Goal: Task Accomplishment & Management: Manage account settings

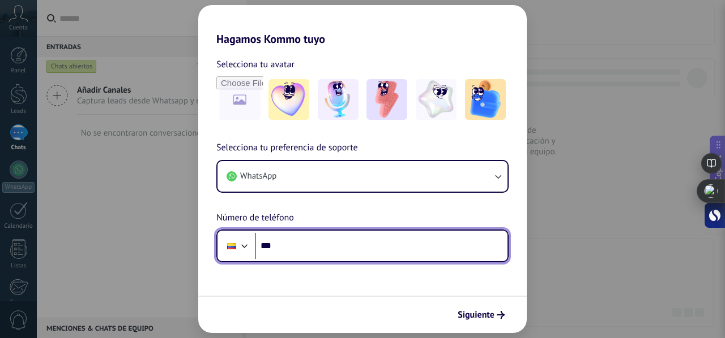
click at [300, 252] on input "***" at bounding box center [381, 246] width 252 height 26
type input "**********"
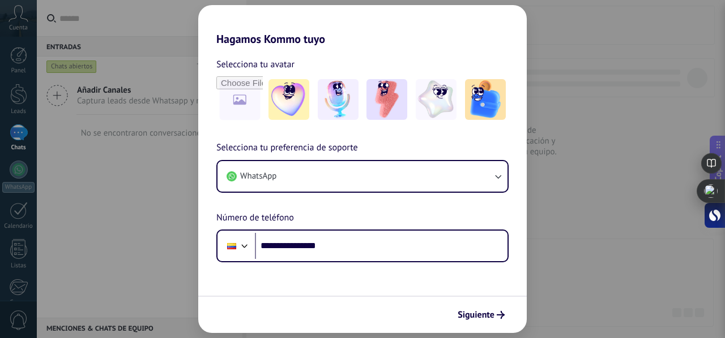
click at [483, 308] on button "Siguiente" at bounding box center [480, 315] width 57 height 19
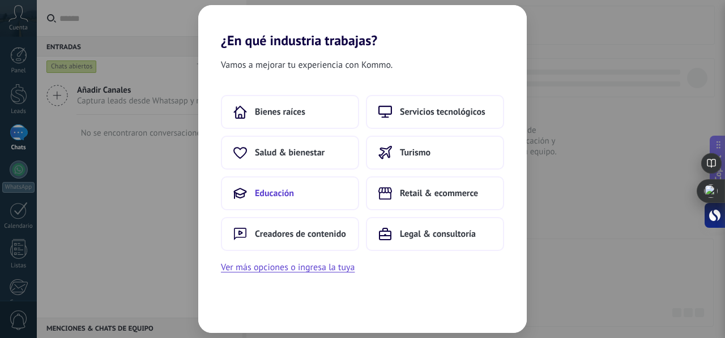
click at [299, 188] on button "Educación" at bounding box center [290, 194] width 138 height 34
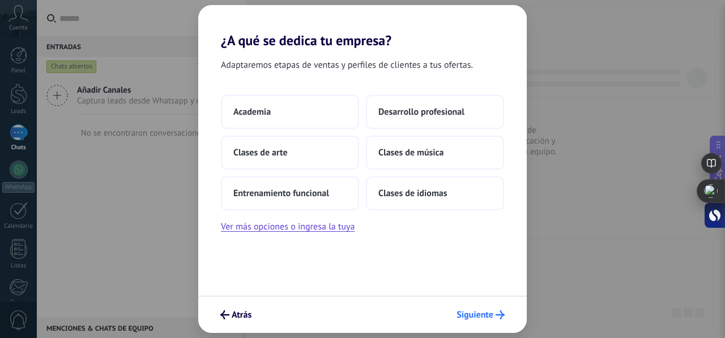
click at [460, 307] on button "Siguiente" at bounding box center [480, 315] width 58 height 19
click at [473, 319] on span "Siguiente" at bounding box center [474, 315] width 37 height 8
click at [474, 315] on span "Siguiente" at bounding box center [474, 315] width 37 height 8
click at [471, 313] on span "Siguiente" at bounding box center [474, 315] width 37 height 8
click at [427, 197] on span "Clases de idiomas" at bounding box center [412, 193] width 68 height 11
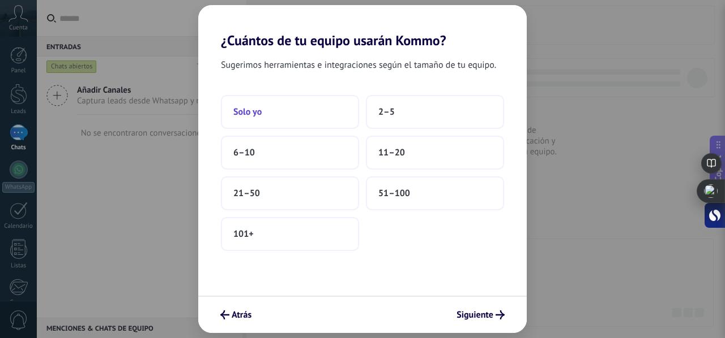
click at [280, 119] on button "Solo yo" at bounding box center [290, 112] width 138 height 34
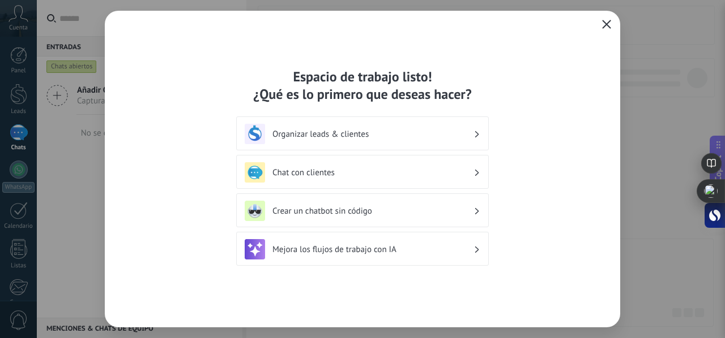
click at [607, 23] on icon "button" at bounding box center [606, 24] width 9 height 9
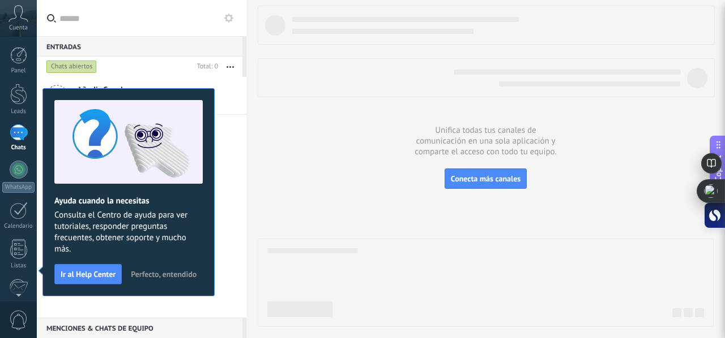
click at [312, 112] on div at bounding box center [486, 167] width 456 height 322
click at [158, 277] on span "Perfecto, entendido" at bounding box center [164, 275] width 66 height 8
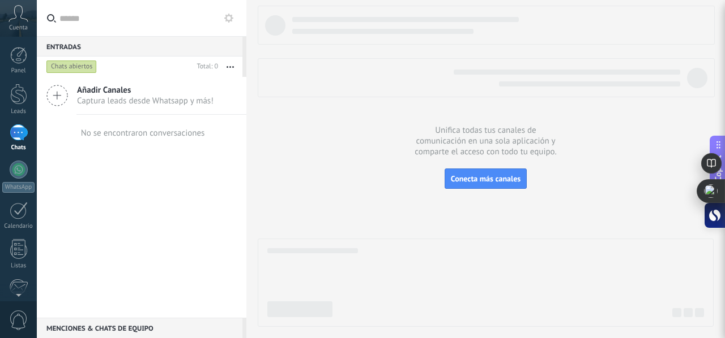
click at [23, 10] on icon at bounding box center [18, 13] width 20 height 17
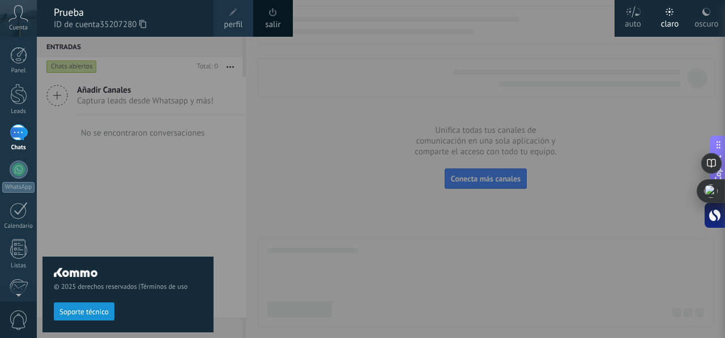
click at [358, 64] on div at bounding box center [399, 169] width 725 height 338
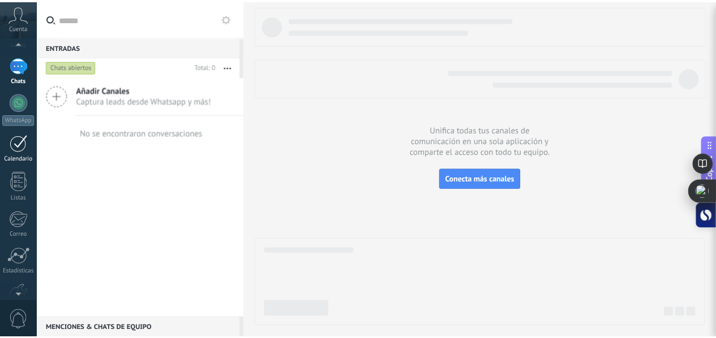
scroll to position [131, 0]
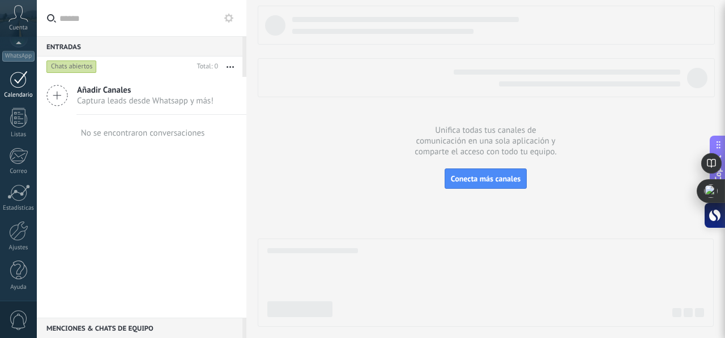
click at [8, 223] on link "Ajustes" at bounding box center [18, 236] width 37 height 31
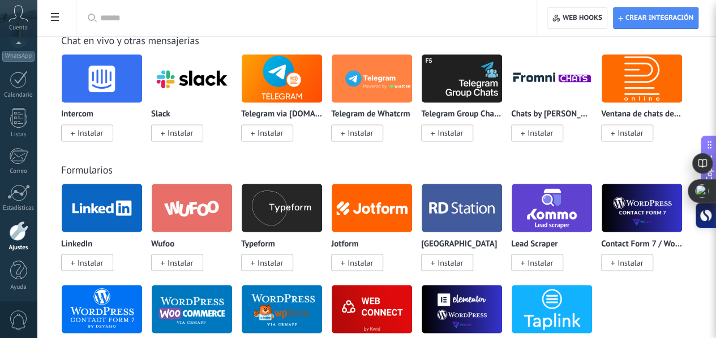
scroll to position [832, 0]
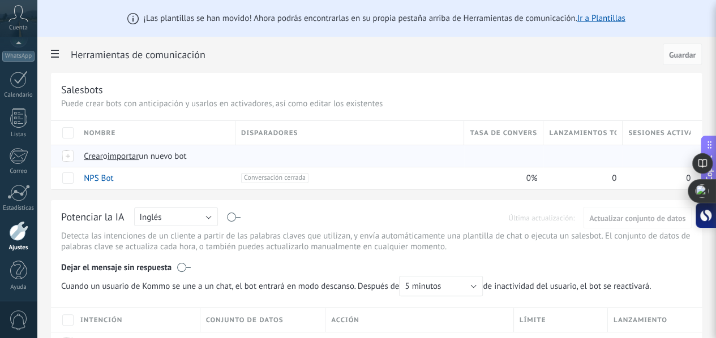
click at [139, 158] on span "importar" at bounding box center [124, 156] width 32 height 11
click at [0, 0] on input "importar un nuevo bot" at bounding box center [0, 0] width 0 height 0
click at [139, 155] on span "importar" at bounding box center [124, 156] width 32 height 11
click at [0, 0] on input "importar un nuevo bot" at bounding box center [0, 0] width 0 height 0
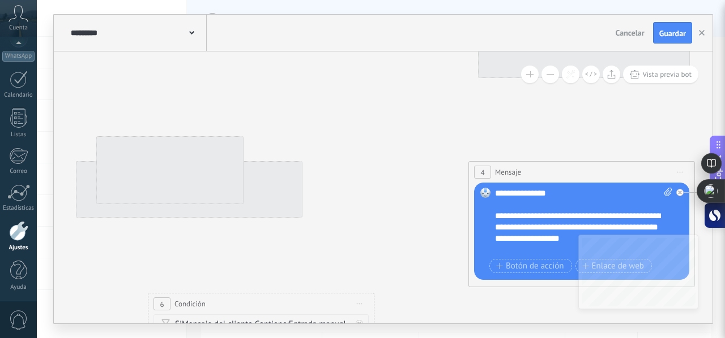
click at [548, 74] on button at bounding box center [550, 75] width 18 height 18
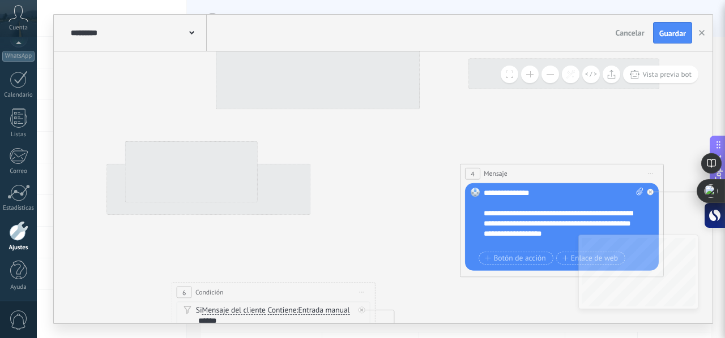
click at [548, 74] on button at bounding box center [550, 75] width 18 height 18
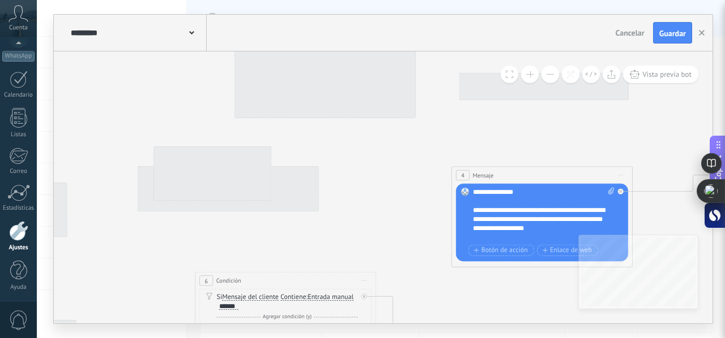
click at [548, 74] on button at bounding box center [550, 75] width 18 height 18
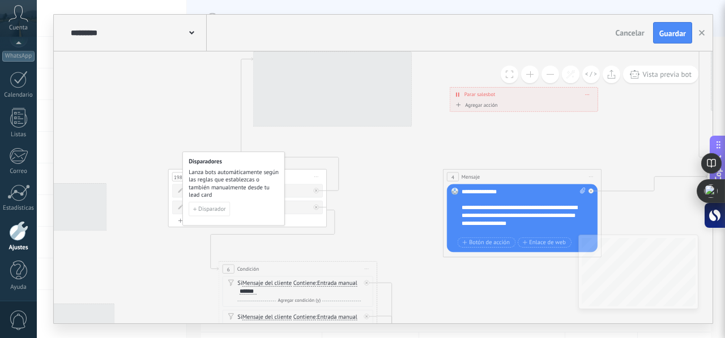
click at [548, 74] on button at bounding box center [550, 75] width 18 height 18
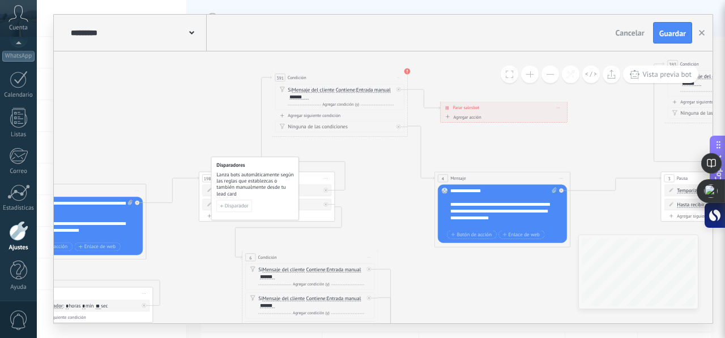
click at [548, 74] on button at bounding box center [550, 75] width 18 height 18
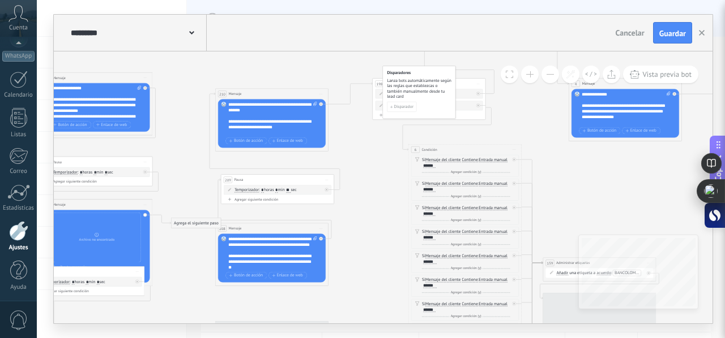
drag, startPoint x: 206, startPoint y: 97, endPoint x: 315, endPoint y: 5, distance: 142.2
click at [328, 0] on html ".abccls-1,.abccls-2{fill-rule:evenodd}.abccls-2{fill:#fff} .abfcls-1{fill:none}…" at bounding box center [362, 169] width 725 height 338
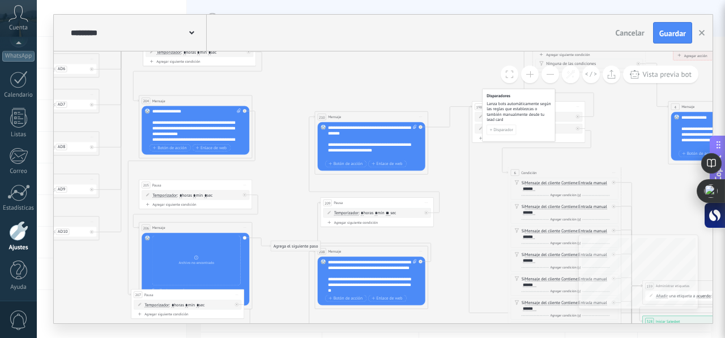
drag, startPoint x: 250, startPoint y: 58, endPoint x: 605, endPoint y: 100, distance: 357.9
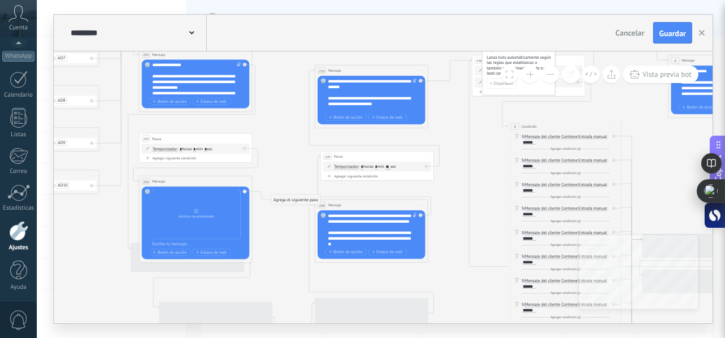
drag, startPoint x: 276, startPoint y: 113, endPoint x: 294, endPoint y: 41, distance: 73.7
click at [293, 41] on div "********* Salesbots Cancelar Actualización Cancelar Guardar 4 Mensaje ******* (…" at bounding box center [383, 169] width 658 height 309
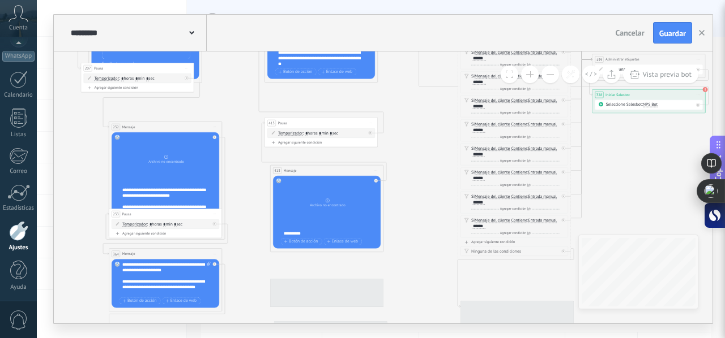
drag, startPoint x: 430, startPoint y: 194, endPoint x: 375, endPoint y: 38, distance: 165.6
click at [375, 37] on div "********* Salesbots Cancelar Actualización Cancelar Guardar 6 Condición *******…" at bounding box center [383, 169] width 658 height 309
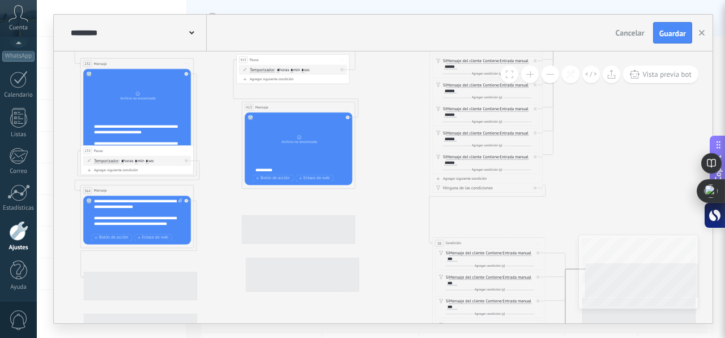
drag, startPoint x: 400, startPoint y: 95, endPoint x: 385, endPoint y: 59, distance: 38.4
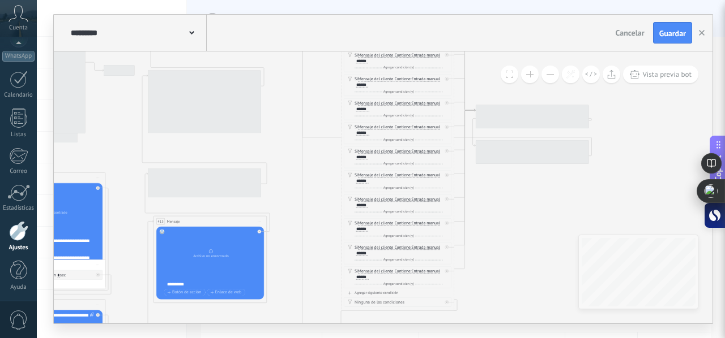
drag, startPoint x: 391, startPoint y: 174, endPoint x: 316, endPoint y: 305, distance: 151.1
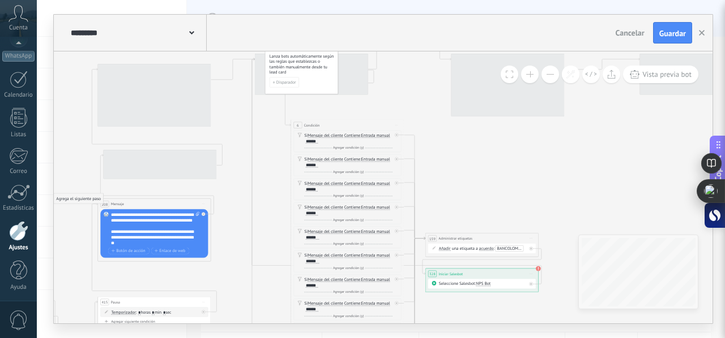
drag, startPoint x: 440, startPoint y: 215, endPoint x: 273, endPoint y: 331, distance: 204.1
click at [275, 332] on div "********* Salesbots Cancelar Actualización Cancelar Guardar 6 Condición *******…" at bounding box center [381, 169] width 688 height 338
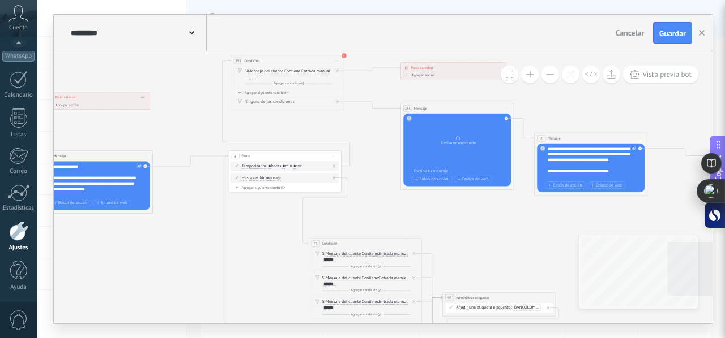
drag, startPoint x: 453, startPoint y: 254, endPoint x: 213, endPoint y: 232, distance: 240.5
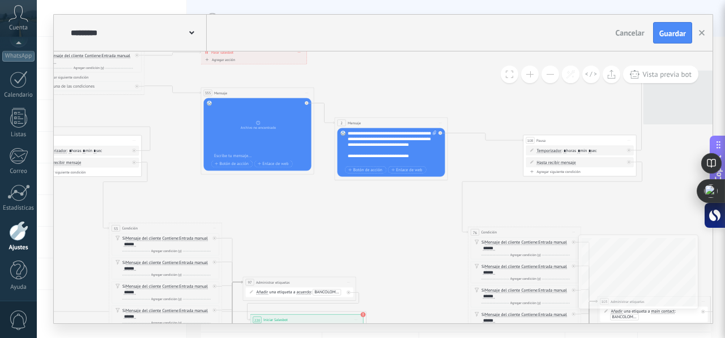
drag, startPoint x: 496, startPoint y: 216, endPoint x: 237, endPoint y: 201, distance: 259.7
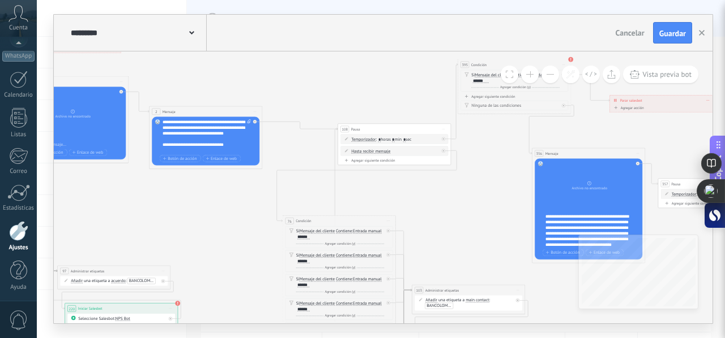
drag, startPoint x: 453, startPoint y: 202, endPoint x: 210, endPoint y: 187, distance: 243.9
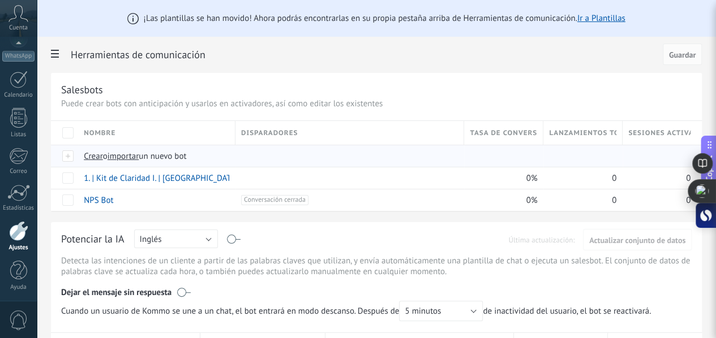
click at [139, 157] on span "importar" at bounding box center [124, 156] width 32 height 11
click at [0, 0] on input "importar un nuevo bot" at bounding box center [0, 0] width 0 height 0
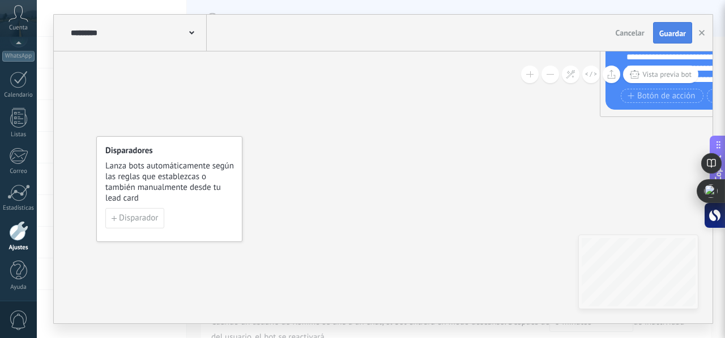
click at [673, 33] on span "Guardar" at bounding box center [672, 33] width 27 height 8
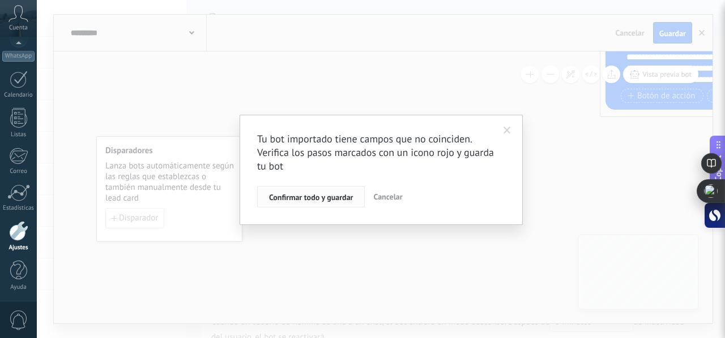
click at [332, 199] on span "Confirmar todo y guardar" at bounding box center [311, 198] width 84 height 8
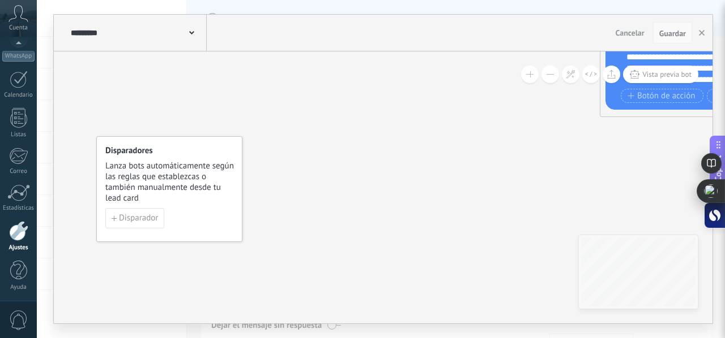
click at [671, 35] on span "Guardar" at bounding box center [672, 33] width 27 height 8
click at [574, 6] on div "********* Salesbots Cancelar Actualización Cancelar Guardar 2 Mensaje ******* (…" at bounding box center [381, 169] width 688 height 338
click at [704, 33] on icon "button" at bounding box center [702, 33] width 6 height 6
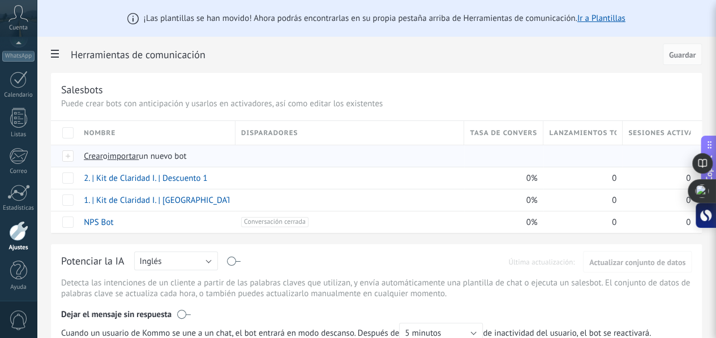
click at [139, 158] on span "importar" at bounding box center [124, 156] width 32 height 11
click at [0, 0] on input "importar un nuevo bot" at bounding box center [0, 0] width 0 height 0
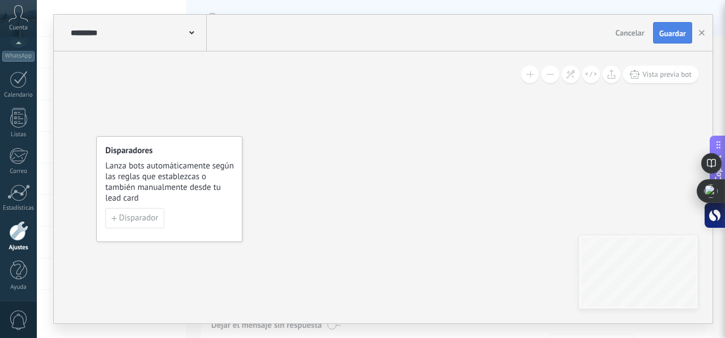
click at [680, 32] on span "Guardar" at bounding box center [672, 33] width 27 height 8
click at [701, 32] on use "button" at bounding box center [702, 33] width 6 height 6
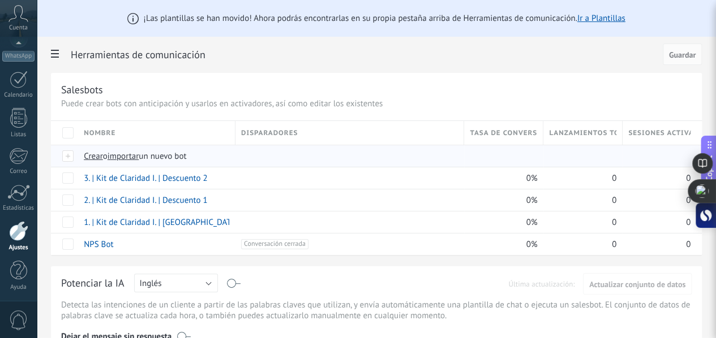
click at [139, 156] on span "importar" at bounding box center [124, 156] width 32 height 11
click at [0, 0] on input "importar un nuevo bot" at bounding box center [0, 0] width 0 height 0
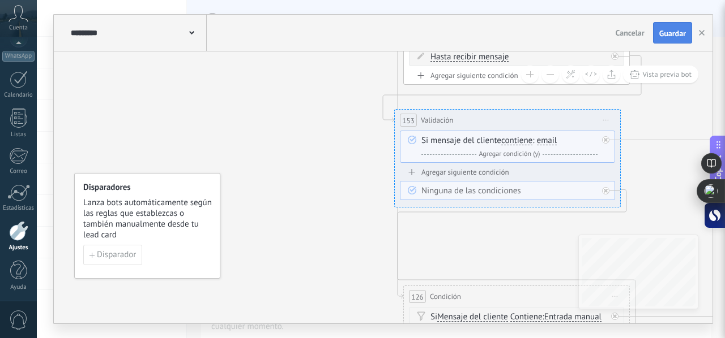
click at [668, 31] on span "Guardar" at bounding box center [672, 33] width 27 height 8
click at [702, 32] on use "button" at bounding box center [702, 33] width 6 height 6
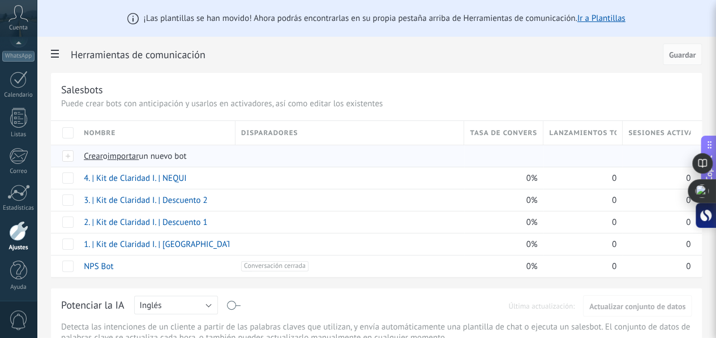
click at [139, 155] on span "importar" at bounding box center [124, 156] width 32 height 11
click at [0, 0] on input "importar un nuevo bot" at bounding box center [0, 0] width 0 height 0
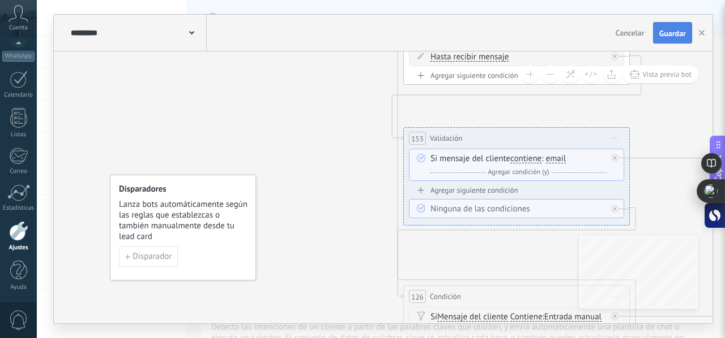
click at [674, 29] on span "Guardar" at bounding box center [672, 33] width 27 height 8
click at [703, 33] on icon "button" at bounding box center [702, 33] width 6 height 6
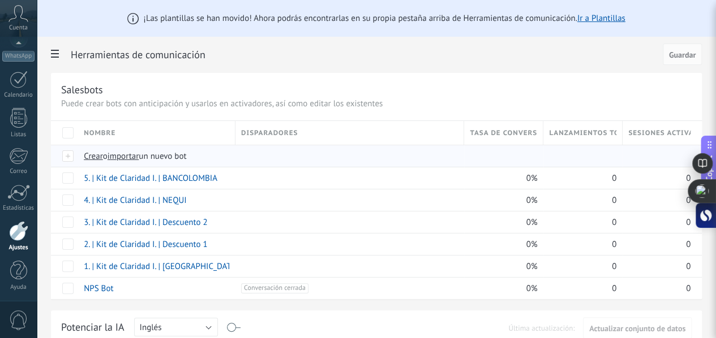
click at [139, 160] on span "importar" at bounding box center [124, 156] width 32 height 11
click at [0, 0] on input "importar un nuevo bot" at bounding box center [0, 0] width 0 height 0
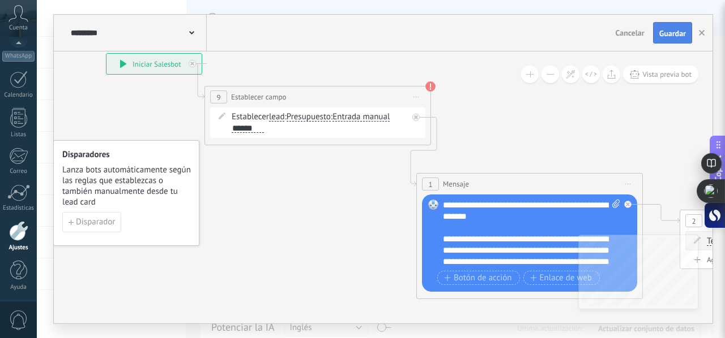
click at [657, 35] on button "Guardar" at bounding box center [672, 33] width 39 height 22
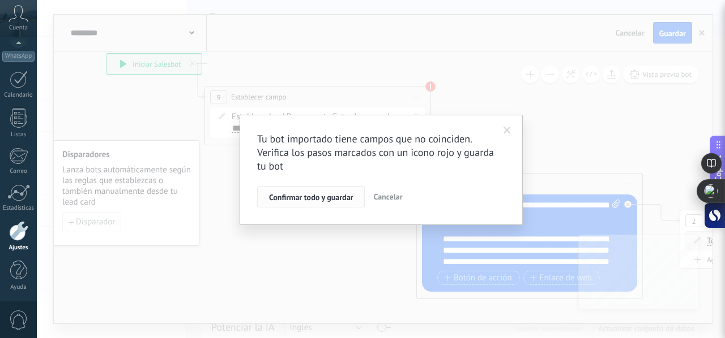
click at [276, 197] on span "Confirmar todo y guardar" at bounding box center [311, 198] width 84 height 8
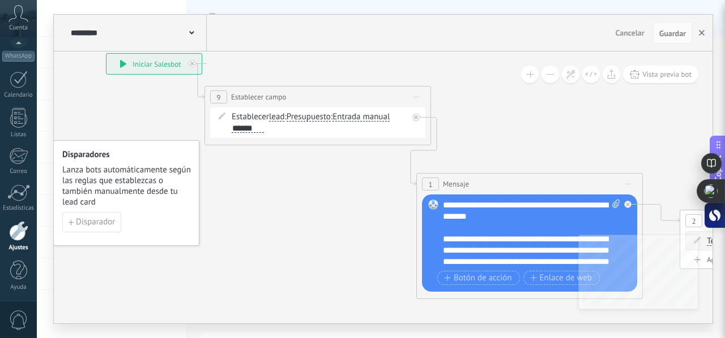
click at [704, 31] on use "button" at bounding box center [702, 33] width 6 height 6
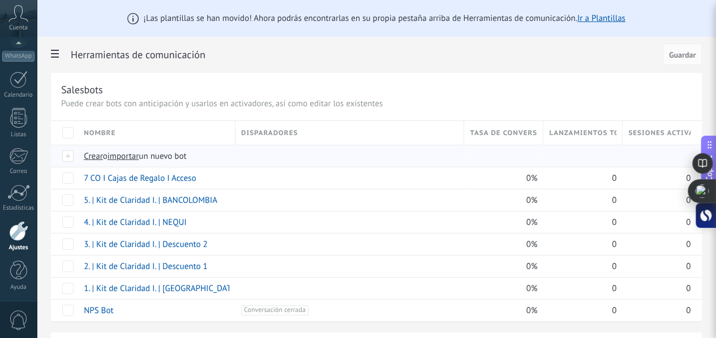
click at [139, 153] on span "importar" at bounding box center [124, 156] width 32 height 11
click at [0, 0] on input "importar un nuevo bot" at bounding box center [0, 0] width 0 height 0
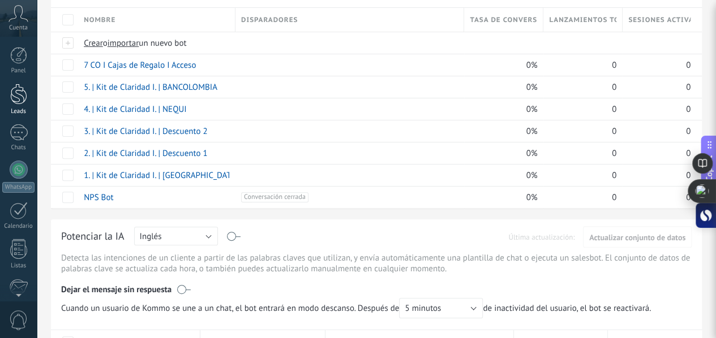
click at [19, 104] on div at bounding box center [18, 94] width 17 height 21
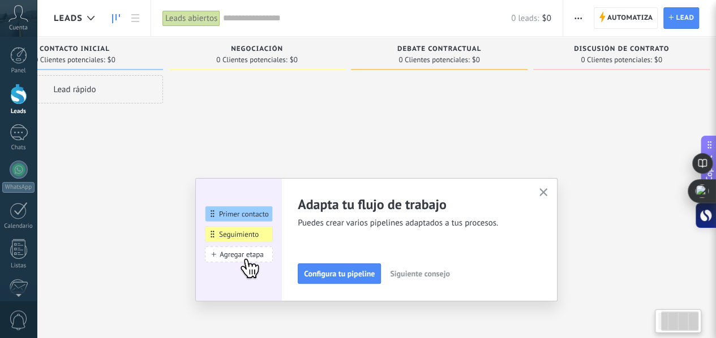
scroll to position [0, 73]
drag, startPoint x: 535, startPoint y: 127, endPoint x: 525, endPoint y: 126, distance: 10.8
click at [525, 126] on div "Debate contractual 0 Clientes potenciales: $0" at bounding box center [436, 151] width 182 height 229
click at [546, 188] on icon "button" at bounding box center [543, 192] width 8 height 8
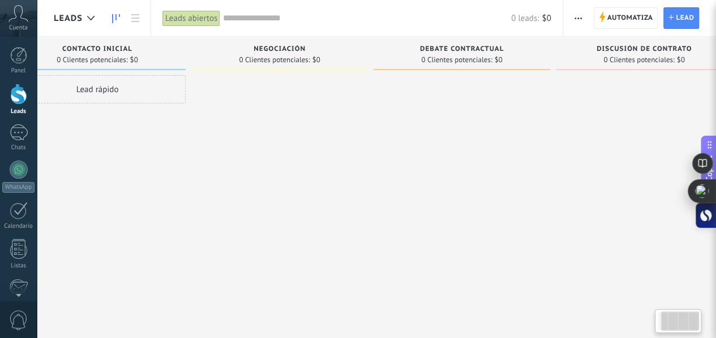
scroll to position [0, 0]
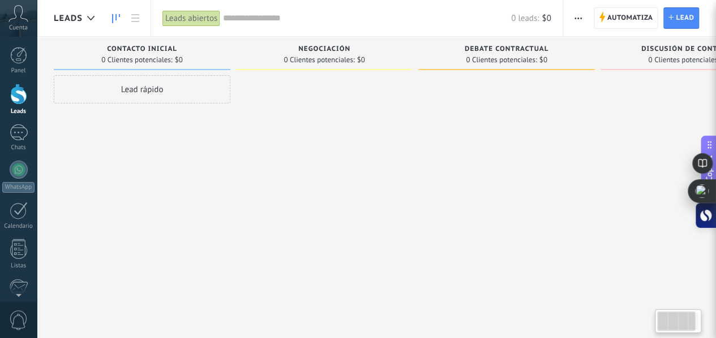
drag, startPoint x: 300, startPoint y: 165, endPoint x: 498, endPoint y: 157, distance: 198.3
click at [498, 157] on div "Leads Entrantes Solicitudes: [PHONE_NUMBER] Contacto inicial 0 Clientes potenci…" at bounding box center [424, 151] width 740 height 229
click at [620, 20] on span "Automatiza" at bounding box center [630, 18] width 46 height 20
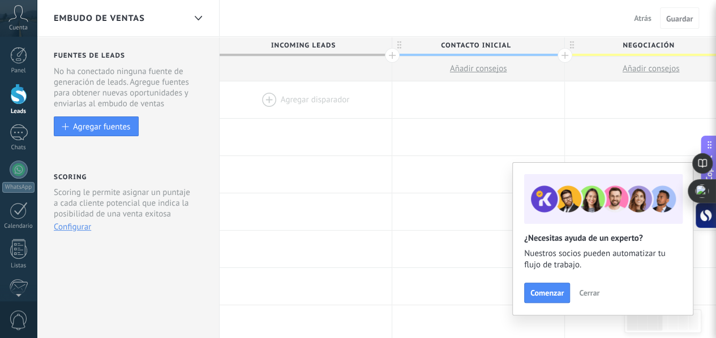
click at [585, 295] on span "Cerrar" at bounding box center [589, 293] width 20 height 8
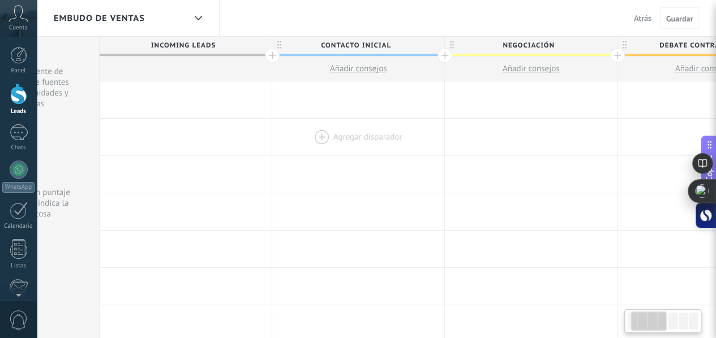
scroll to position [0, 79]
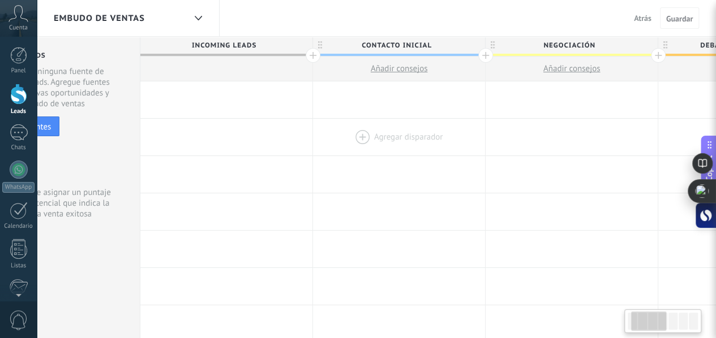
drag, startPoint x: 507, startPoint y: 145, endPoint x: 436, endPoint y: 151, distance: 71.0
click at [436, 151] on div at bounding box center [399, 137] width 172 height 37
click at [399, 45] on span "Contacto inicial" at bounding box center [396, 46] width 166 height 18
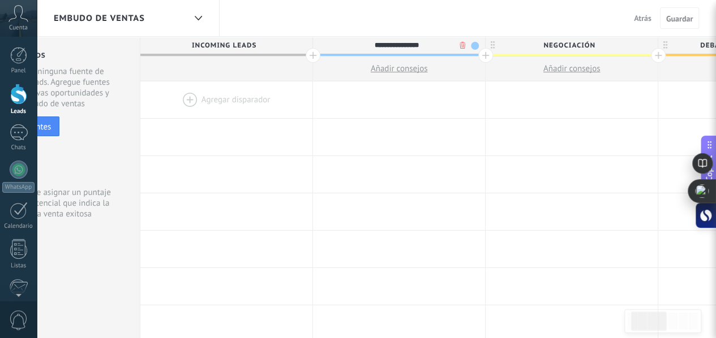
click at [399, 45] on input "**********" at bounding box center [397, 45] width 150 height 17
type input "**********"
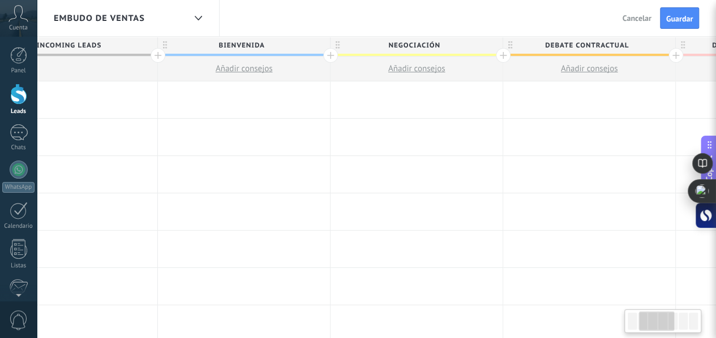
scroll to position [0, 239]
drag, startPoint x: 536, startPoint y: 119, endPoint x: 417, endPoint y: 118, distance: 119.4
click at [399, 42] on span "Negociación" at bounding box center [408, 46] width 166 height 18
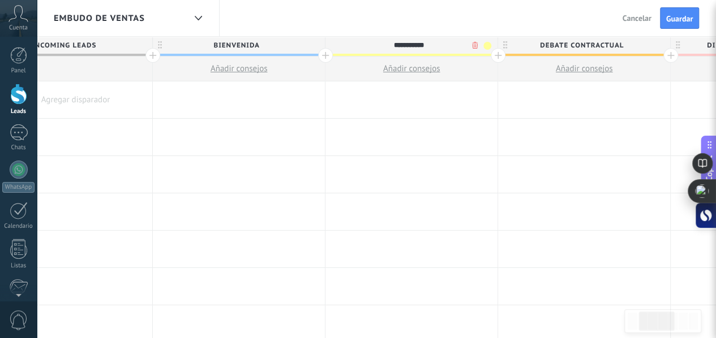
click at [399, 42] on input "**********" at bounding box center [409, 45] width 150 height 17
type input "**********"
click at [575, 46] on span "Debate contractual" at bounding box center [581, 46] width 166 height 18
click at [575, 46] on input "**********" at bounding box center [582, 45] width 150 height 17
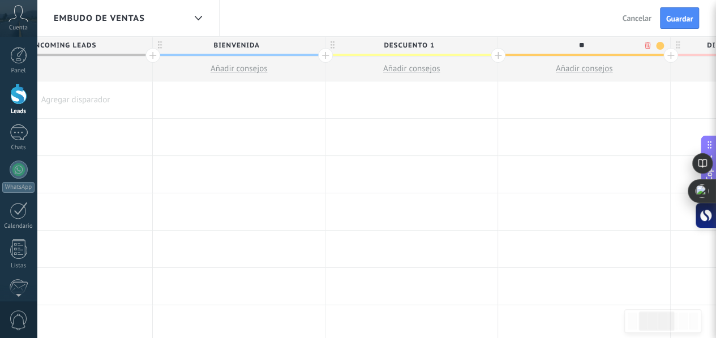
type input "*"
type input "**********"
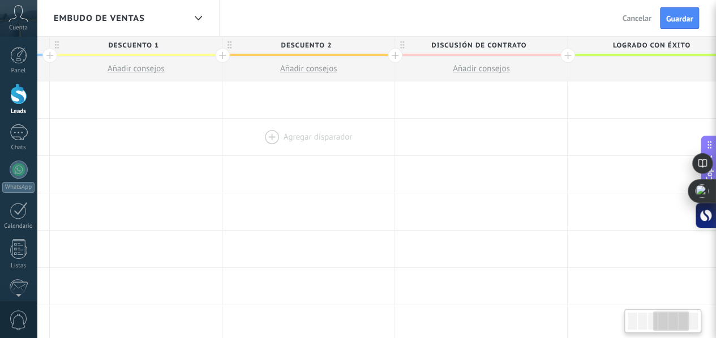
scroll to position [0, 520]
drag, startPoint x: 524, startPoint y: 166, endPoint x: 374, endPoint y: 153, distance: 151.1
click at [333, 161] on div at bounding box center [303, 174] width 172 height 37
click at [460, 46] on span "Discusión de contrato" at bounding box center [473, 46] width 166 height 18
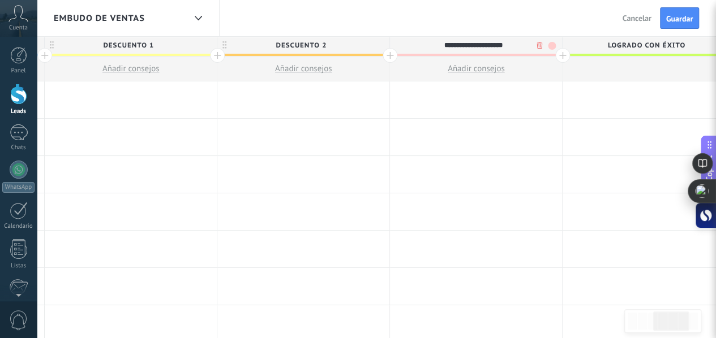
click at [460, 46] on input "**********" at bounding box center [473, 45] width 150 height 17
type input "**********"
click at [563, 56] on div at bounding box center [562, 55] width 15 height 15
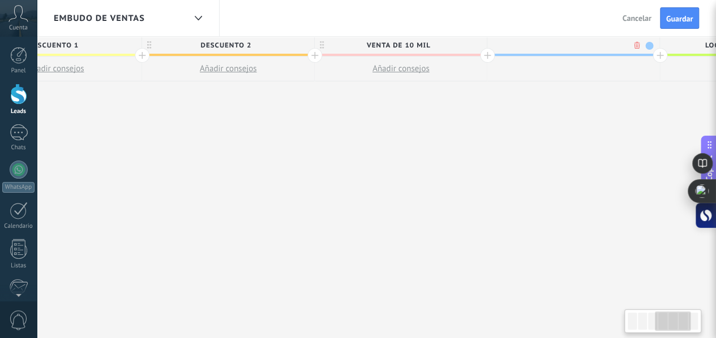
scroll to position [0, 604]
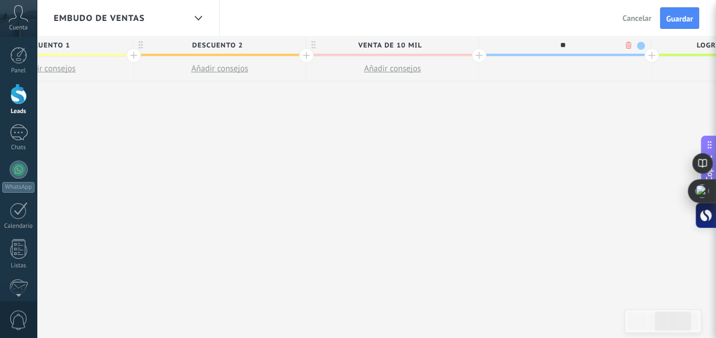
type input "*"
type input "**********"
click at [650, 56] on div at bounding box center [651, 55] width 15 height 15
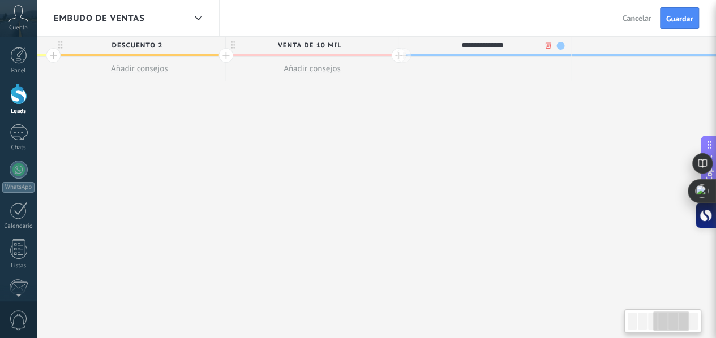
scroll to position [0, 688]
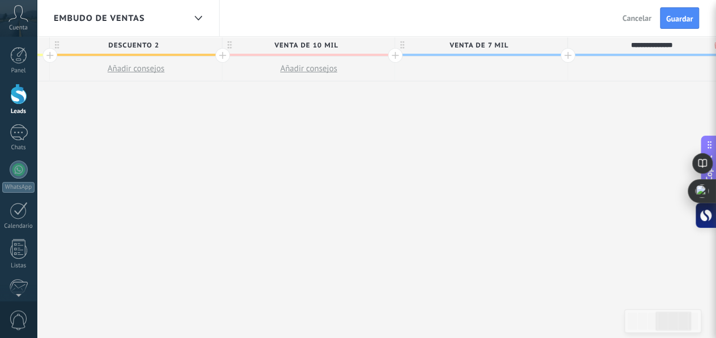
type input "**********"
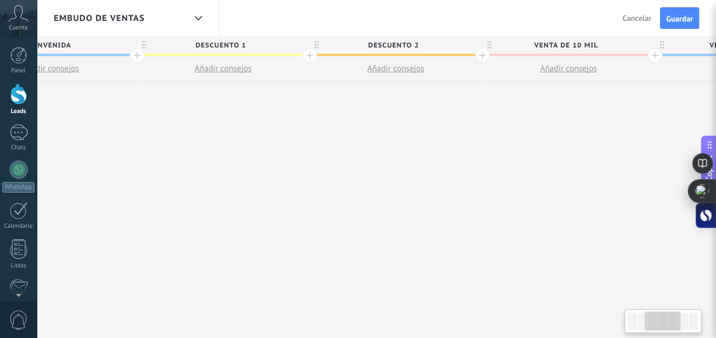
drag, startPoint x: 598, startPoint y: 100, endPoint x: 618, endPoint y: 139, distance: 44.3
click at [715, 144] on html ".abccls-1,.abccls-2{fill-rule:evenodd}.abccls-2{fill:#fff} .abfcls-1{fill:none}…" at bounding box center [358, 169] width 716 height 338
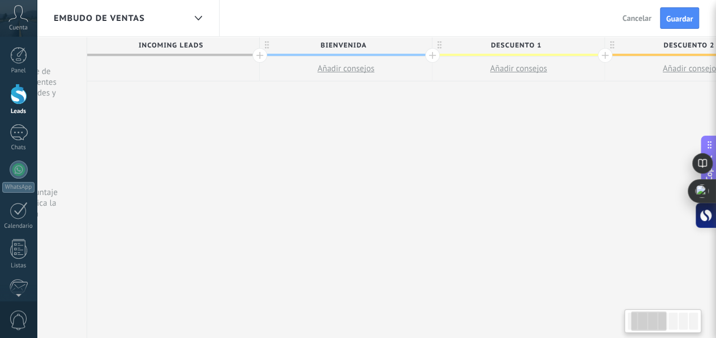
scroll to position [0, 95]
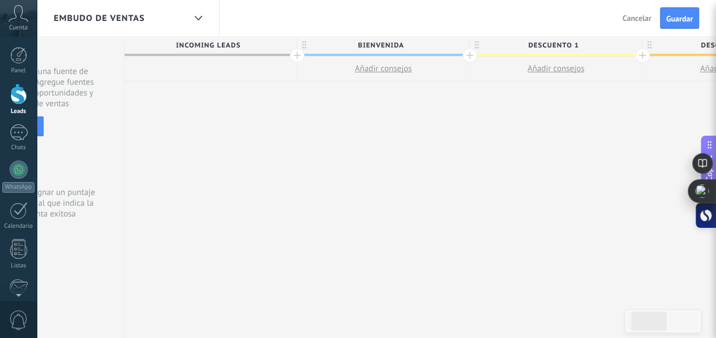
drag, startPoint x: 406, startPoint y: 131, endPoint x: 718, endPoint y: 140, distance: 312.0
click at [715, 140] on html ".abccls-1,.abccls-2{fill-rule:evenodd}.abccls-2{fill:#fff} .abfcls-1{fill:none}…" at bounding box center [358, 169] width 716 height 338
click at [678, 23] on button "Guardar" at bounding box center [679, 18] width 39 height 22
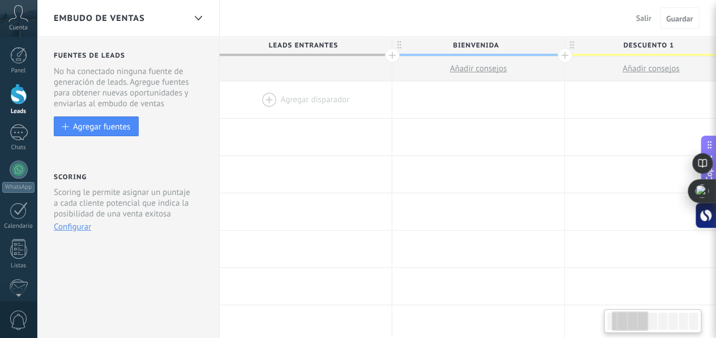
scroll to position [0, 95]
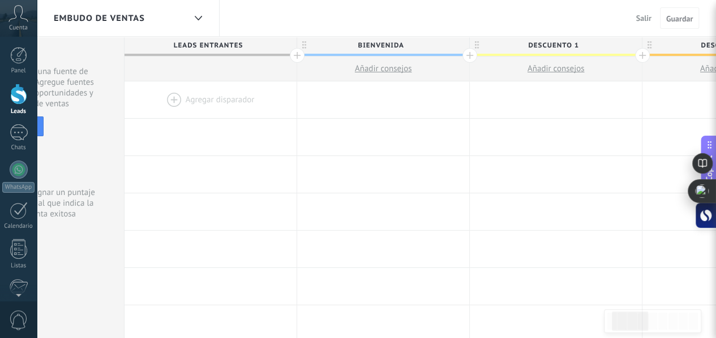
click at [652, 15] on button "Salir" at bounding box center [644, 18] width 24 height 17
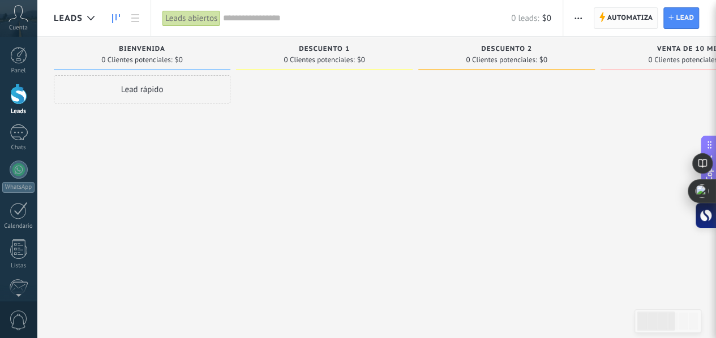
click at [616, 19] on span "Automatiza" at bounding box center [630, 18] width 46 height 20
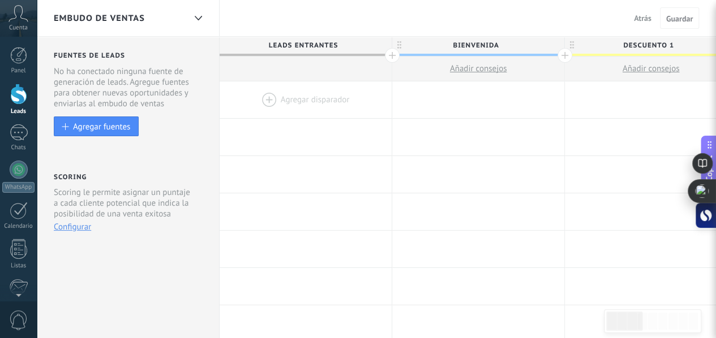
click at [295, 94] on div at bounding box center [306, 100] width 172 height 37
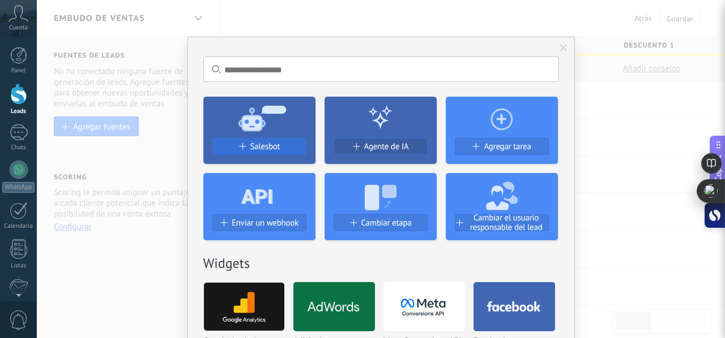
click at [275, 150] on span "Salesbot" at bounding box center [265, 147] width 30 height 10
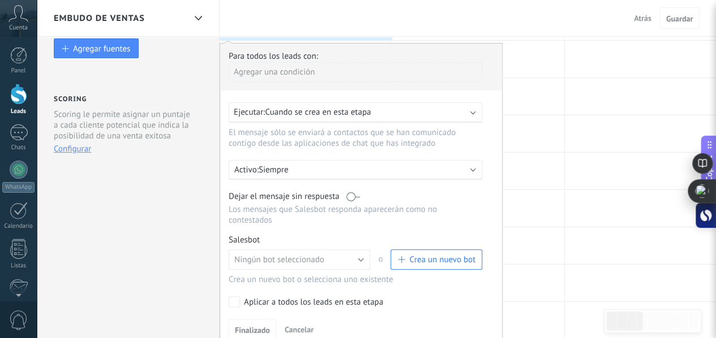
scroll to position [113, 0]
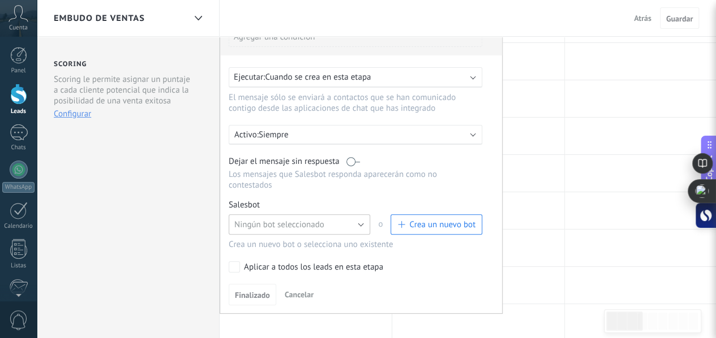
click at [327, 216] on button "Ningún bot seleccionado" at bounding box center [300, 225] width 142 height 20
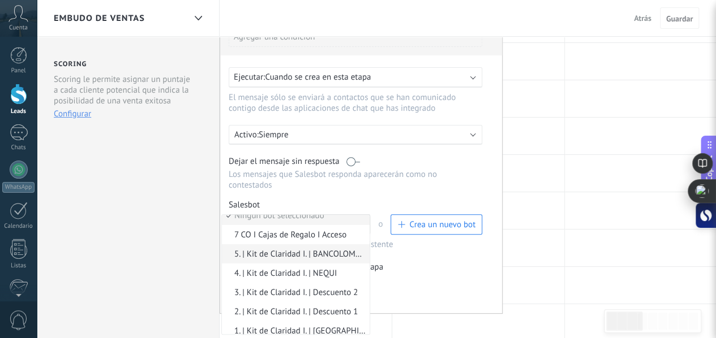
scroll to position [16, 0]
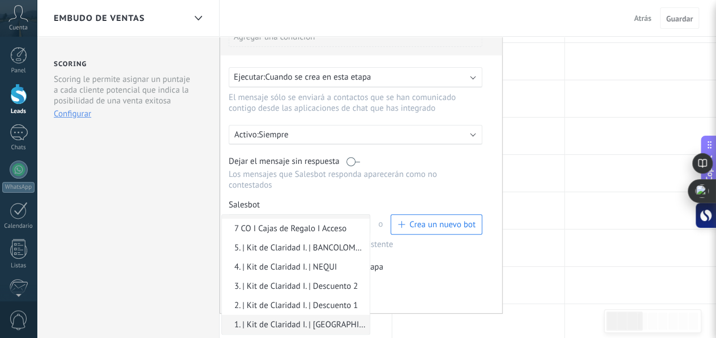
click at [319, 320] on span "1. | Kit de Claridad I. | [GEOGRAPHIC_DATA]" at bounding box center [294, 325] width 144 height 11
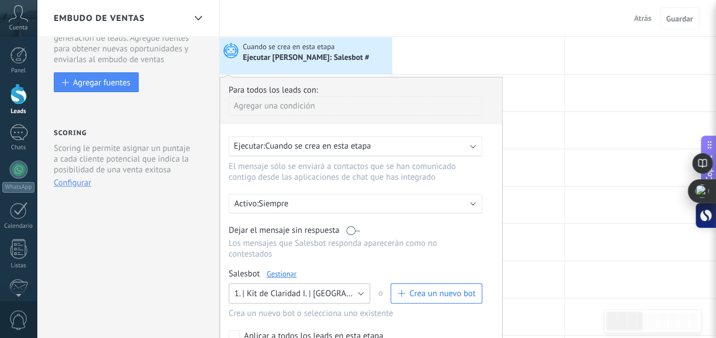
scroll to position [113, 0]
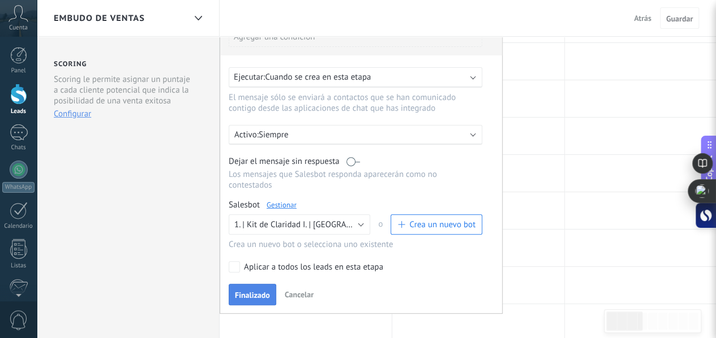
click at [262, 292] on span "Finalizado" at bounding box center [252, 296] width 35 height 8
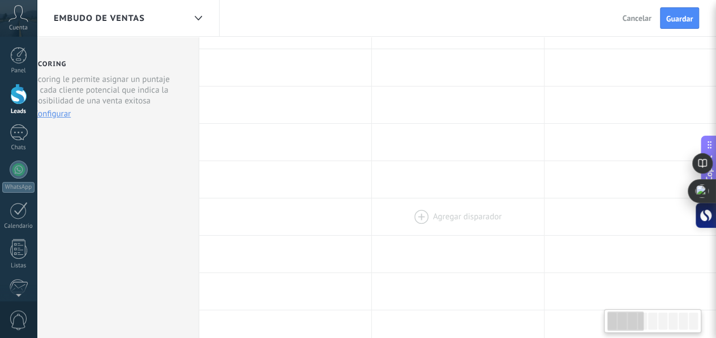
drag, startPoint x: 408, startPoint y: 141, endPoint x: 382, endPoint y: 229, distance: 92.1
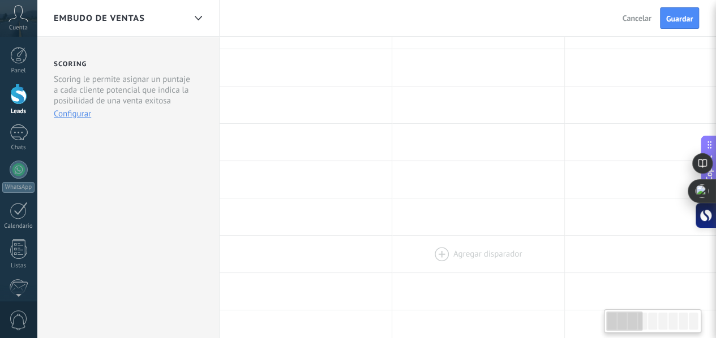
drag, startPoint x: 398, startPoint y: 177, endPoint x: 400, endPoint y: 236, distance: 58.9
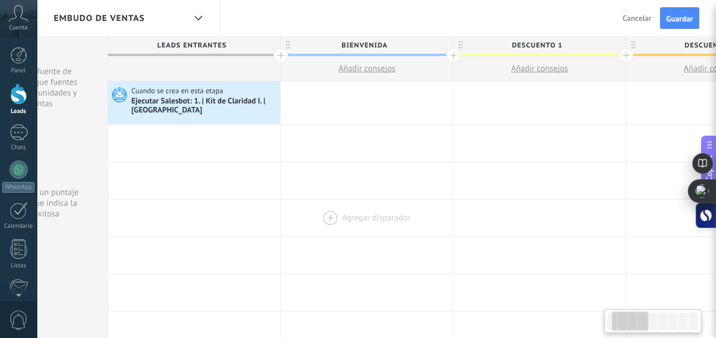
scroll to position [0, 112]
drag, startPoint x: 557, startPoint y: 208, endPoint x: 447, endPoint y: 201, distance: 110.6
click at [447, 201] on div at bounding box center [366, 218] width 172 height 37
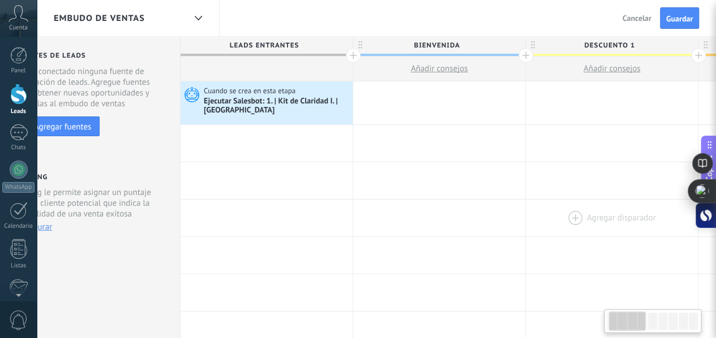
scroll to position [0, 11]
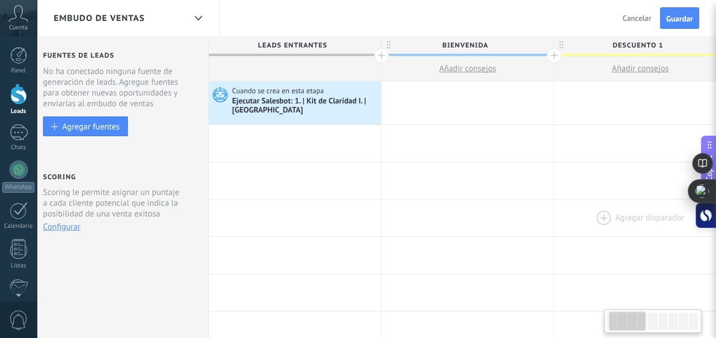
drag, startPoint x: 434, startPoint y: 170, endPoint x: 689, endPoint y: 218, distance: 259.8
click at [451, 90] on div at bounding box center [468, 103] width 172 height 43
click at [421, 109] on div at bounding box center [468, 103] width 172 height 43
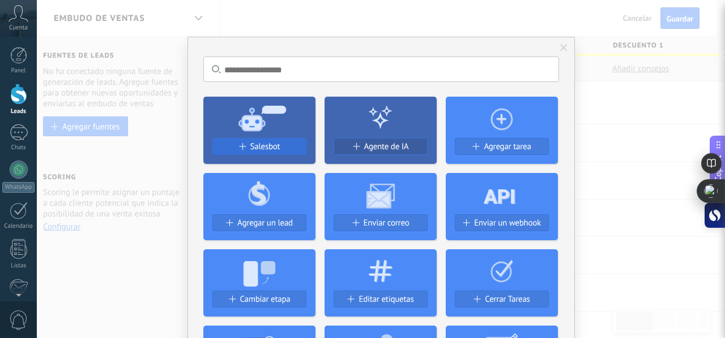
click at [286, 142] on div "Salesbot" at bounding box center [259, 147] width 93 height 10
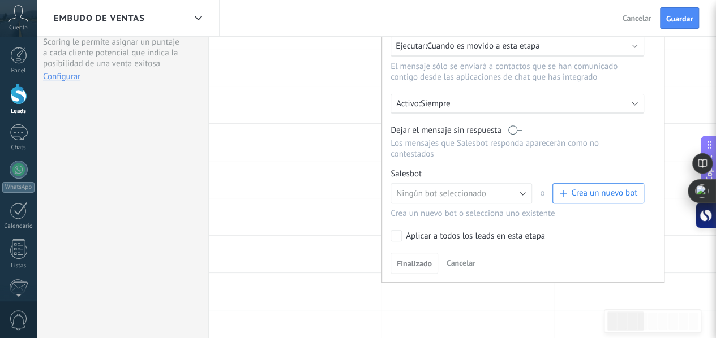
scroll to position [170, 0]
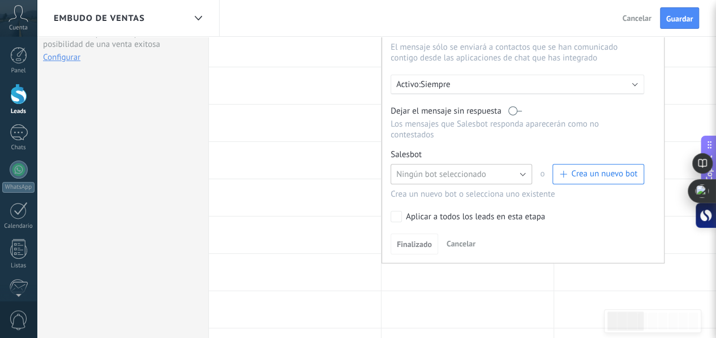
click at [453, 169] on span "Ningún bot seleccionado" at bounding box center [441, 174] width 90 height 11
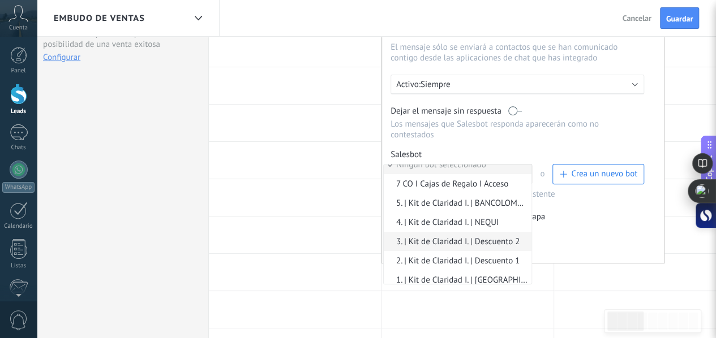
scroll to position [16, 0]
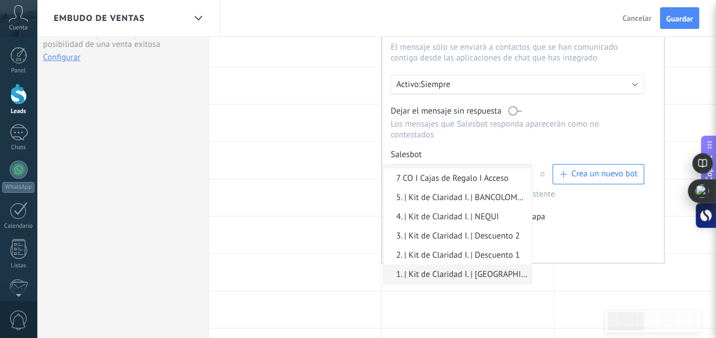
click at [460, 269] on span "1. | Kit de Claridad I. | [GEOGRAPHIC_DATA]" at bounding box center [456, 274] width 144 height 11
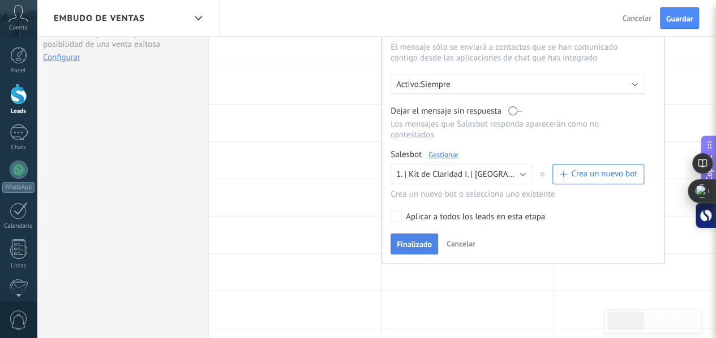
click at [412, 241] on span "Finalizado" at bounding box center [414, 245] width 35 height 8
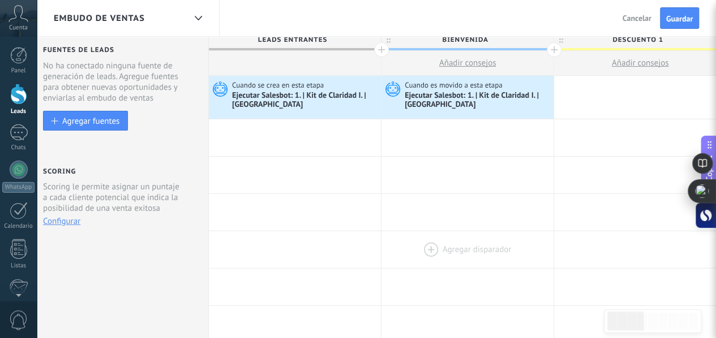
scroll to position [0, 0]
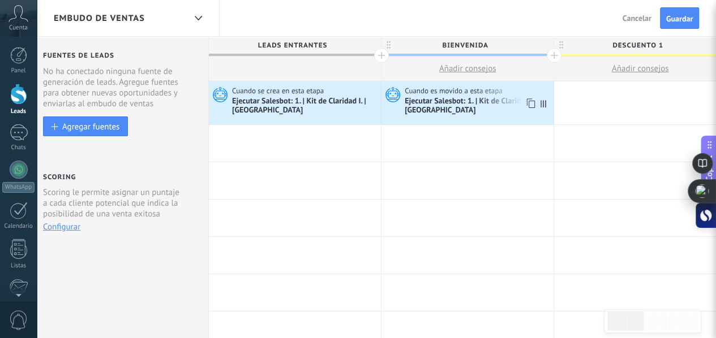
click at [452, 110] on div "Ejecutar Salesbot: 1. | Kit de Claridad I. | [GEOGRAPHIC_DATA]" at bounding box center [478, 106] width 146 height 19
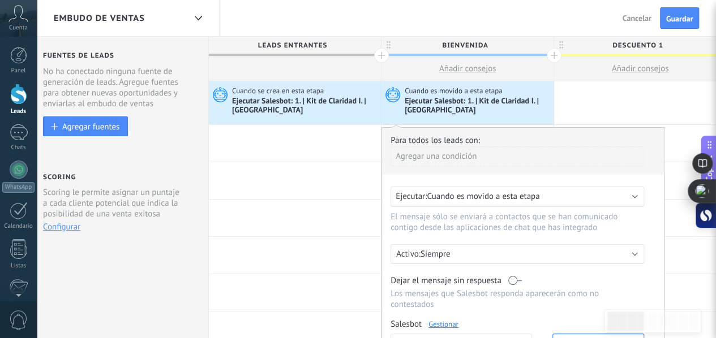
click at [473, 200] on span "Cuando es movido a esta etapa" at bounding box center [483, 196] width 113 height 11
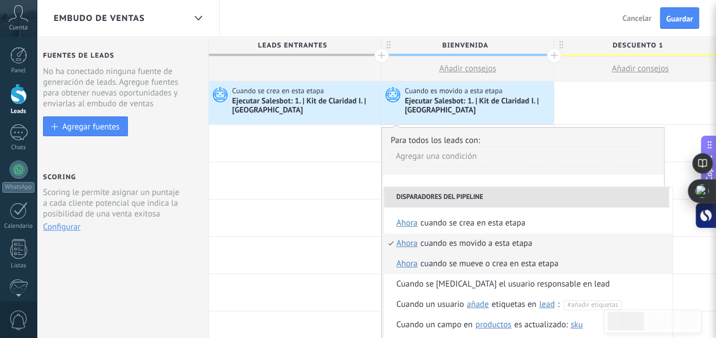
click at [477, 261] on div "Cuando se mueve o crea en esta etapa" at bounding box center [490, 264] width 138 height 20
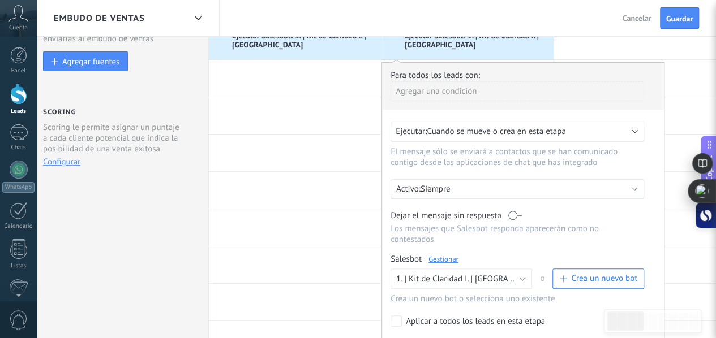
scroll to position [247, 0]
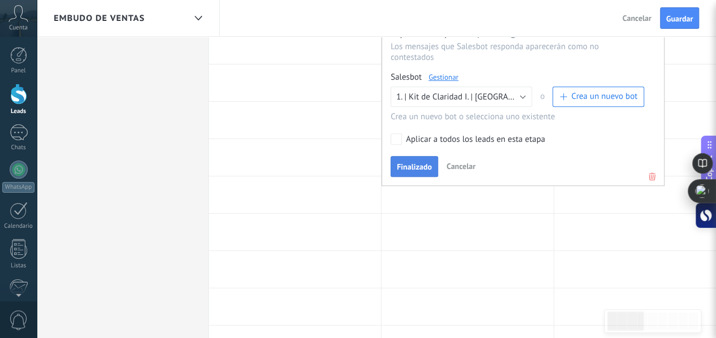
click at [409, 163] on span "Finalizado" at bounding box center [414, 167] width 35 height 8
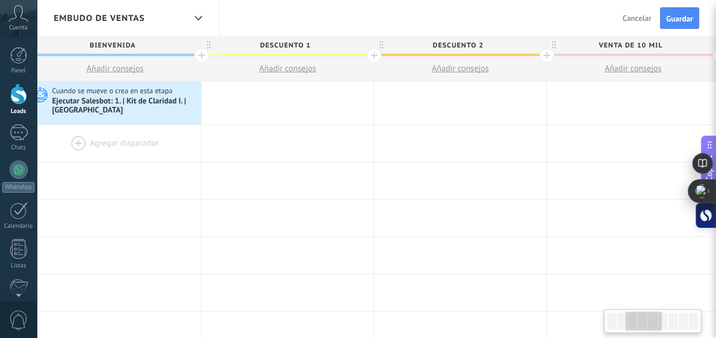
scroll to position [0, 387]
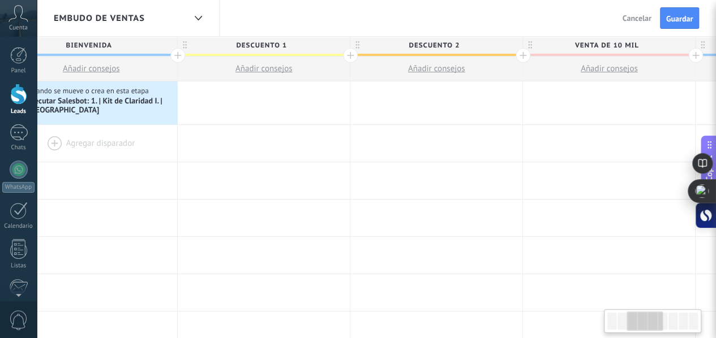
drag, startPoint x: 547, startPoint y: 168, endPoint x: 174, endPoint y: 155, distance: 373.3
click at [238, 104] on div at bounding box center [264, 103] width 172 height 43
click at [224, 101] on div at bounding box center [264, 103] width 172 height 43
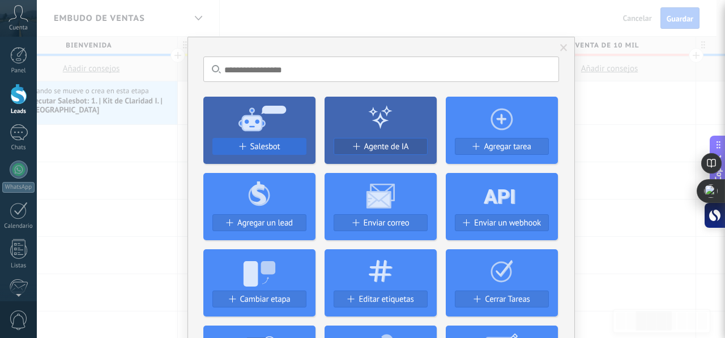
click at [269, 146] on span "Salesbot" at bounding box center [265, 147] width 30 height 10
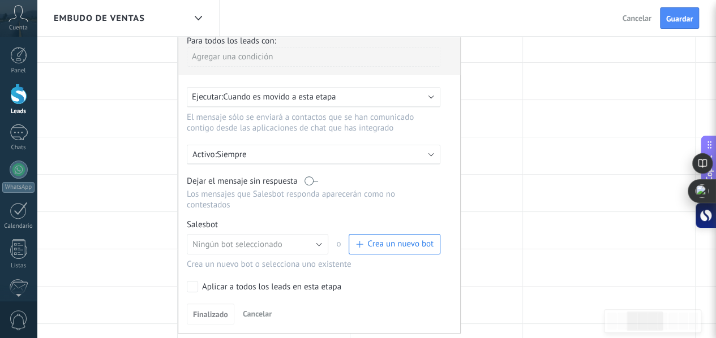
scroll to position [113, 0]
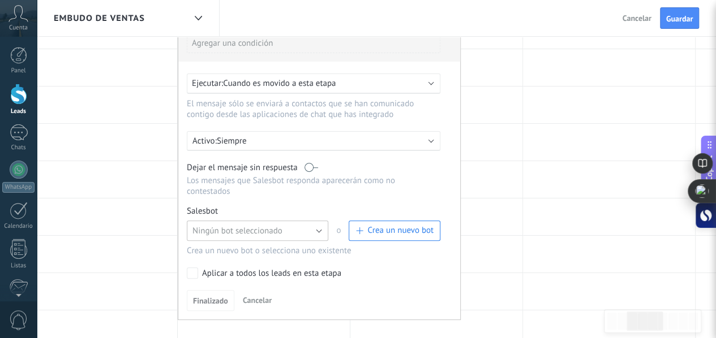
click at [299, 226] on button "Ningún bot seleccionado" at bounding box center [258, 231] width 142 height 20
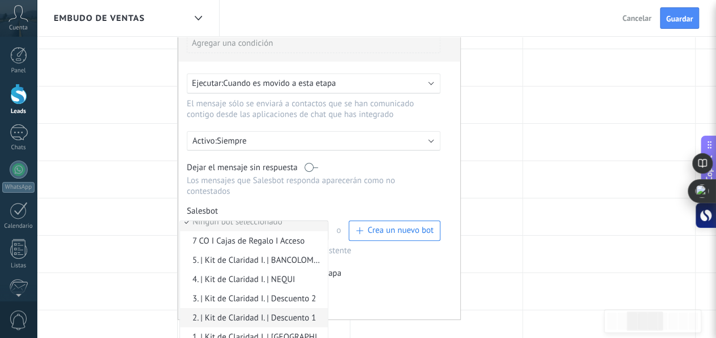
scroll to position [16, 0]
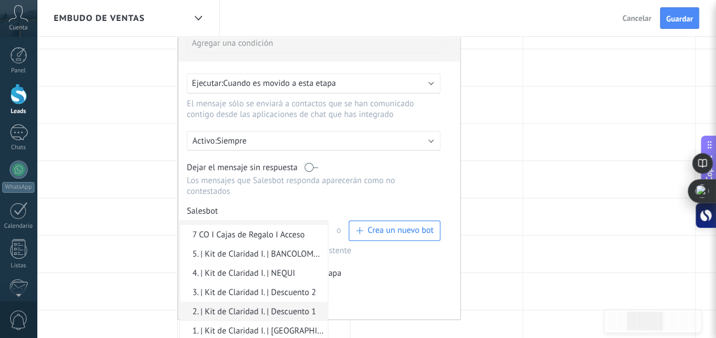
click at [277, 307] on span "2. | Kit de Claridad I. | Descuento 1" at bounding box center [252, 312] width 144 height 11
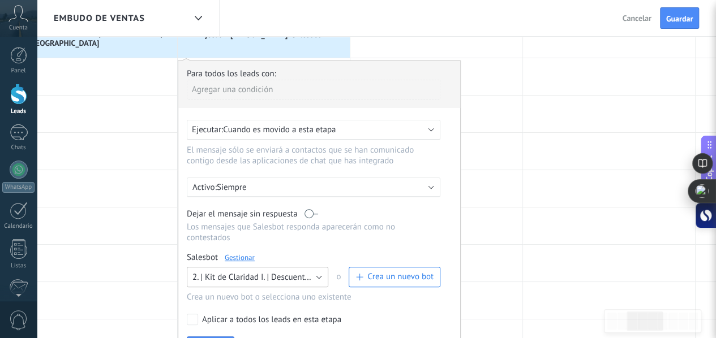
scroll to position [0, 0]
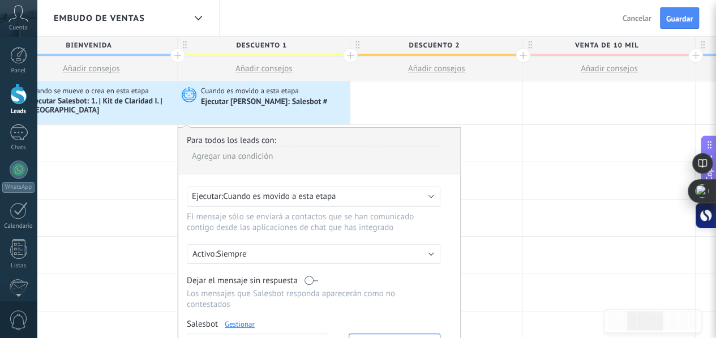
click at [289, 197] on span "Cuando es movido a esta etapa" at bounding box center [279, 196] width 113 height 11
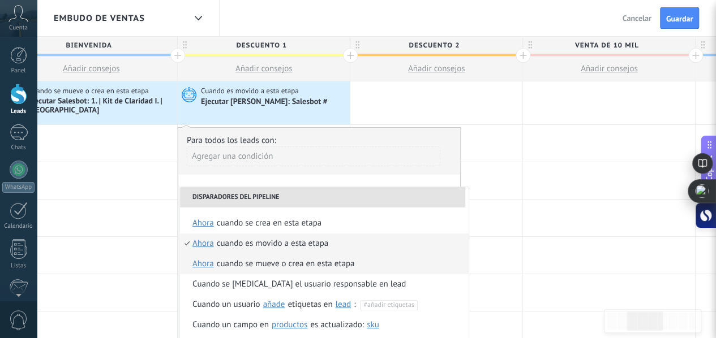
click at [284, 259] on div "Cuando se mueve o crea en esta etapa" at bounding box center [286, 264] width 138 height 20
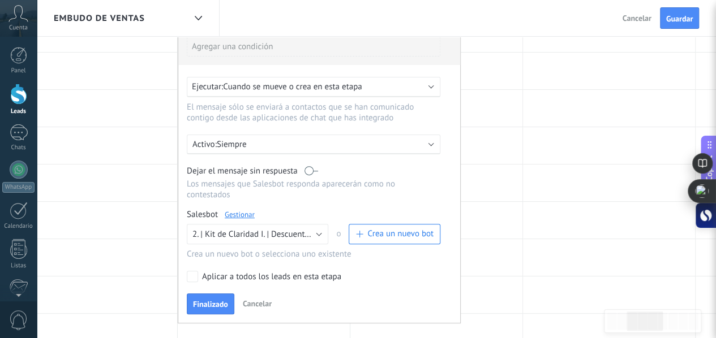
scroll to position [113, 0]
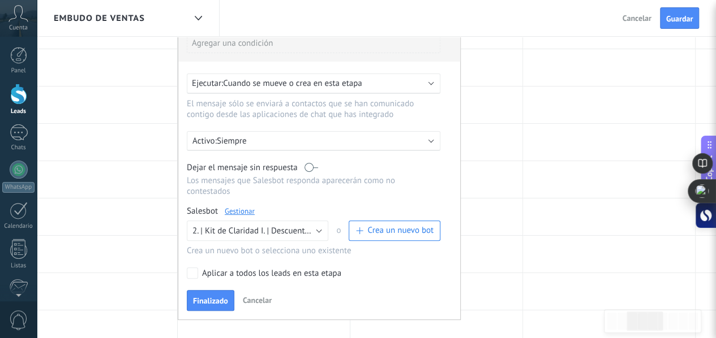
click at [224, 290] on button "Finalizado" at bounding box center [211, 301] width 48 height 22
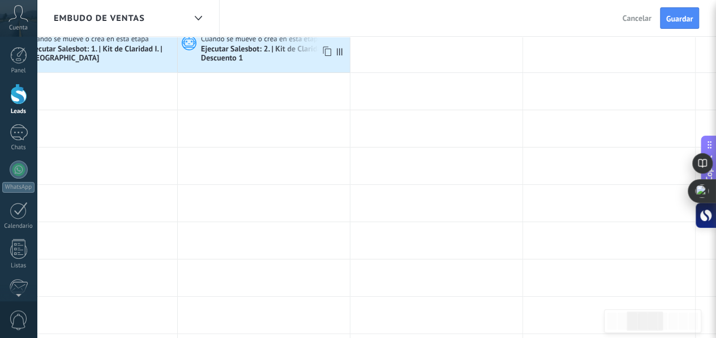
scroll to position [0, 0]
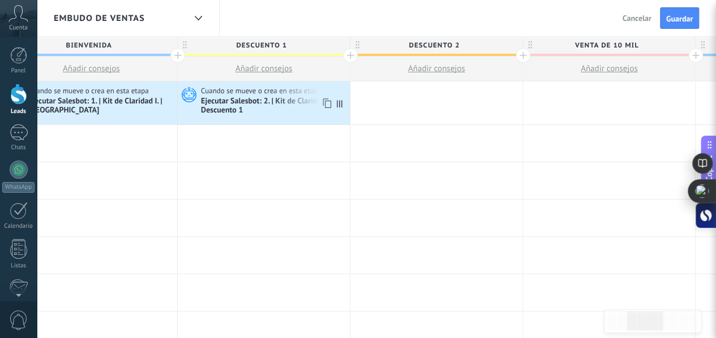
click at [324, 105] on icon at bounding box center [325, 103] width 11 height 15
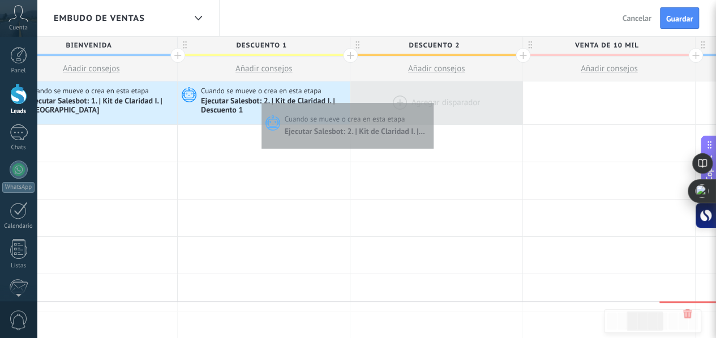
click at [431, 100] on div at bounding box center [436, 103] width 172 height 43
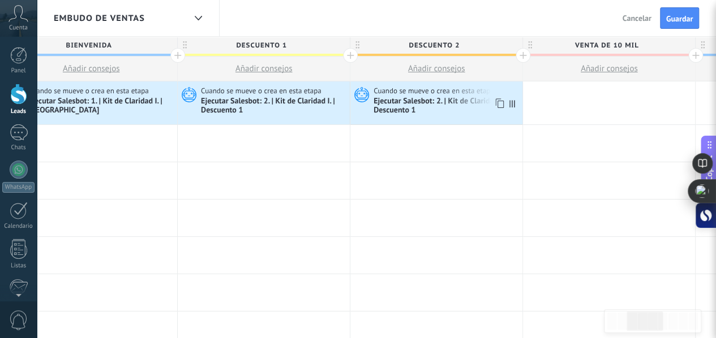
click at [435, 98] on div "Ejecutar Salesbot: 2. | Kit de Claridad I. | Descuento 1" at bounding box center [447, 106] width 146 height 19
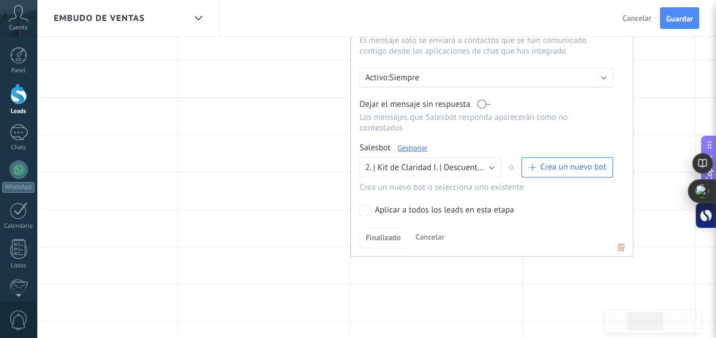
scroll to position [177, 0]
click at [445, 162] on span "2. | Kit de Claridad I. | Descuento 1" at bounding box center [426, 167] width 123 height 11
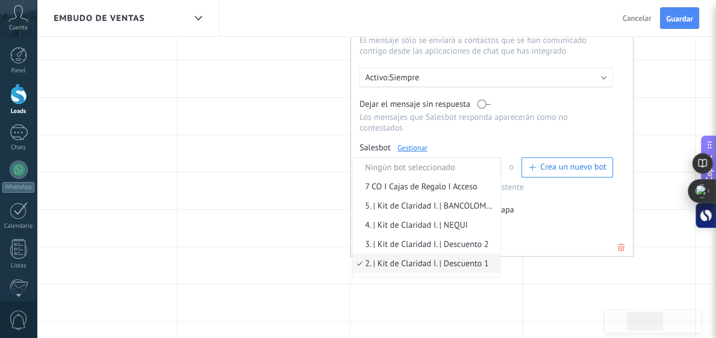
scroll to position [16, 0]
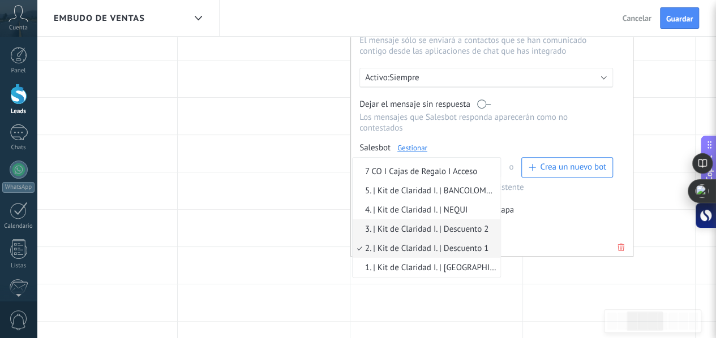
click at [450, 224] on span "3. | Kit de Claridad I. | Descuento 2" at bounding box center [425, 229] width 144 height 11
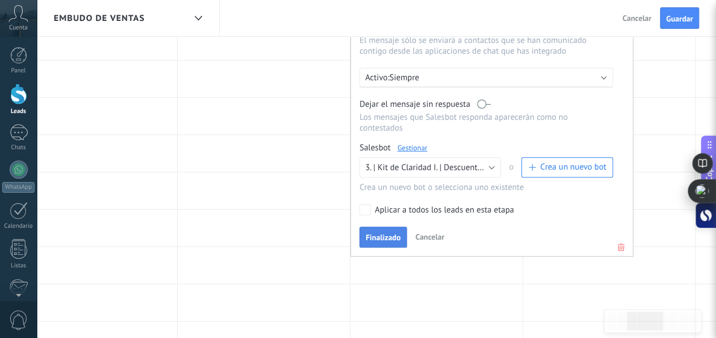
click at [374, 234] on span "Finalizado" at bounding box center [383, 238] width 35 height 8
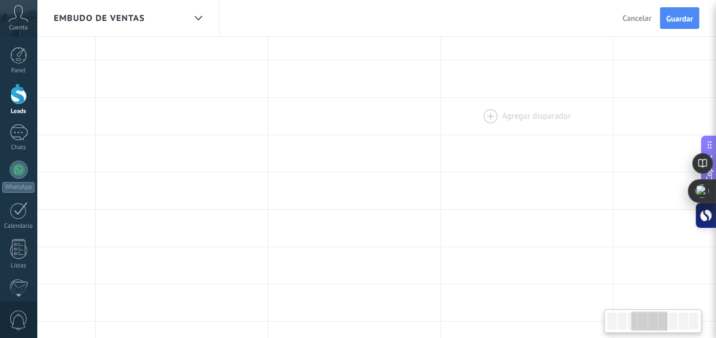
scroll to position [0, 482]
drag, startPoint x: 507, startPoint y: 95, endPoint x: 430, endPoint y: 123, distance: 82.6
click at [430, 123] on div "**********" at bounding box center [514, 300] width 1554 height 791
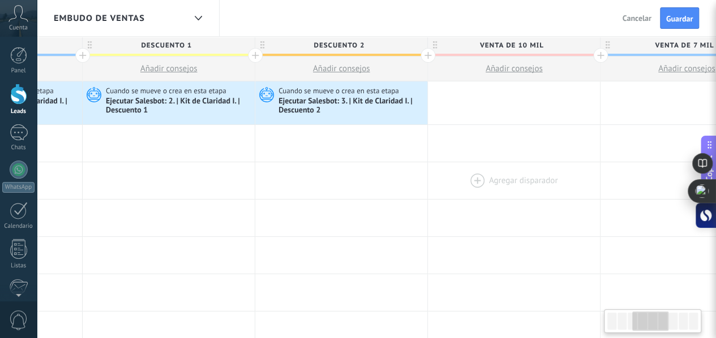
scroll to position [0, 0]
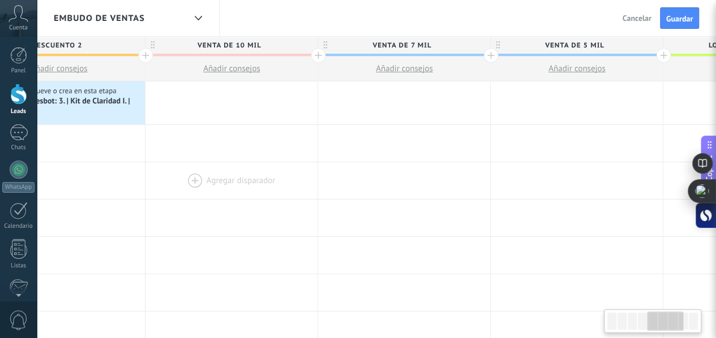
drag, startPoint x: 443, startPoint y: 203, endPoint x: 246, endPoint y: 197, distance: 197.6
click at [239, 201] on div at bounding box center [231, 218] width 172 height 37
click at [246, 102] on div at bounding box center [234, 103] width 172 height 43
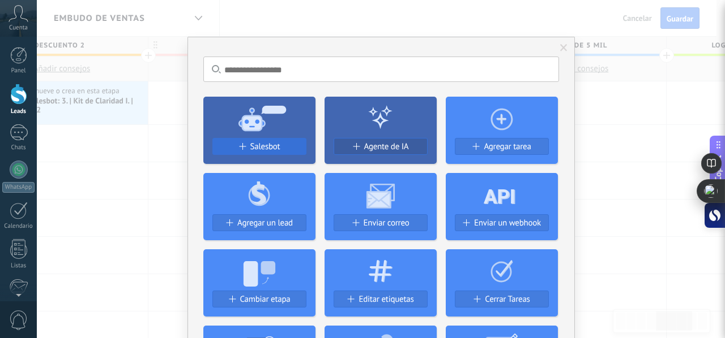
click at [260, 145] on span "Salesbot" at bounding box center [265, 147] width 30 height 10
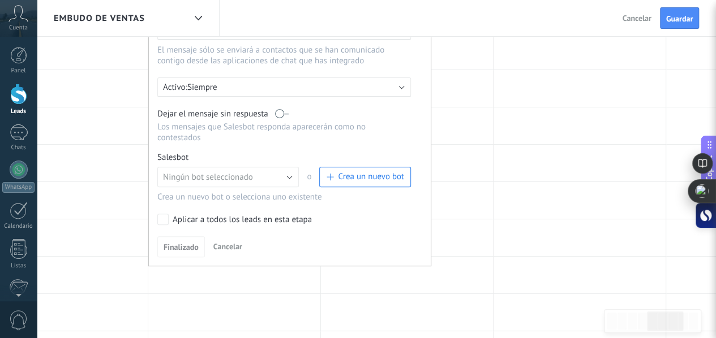
scroll to position [170, 0]
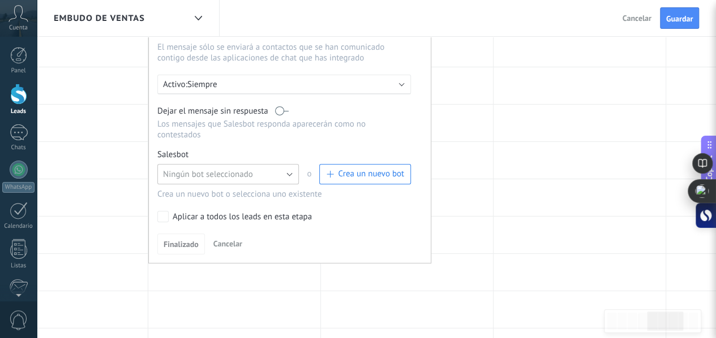
click at [243, 169] on span "Ningún bot seleccionado" at bounding box center [208, 174] width 90 height 11
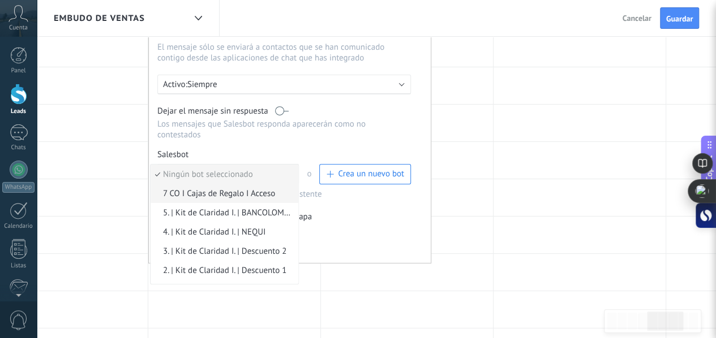
click at [202, 188] on span "7 CO I Cajas de Regalo I Acceso" at bounding box center [223, 193] width 144 height 11
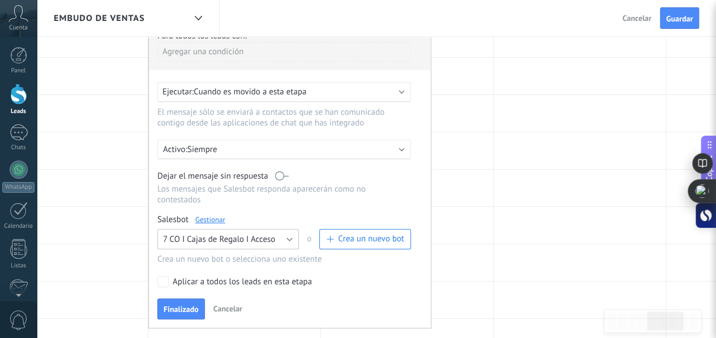
scroll to position [113, 0]
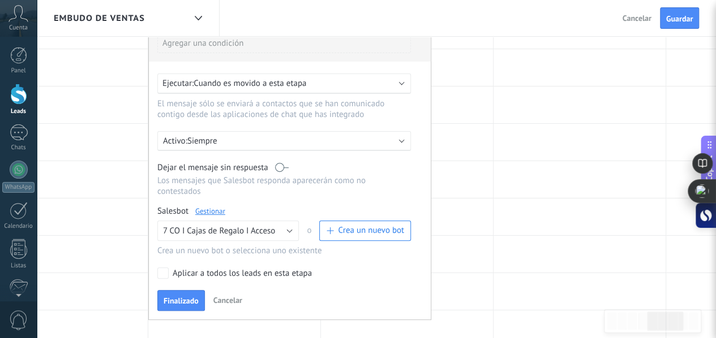
click at [258, 82] on span "Cuando es movido a esta etapa" at bounding box center [250, 83] width 113 height 11
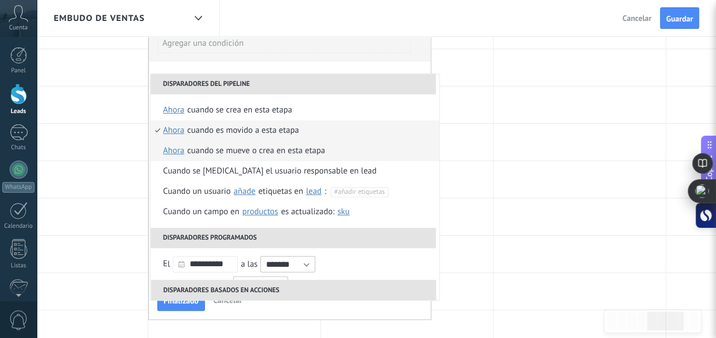
click at [259, 147] on div "Cuando se mueve o crea en esta etapa" at bounding box center [256, 151] width 138 height 20
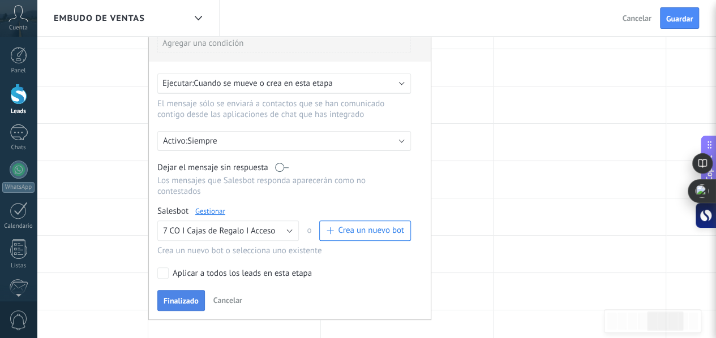
click at [182, 290] on button "Finalizado" at bounding box center [181, 301] width 48 height 22
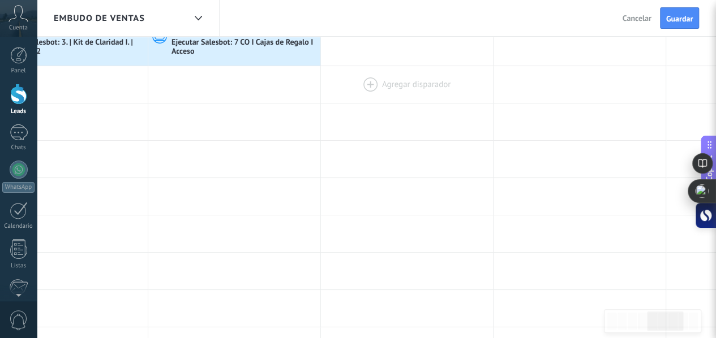
scroll to position [0, 0]
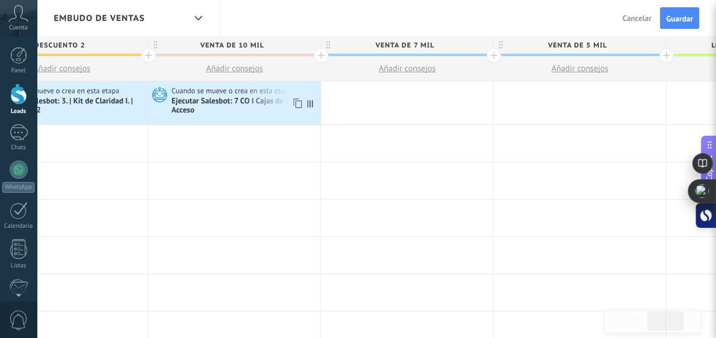
click at [293, 104] on icon at bounding box center [296, 103] width 11 height 15
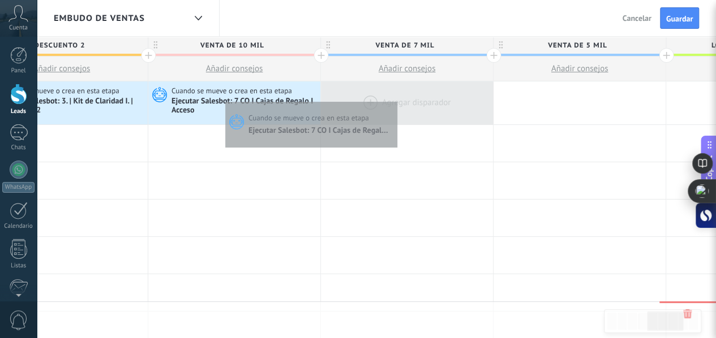
click at [393, 98] on div at bounding box center [407, 103] width 172 height 43
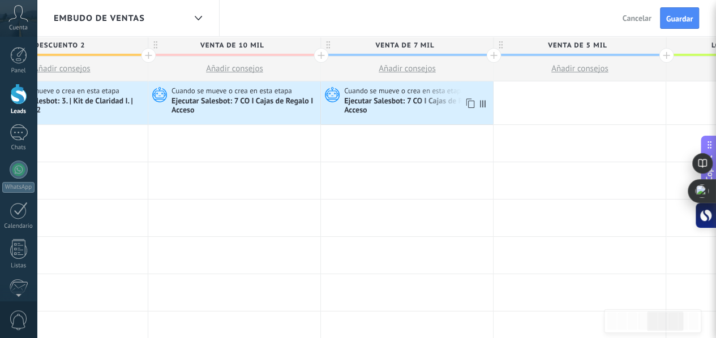
click at [466, 104] on use at bounding box center [470, 104] width 8 height 10
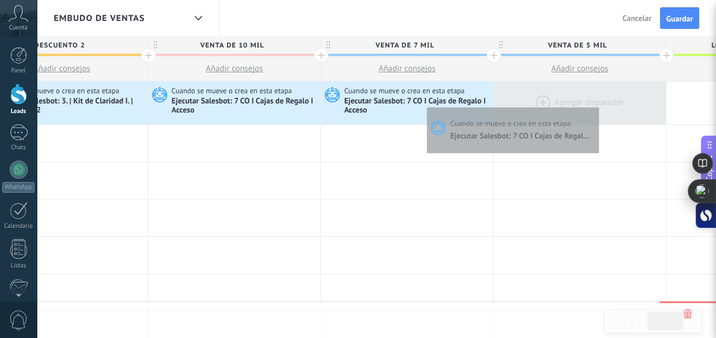
scroll to position [0, 785]
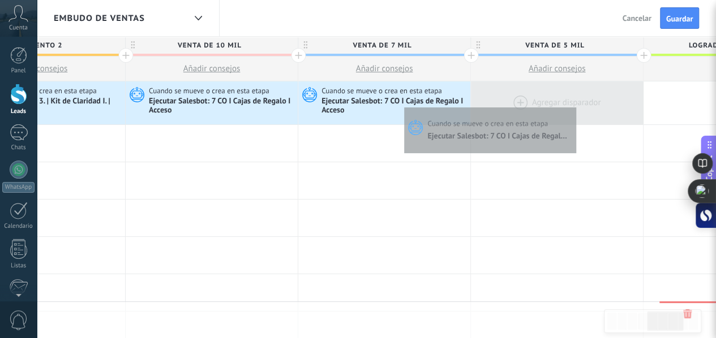
click at [595, 104] on div at bounding box center [557, 103] width 172 height 43
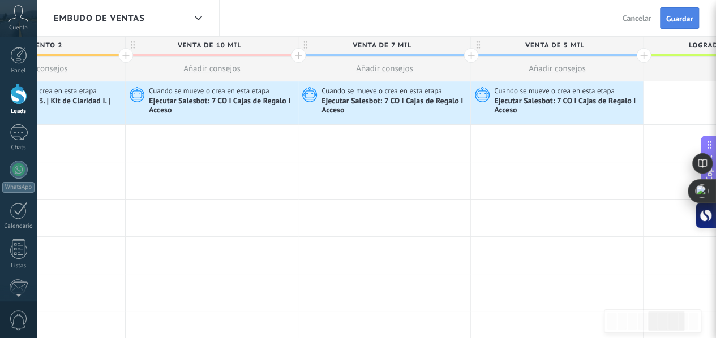
click at [678, 15] on span "Guardar" at bounding box center [679, 19] width 27 height 8
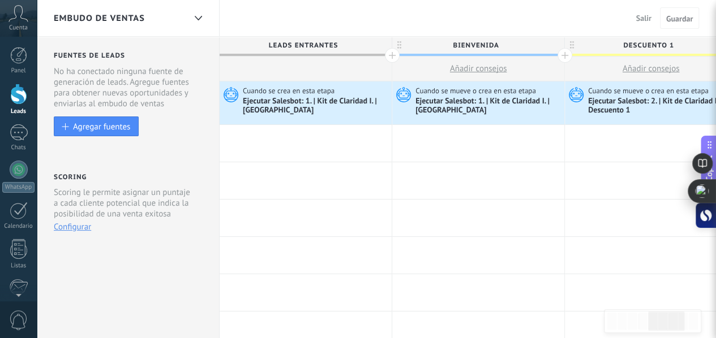
scroll to position [0, 785]
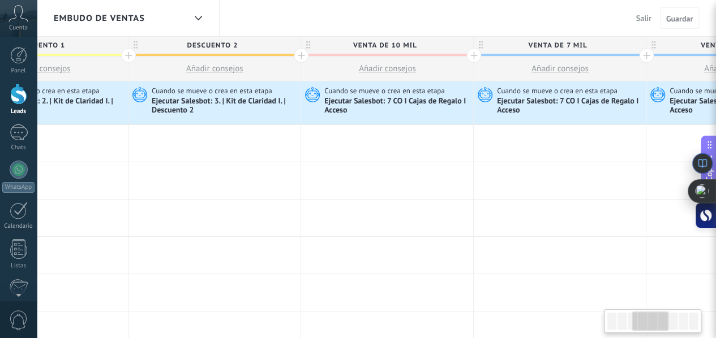
drag, startPoint x: 521, startPoint y: 184, endPoint x: 427, endPoint y: 102, distance: 124.4
click at [697, 157] on body ".abccls-1,.abccls-2{fill-rule:evenodd}.abccls-2{fill:#fff} .abfcls-1{fill:none}…" at bounding box center [358, 169] width 716 height 338
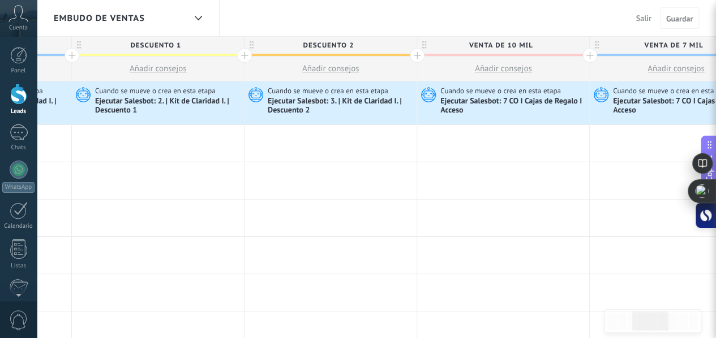
click at [131, 13] on span "Embudo de ventas" at bounding box center [99, 18] width 91 height 11
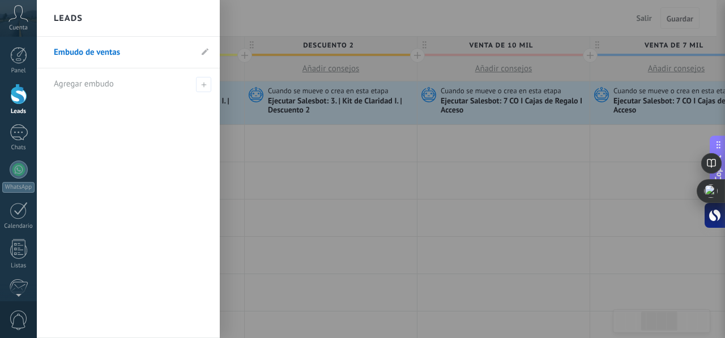
click at [414, 200] on div at bounding box center [399, 169] width 725 height 338
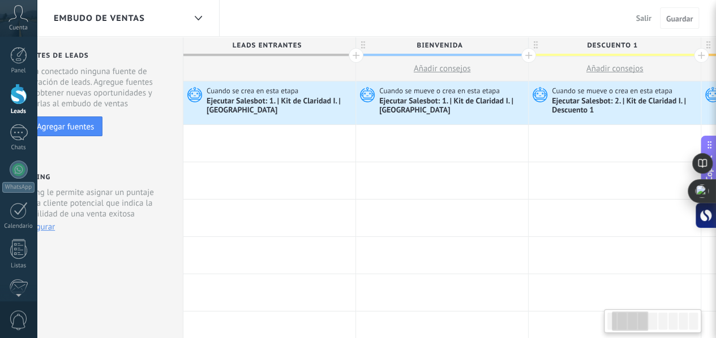
drag, startPoint x: 273, startPoint y: 168, endPoint x: 688, endPoint y: 196, distance: 415.9
click at [688, 196] on body ".abccls-1,.abccls-2{fill-rule:evenodd}.abccls-2{fill:#fff} .abfcls-1{fill:none}…" at bounding box center [358, 169] width 716 height 338
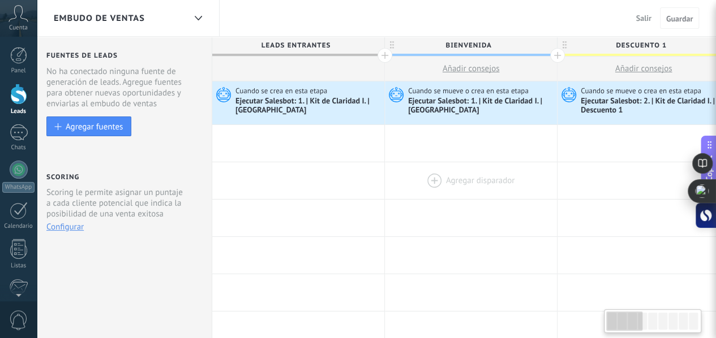
scroll to position [0, 0]
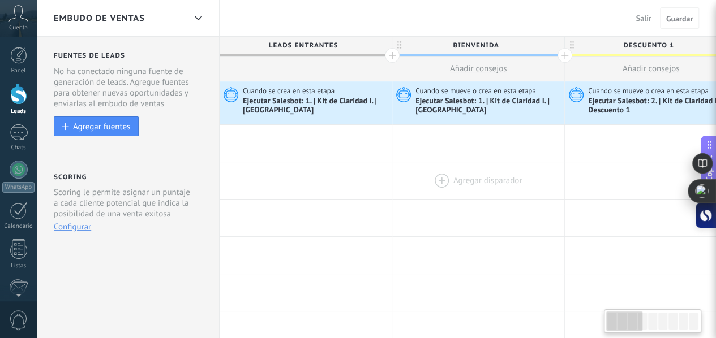
drag, startPoint x: 383, startPoint y: 186, endPoint x: 440, endPoint y: 185, distance: 57.7
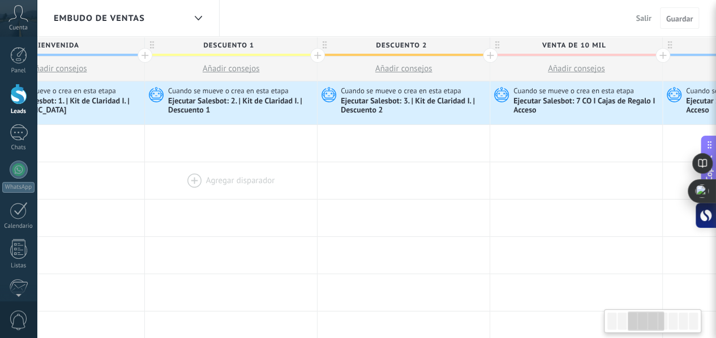
drag, startPoint x: 482, startPoint y: 178, endPoint x: 162, endPoint y: 180, distance: 320.4
click at [169, 180] on div at bounding box center [231, 180] width 172 height 37
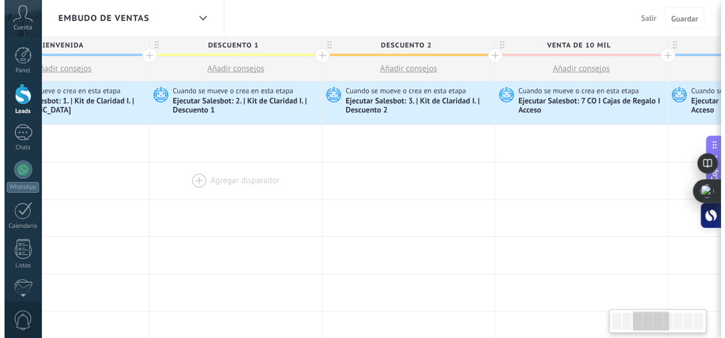
scroll to position [0, 438]
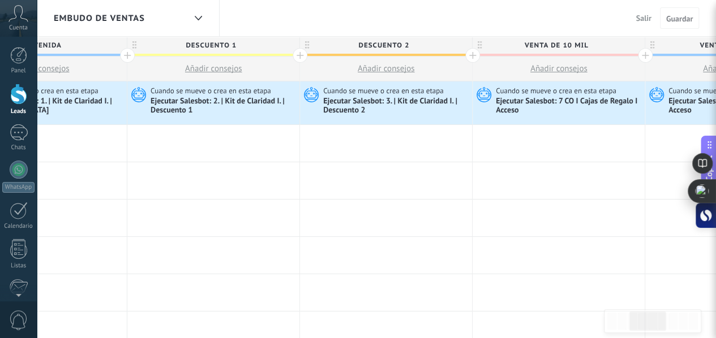
click at [641, 20] on span "Salir" at bounding box center [643, 18] width 15 height 10
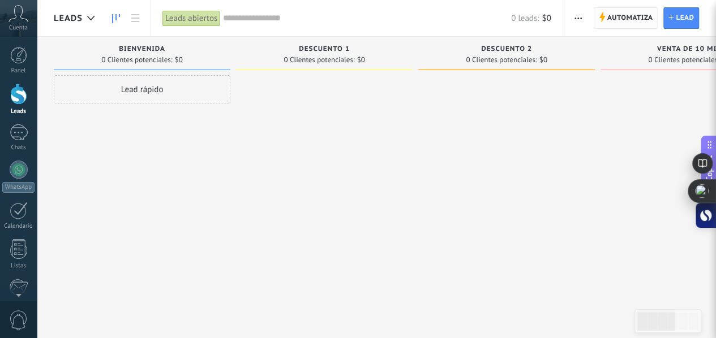
click at [628, 22] on span "Automatiza" at bounding box center [630, 18] width 46 height 20
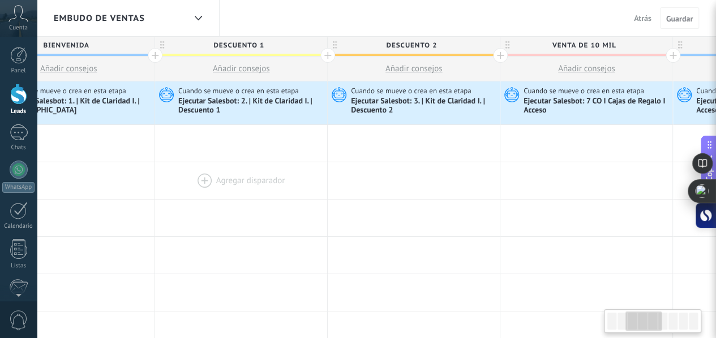
drag, startPoint x: 497, startPoint y: 190, endPoint x: 216, endPoint y: 196, distance: 280.8
click at [178, 200] on div at bounding box center [241, 218] width 172 height 37
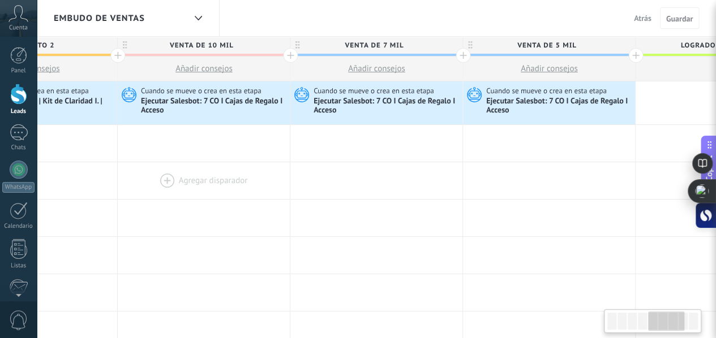
drag, startPoint x: 478, startPoint y: 199, endPoint x: 170, endPoint y: 178, distance: 308.1
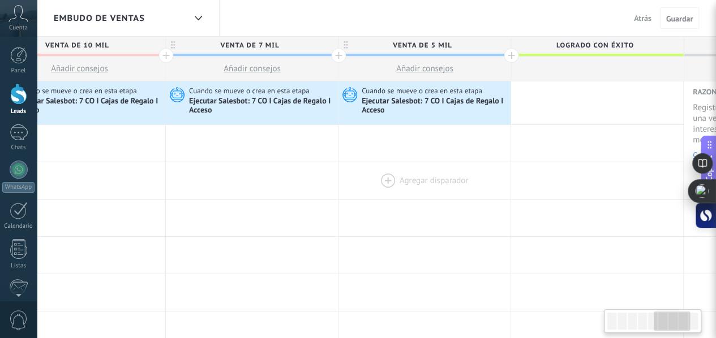
drag, startPoint x: 393, startPoint y: 200, endPoint x: 308, endPoint y: 187, distance: 85.9
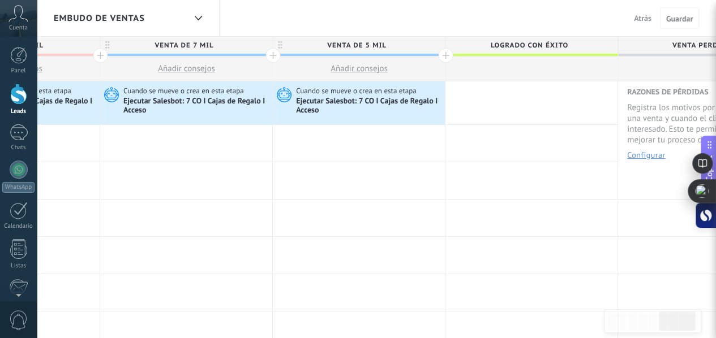
click at [644, 21] on span "Atrás" at bounding box center [643, 18] width 18 height 10
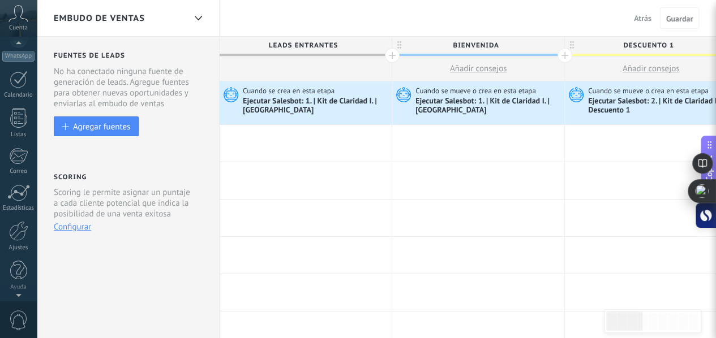
scroll to position [131, 0]
click at [20, 230] on div at bounding box center [18, 231] width 19 height 20
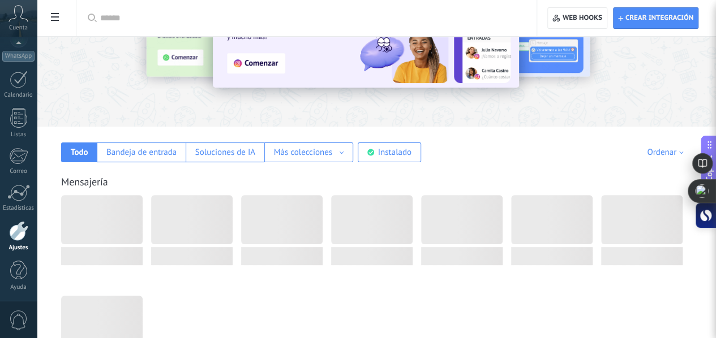
scroll to position [234, 0]
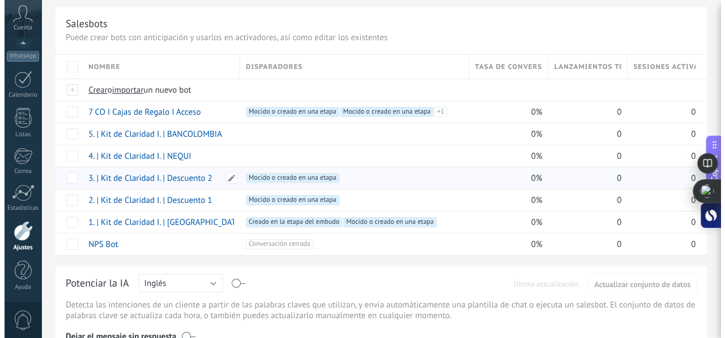
scroll to position [113, 0]
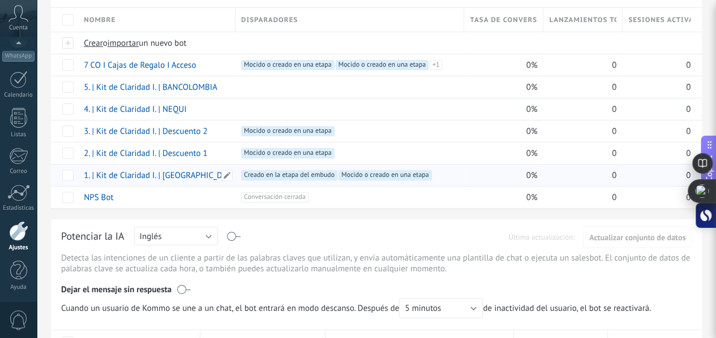
click at [238, 174] on link "1. | Kit de Claridad I. | [GEOGRAPHIC_DATA]" at bounding box center [161, 175] width 155 height 11
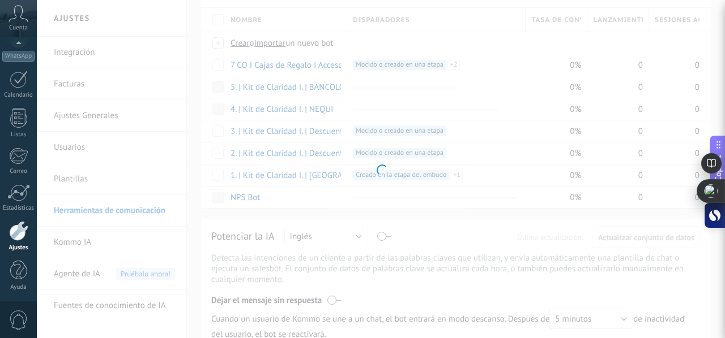
type input "**********"
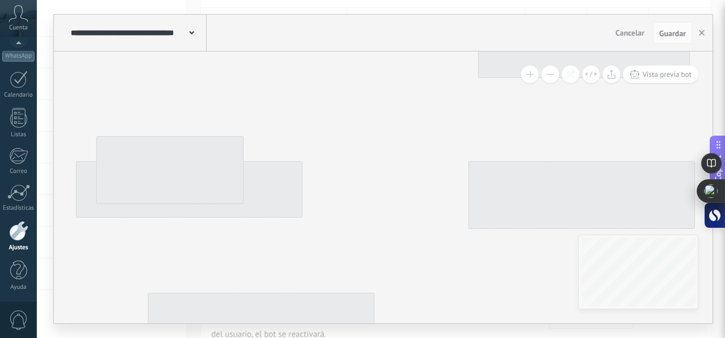
click at [546, 80] on button at bounding box center [550, 75] width 18 height 18
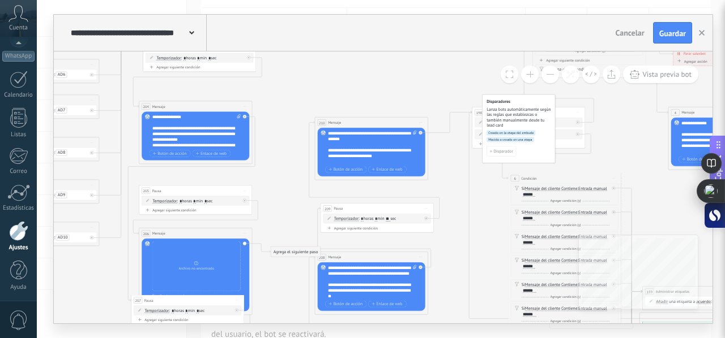
click at [530, 74] on span at bounding box center [529, 74] width 7 height 1
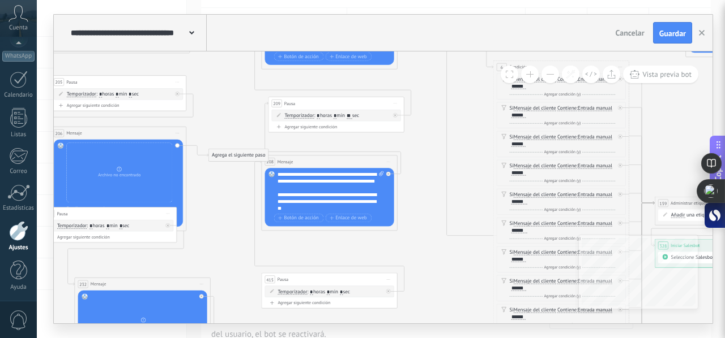
drag, startPoint x: 243, startPoint y: 186, endPoint x: 252, endPoint y: 75, distance: 111.3
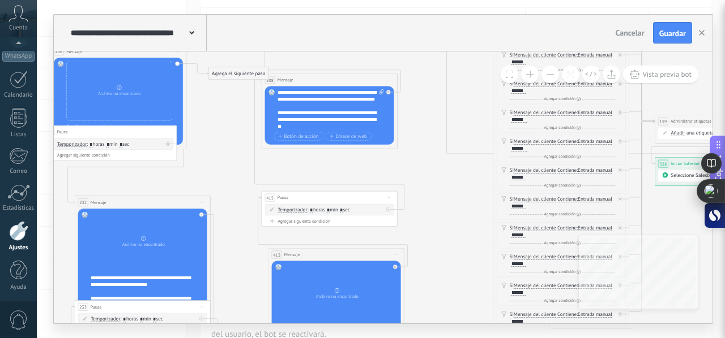
drag, startPoint x: 220, startPoint y: 208, endPoint x: 243, endPoint y: 143, distance: 68.4
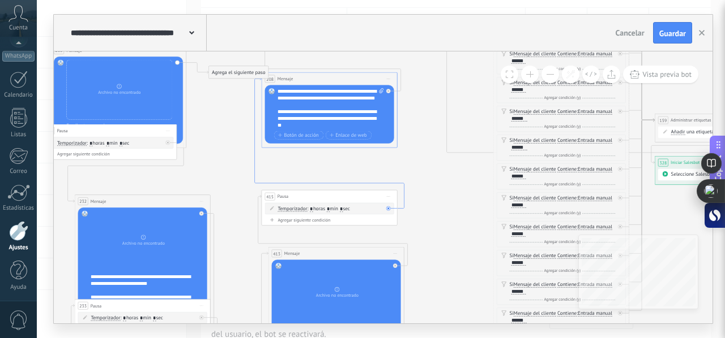
drag, startPoint x: 215, startPoint y: 130, endPoint x: 252, endPoint y: 131, distance: 37.4
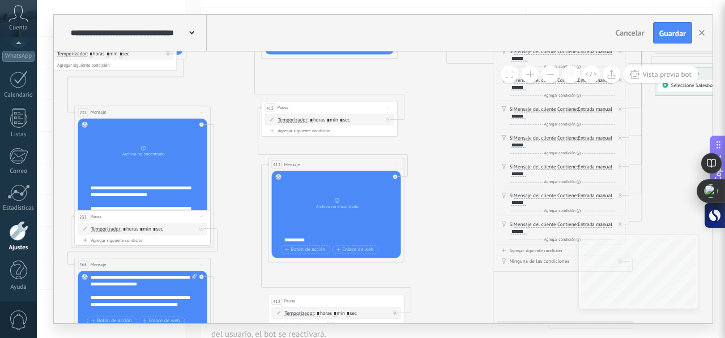
drag, startPoint x: 202, startPoint y: 147, endPoint x: 218, endPoint y: 57, distance: 91.0
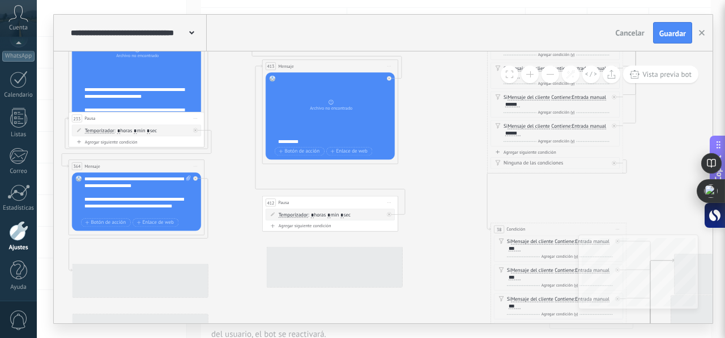
drag, startPoint x: 230, startPoint y: 248, endPoint x: 224, endPoint y: 124, distance: 124.7
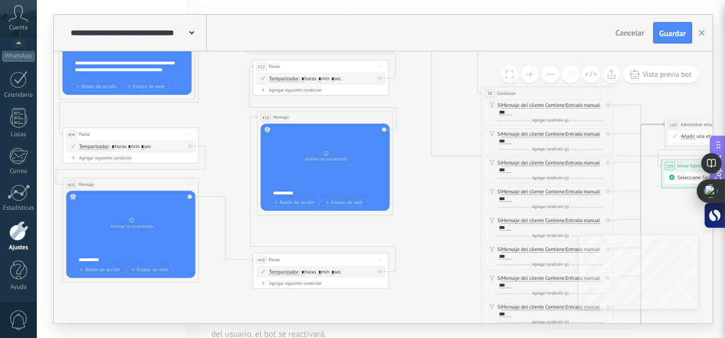
drag, startPoint x: 245, startPoint y: 258, endPoint x: 230, endPoint y: 147, distance: 112.0
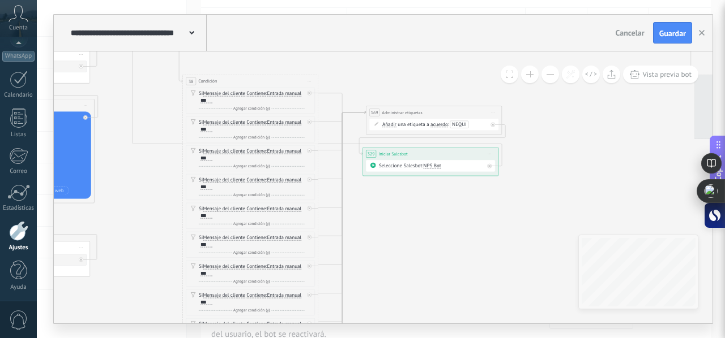
drag, startPoint x: 442, startPoint y: 198, endPoint x: 136, endPoint y: 198, distance: 305.7
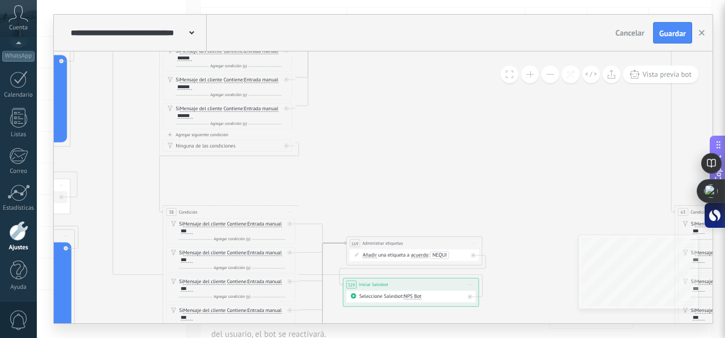
drag, startPoint x: 501, startPoint y: 124, endPoint x: 497, endPoint y: 251, distance: 126.9
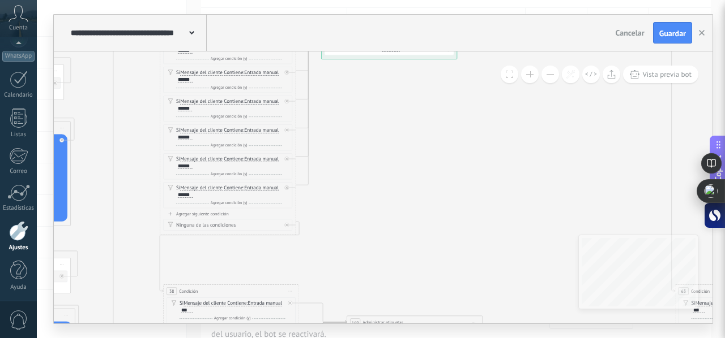
drag, startPoint x: 427, startPoint y: 148, endPoint x: 422, endPoint y: 279, distance: 130.9
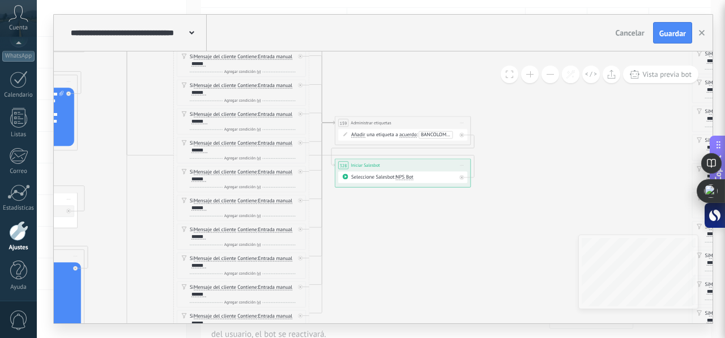
drag, startPoint x: 436, startPoint y: 197, endPoint x: 445, endPoint y: 243, distance: 46.8
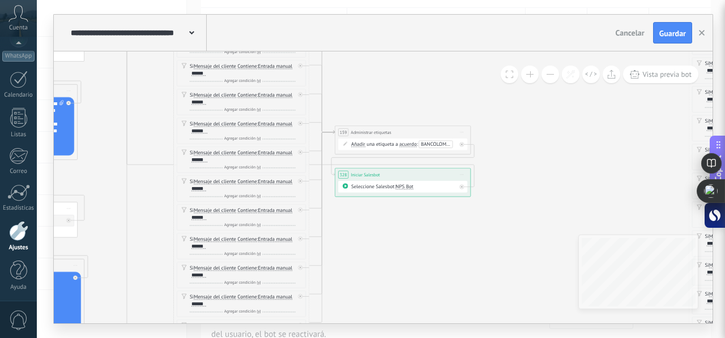
drag, startPoint x: 420, startPoint y: 64, endPoint x: 426, endPoint y: 75, distance: 12.4
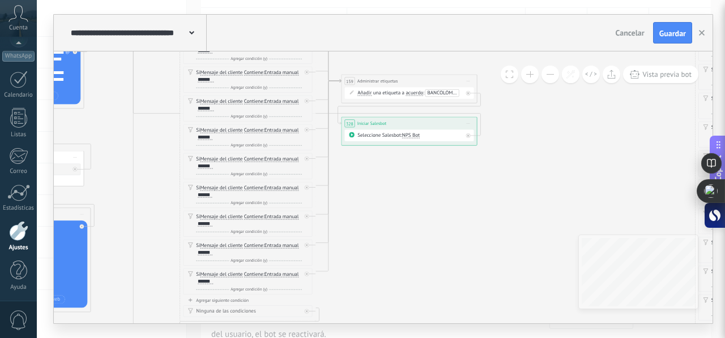
drag, startPoint x: 560, startPoint y: 170, endPoint x: 561, endPoint y: 136, distance: 33.4
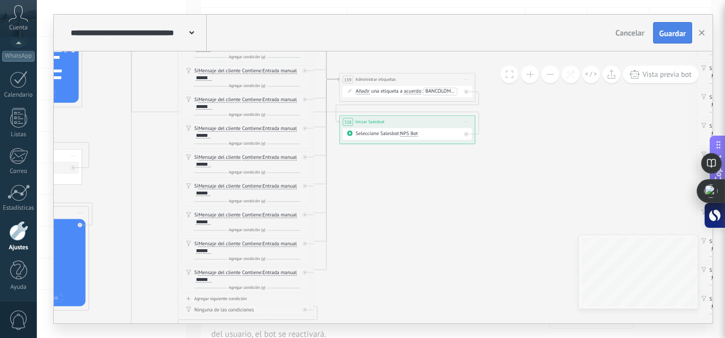
click at [674, 37] on span "Guardar" at bounding box center [672, 33] width 27 height 8
click at [703, 31] on use "button" at bounding box center [702, 33] width 6 height 6
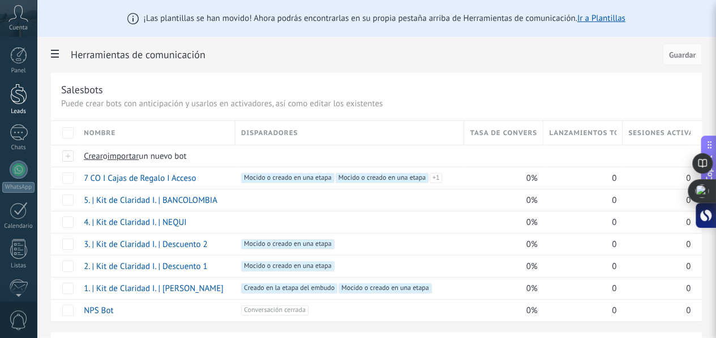
click at [14, 100] on div at bounding box center [18, 94] width 17 height 21
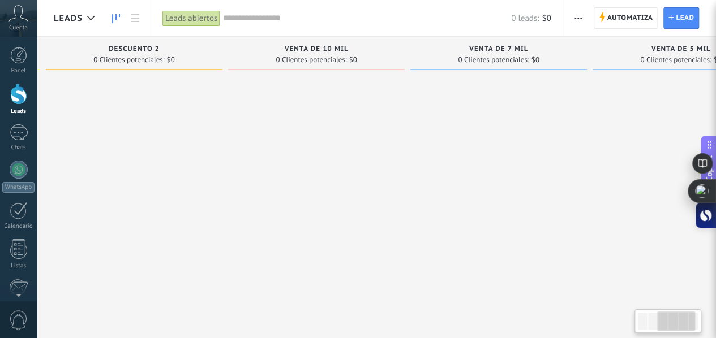
drag, startPoint x: 500, startPoint y: 227, endPoint x: 192, endPoint y: 181, distance: 312.0
click at [176, 180] on div at bounding box center [134, 170] width 177 height 191
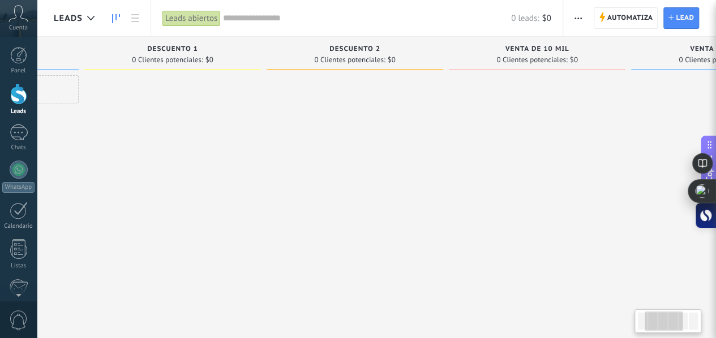
scroll to position [0, 149]
drag, startPoint x: 387, startPoint y: 153, endPoint x: 600, endPoint y: 173, distance: 213.7
click at [600, 173] on div at bounding box center [539, 170] width 177 height 191
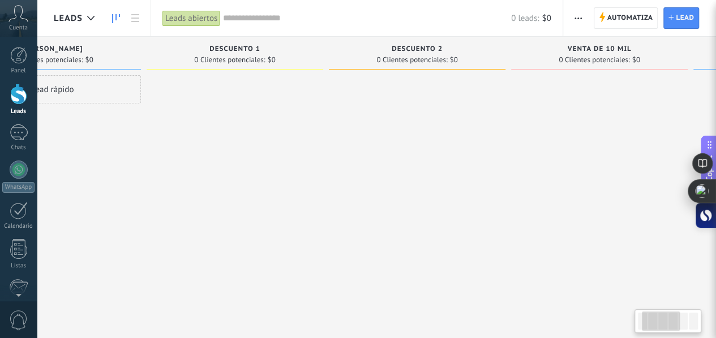
drag, startPoint x: 158, startPoint y: 49, endPoint x: 215, endPoint y: 48, distance: 56.6
click at [213, 50] on div "DESCUENTO 1" at bounding box center [234, 50] width 165 height 10
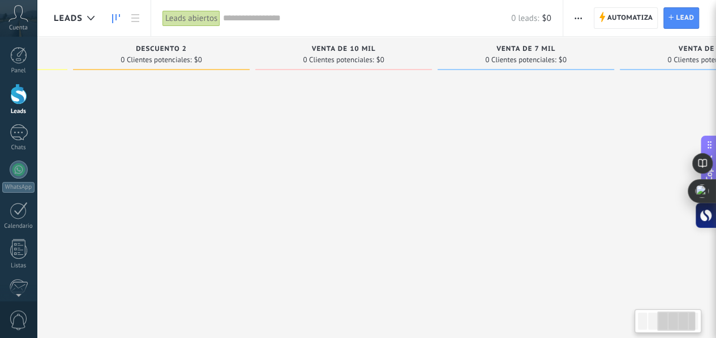
scroll to position [0, 443]
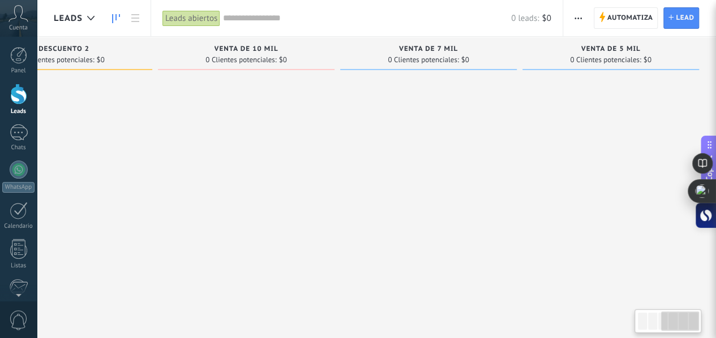
drag, startPoint x: 573, startPoint y: 203, endPoint x: 127, endPoint y: 174, distance: 446.9
click at [130, 174] on div "Leads Entrantes Solicitudes: 0 0 0 0 0 0 0 0 0 BIENVENIDA 0 Clientes potenciale…" at bounding box center [163, 151] width 1105 height 229
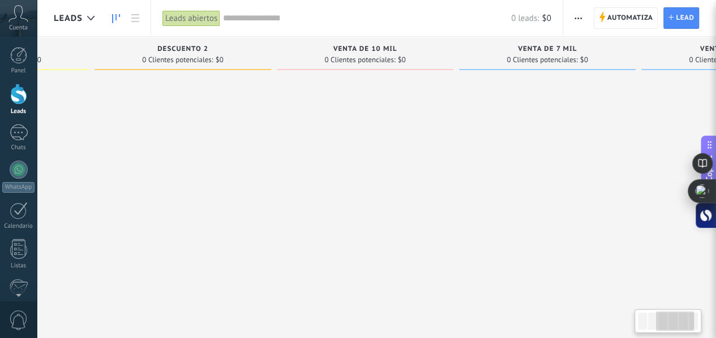
scroll to position [0, 122]
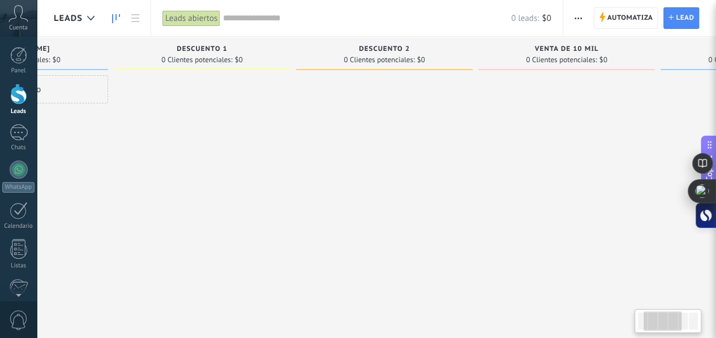
drag, startPoint x: 362, startPoint y: 166, endPoint x: 641, endPoint y: 157, distance: 278.6
click at [641, 157] on div at bounding box center [566, 170] width 177 height 191
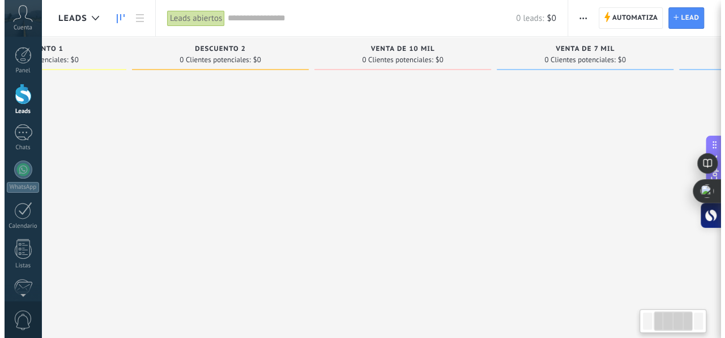
scroll to position [0, 443]
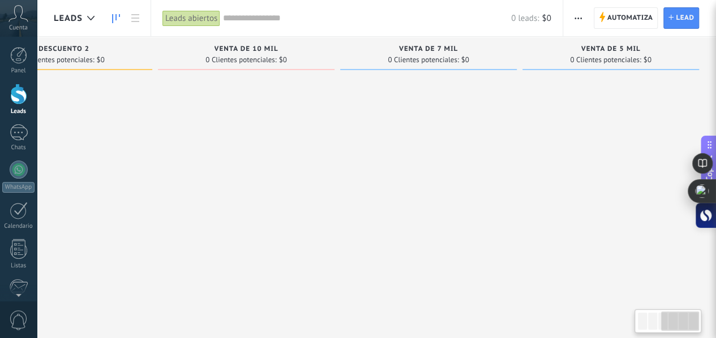
drag, startPoint x: 421, startPoint y: 151, endPoint x: 161, endPoint y: 155, distance: 260.4
click at [161, 155] on div at bounding box center [246, 170] width 177 height 191
drag, startPoint x: 460, startPoint y: 165, endPoint x: 366, endPoint y: 145, distance: 95.9
click at [366, 145] on div at bounding box center [428, 170] width 177 height 191
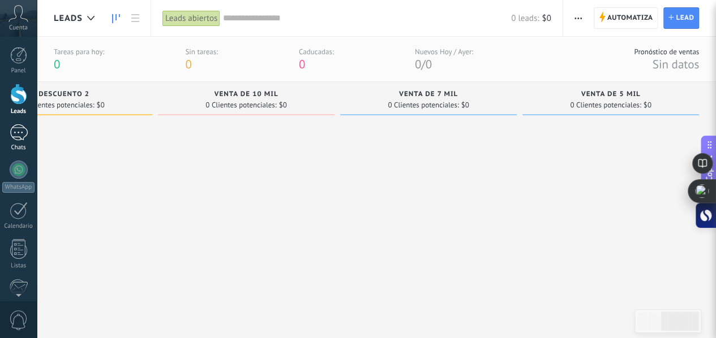
click at [11, 135] on div at bounding box center [19, 133] width 18 height 16
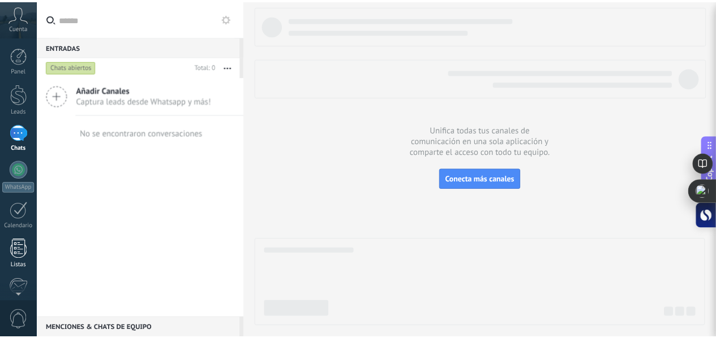
scroll to position [131, 0]
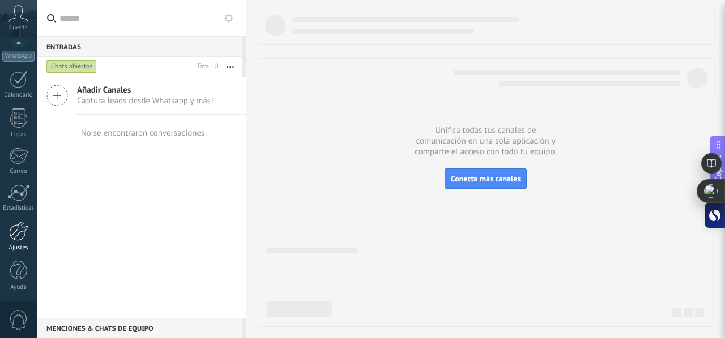
click at [19, 232] on div at bounding box center [18, 231] width 19 height 20
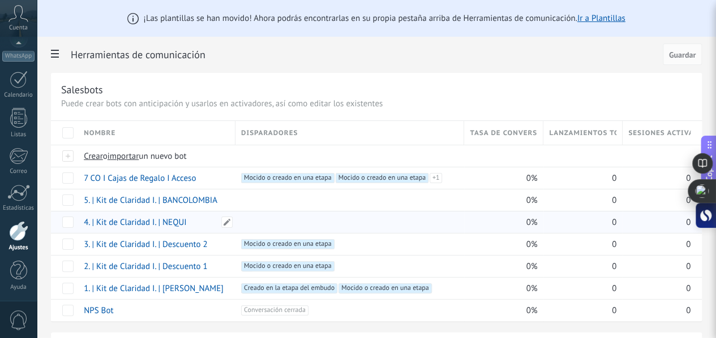
scroll to position [57, 0]
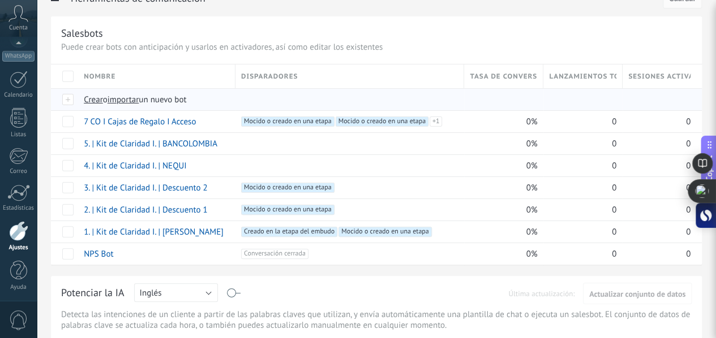
click at [139, 99] on span "importar" at bounding box center [124, 100] width 32 height 11
click at [0, 0] on input "importar un nuevo bot" at bounding box center [0, 0] width 0 height 0
click at [233, 123] on span at bounding box center [226, 121] width 11 height 11
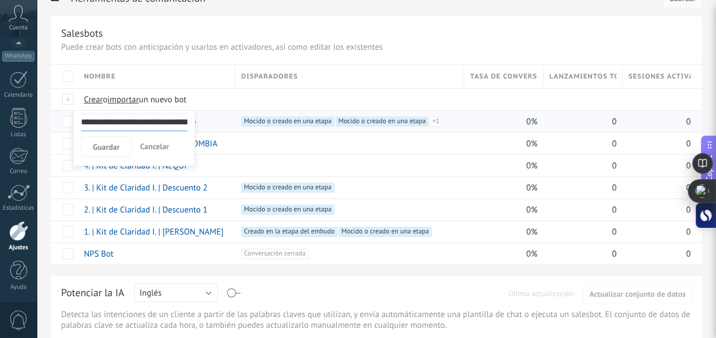
click at [262, 32] on div at bounding box center [358, 18] width 716 height 37
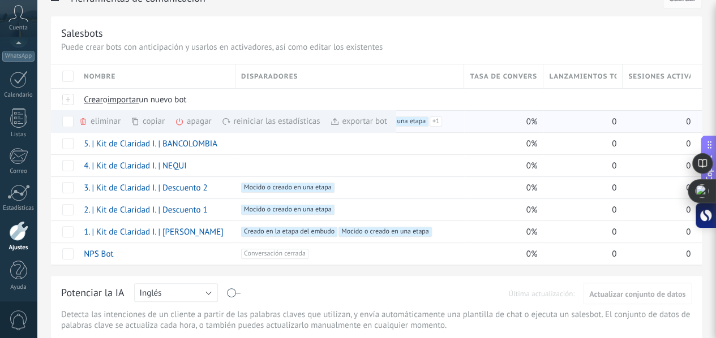
click at [86, 122] on icon at bounding box center [83, 121] width 6 height 7
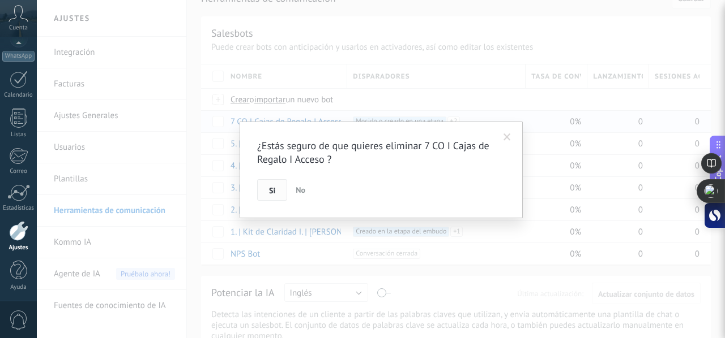
click at [278, 188] on button "Si" at bounding box center [272, 190] width 30 height 22
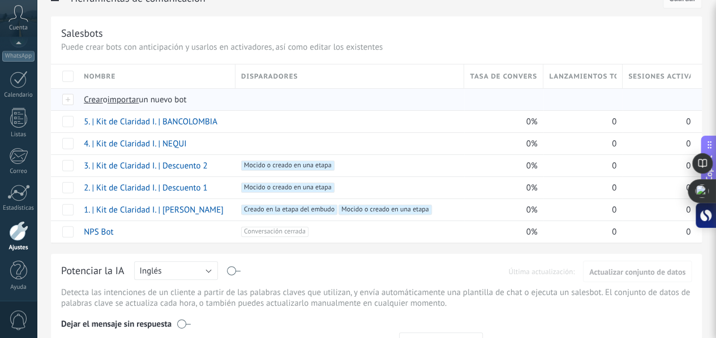
click at [139, 100] on span "importar" at bounding box center [124, 100] width 32 height 11
click at [0, 0] on input "importar un nuevo bot" at bounding box center [0, 0] width 0 height 0
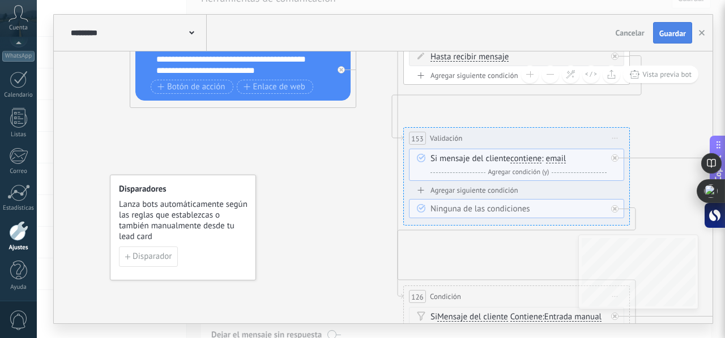
click at [665, 29] on span "Guardar" at bounding box center [672, 33] width 27 height 8
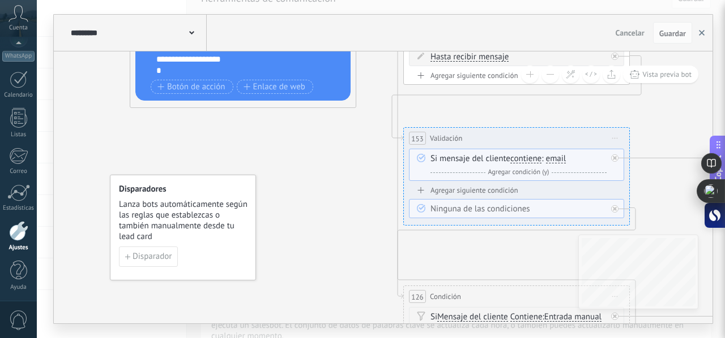
click at [700, 36] on button "button" at bounding box center [701, 33] width 17 height 22
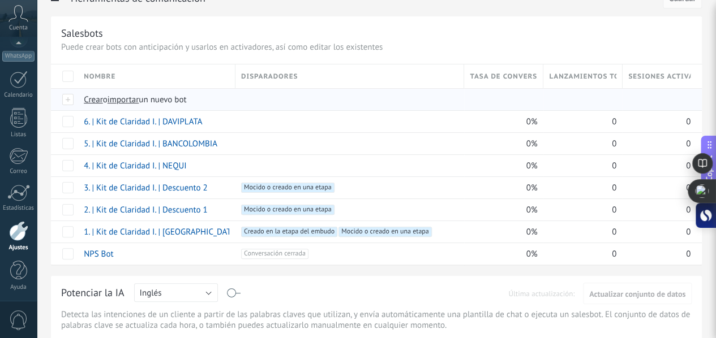
click at [139, 102] on span "importar" at bounding box center [124, 100] width 32 height 11
click at [0, 0] on input "importar un nuevo bot" at bounding box center [0, 0] width 0 height 0
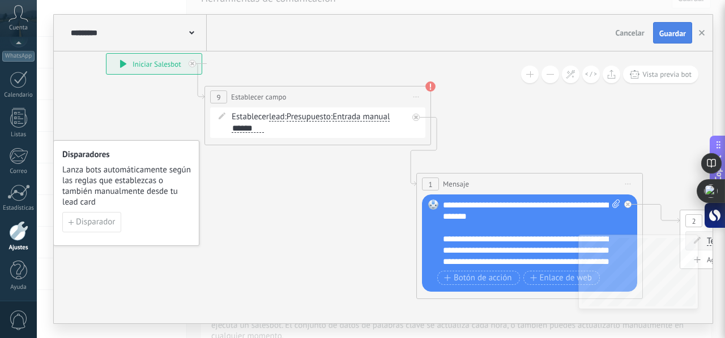
click at [671, 25] on button "Guardar" at bounding box center [672, 33] width 39 height 22
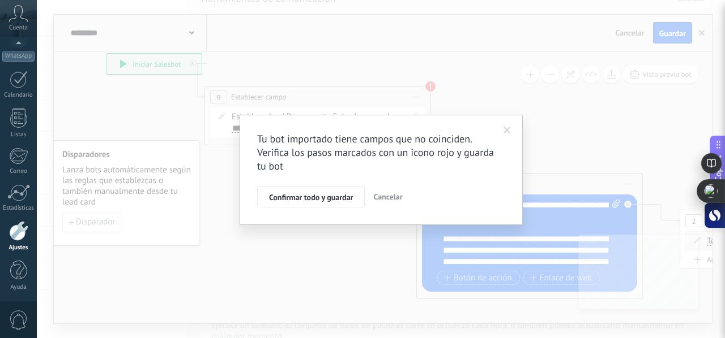
click at [674, 29] on div "Tu bot importado tiene campos que no coinciden. Verifica los pasos marcados con…" at bounding box center [381, 169] width 688 height 338
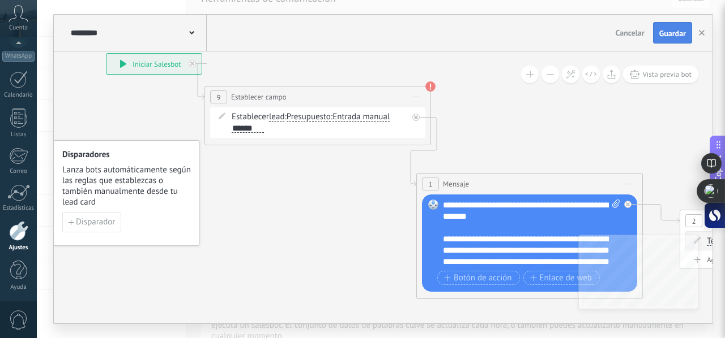
click at [672, 31] on span "Guardar" at bounding box center [672, 33] width 27 height 8
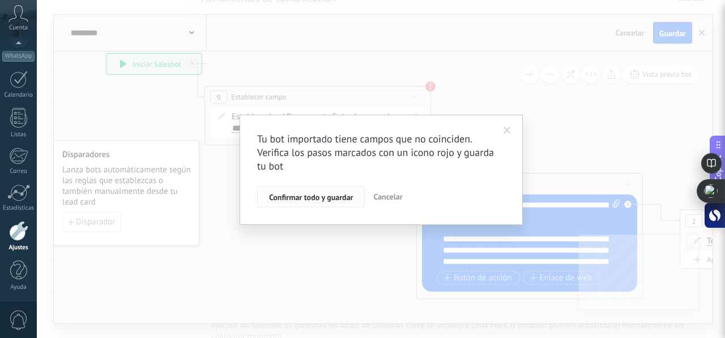
click at [314, 204] on button "Confirmar todo y guardar" at bounding box center [311, 197] width 108 height 22
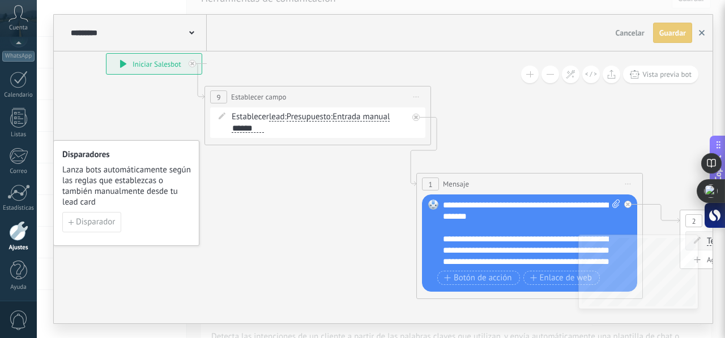
click at [702, 33] on icon "button" at bounding box center [702, 33] width 6 height 6
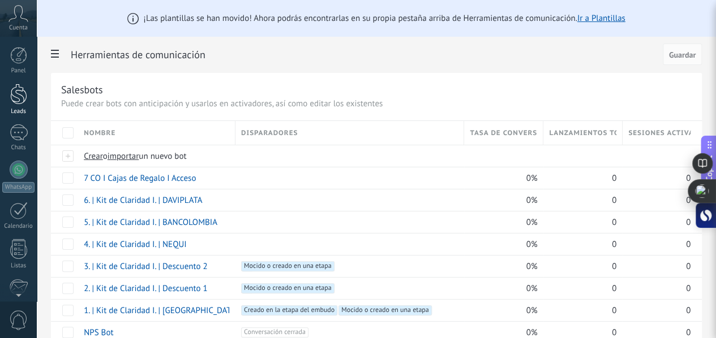
click at [22, 98] on div at bounding box center [18, 94] width 17 height 21
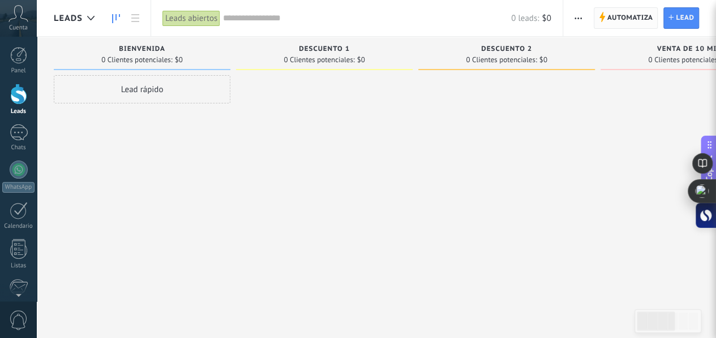
click at [625, 20] on span "Automatiza" at bounding box center [630, 18] width 46 height 20
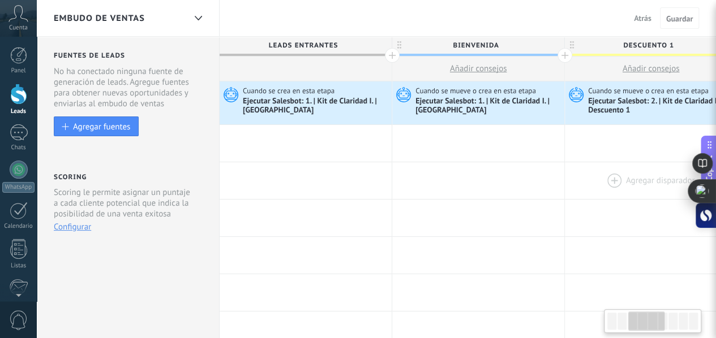
drag, startPoint x: 208, startPoint y: 198, endPoint x: 170, endPoint y: 192, distance: 38.9
click at [565, 192] on div at bounding box center [651, 180] width 172 height 37
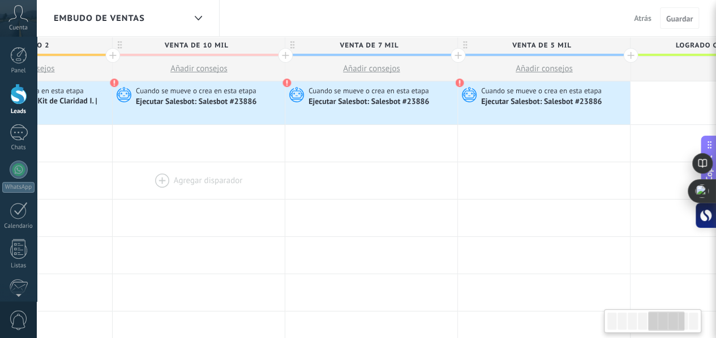
scroll to position [0, 817]
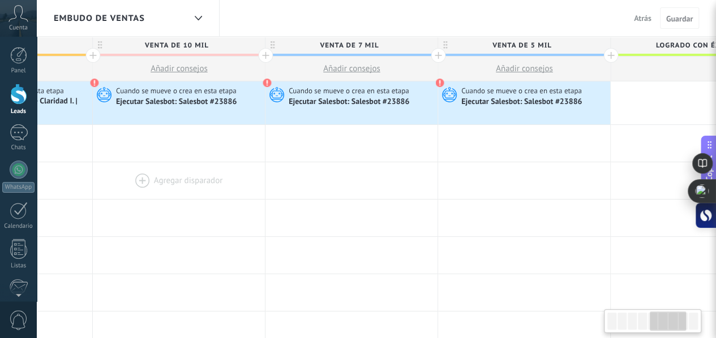
drag, startPoint x: 580, startPoint y: 205, endPoint x: 208, endPoint y: 179, distance: 372.2
click at [202, 102] on div "Ejecutar Salesbot: Salesbot #23886" at bounding box center [177, 102] width 122 height 10
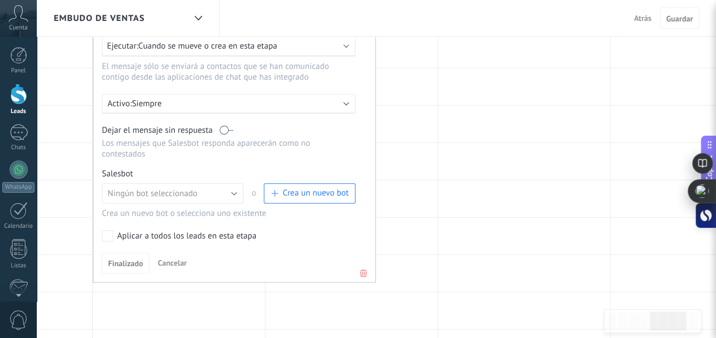
scroll to position [170, 0]
click at [362, 265] on icon at bounding box center [363, 272] width 12 height 14
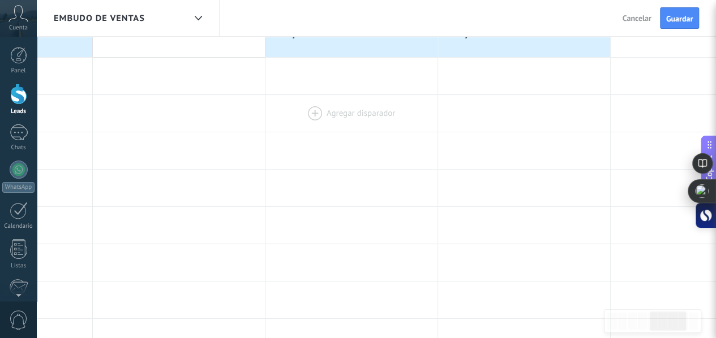
scroll to position [0, 0]
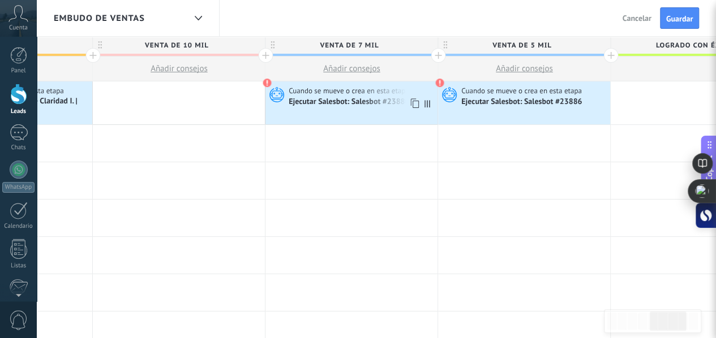
click at [357, 104] on div "Ejecutar Salesbot: Salesbot #23886" at bounding box center [350, 102] width 122 height 10
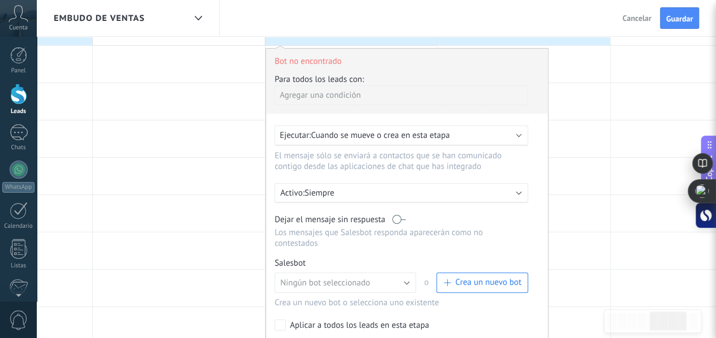
scroll to position [113, 0]
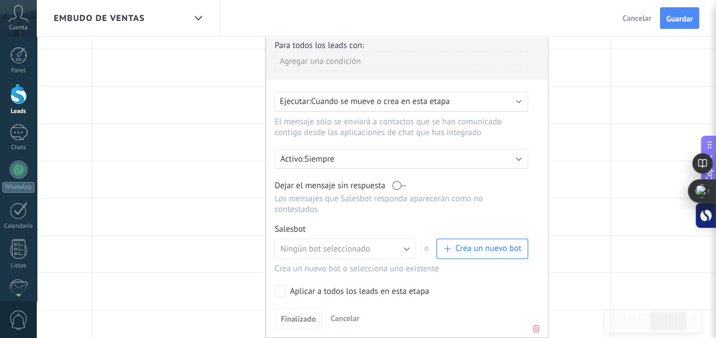
click at [533, 322] on icon at bounding box center [536, 329] width 12 height 14
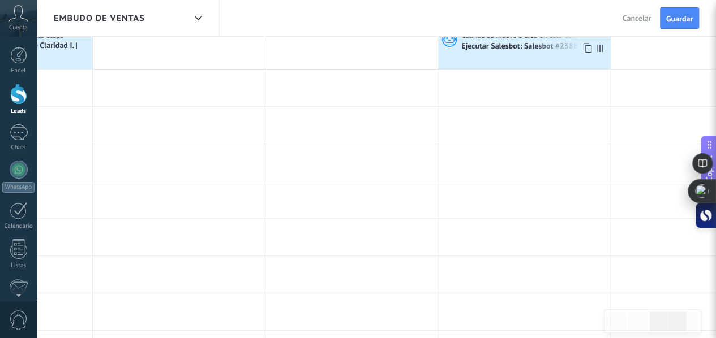
scroll to position [0, 0]
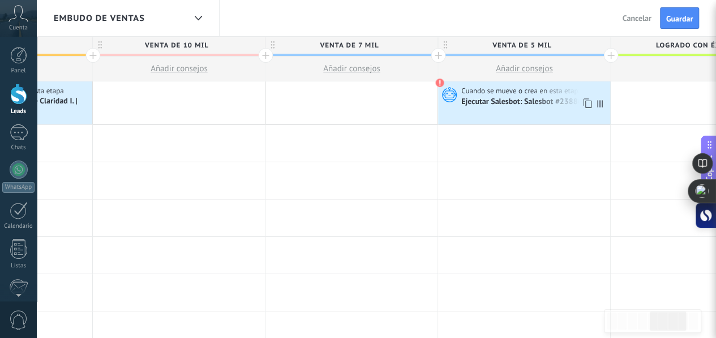
click at [507, 100] on div "Ejecutar Salesbot: Salesbot #23886" at bounding box center [522, 102] width 122 height 10
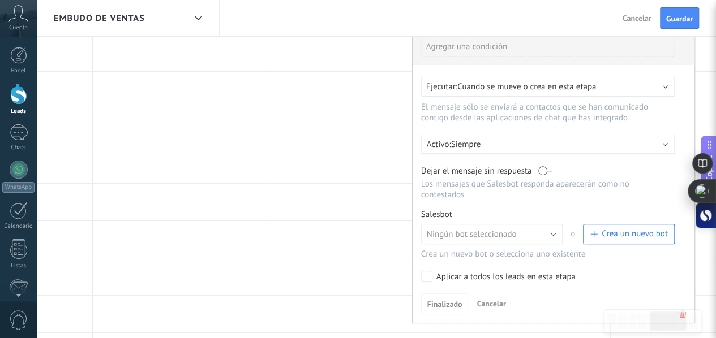
scroll to position [316, 0]
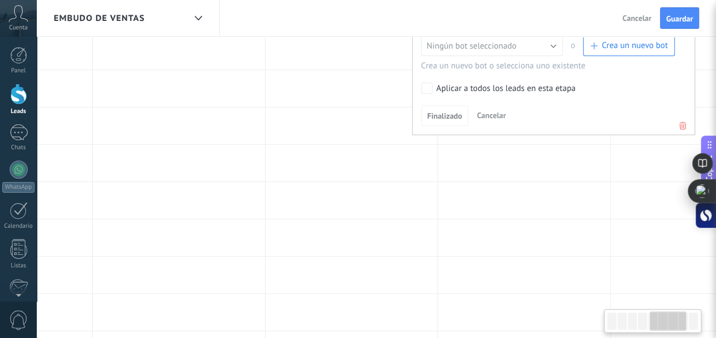
click at [680, 119] on icon at bounding box center [682, 126] width 12 height 14
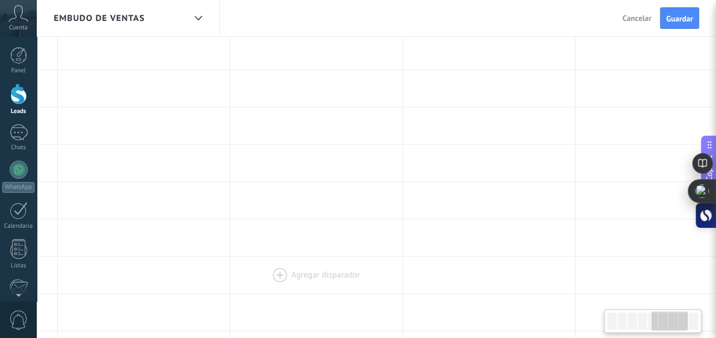
drag, startPoint x: 273, startPoint y: 102, endPoint x: 239, endPoint y: 274, distance: 174.8
click at [239, 274] on div "**********" at bounding box center [144, 160] width 1554 height 791
drag, startPoint x: 377, startPoint y: 188, endPoint x: 375, endPoint y: 250, distance: 61.2
click at [385, 267] on div "**********" at bounding box center [149, 160] width 1554 height 791
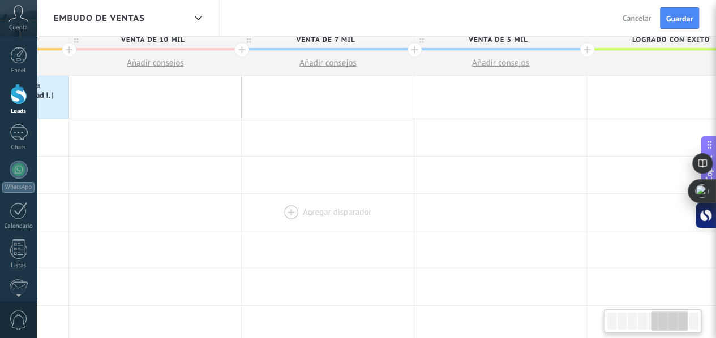
scroll to position [0, 0]
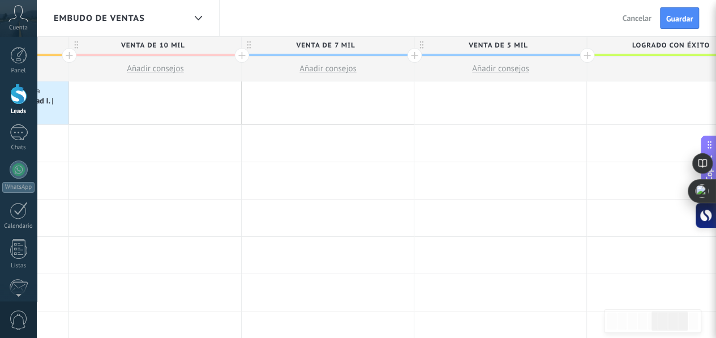
click at [144, 98] on div at bounding box center [155, 103] width 172 height 43
click at [156, 105] on div at bounding box center [155, 103] width 172 height 43
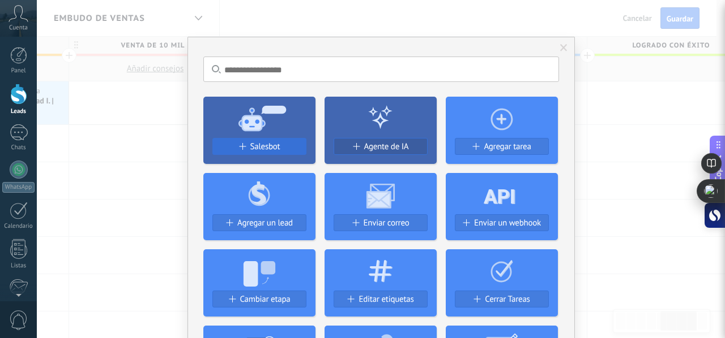
click at [268, 149] on span "Salesbot" at bounding box center [265, 147] width 30 height 10
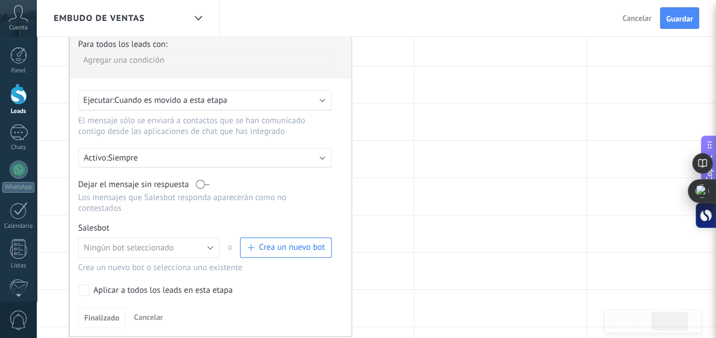
scroll to position [170, 0]
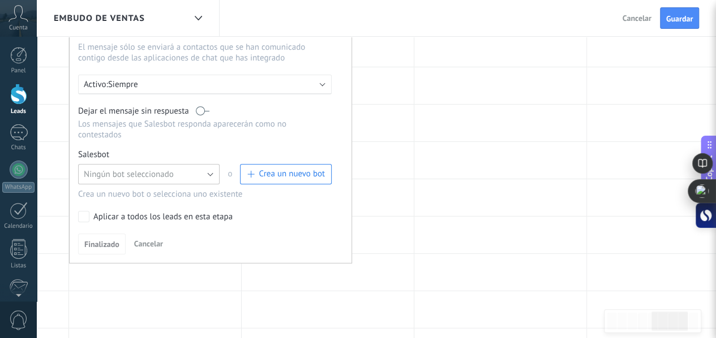
click at [162, 169] on span "Ningún bot seleccionado" at bounding box center [129, 174] width 90 height 11
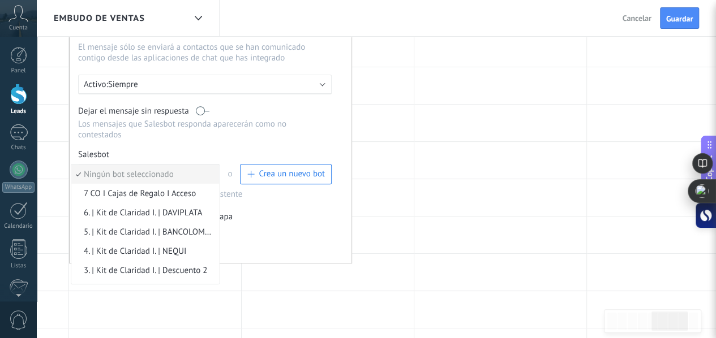
click at [144, 188] on span "7 CO I Cajas de Regalo I Acceso" at bounding box center [143, 193] width 144 height 11
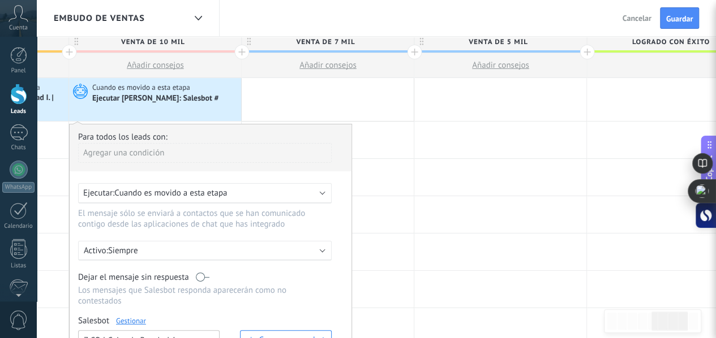
scroll to position [0, 0]
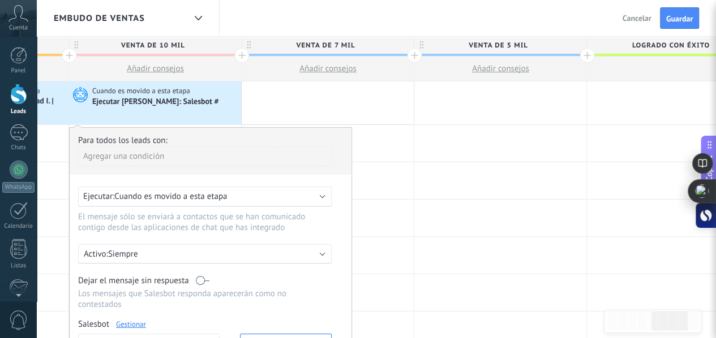
click at [174, 198] on span "Cuando es movido a esta etapa" at bounding box center [170, 196] width 113 height 11
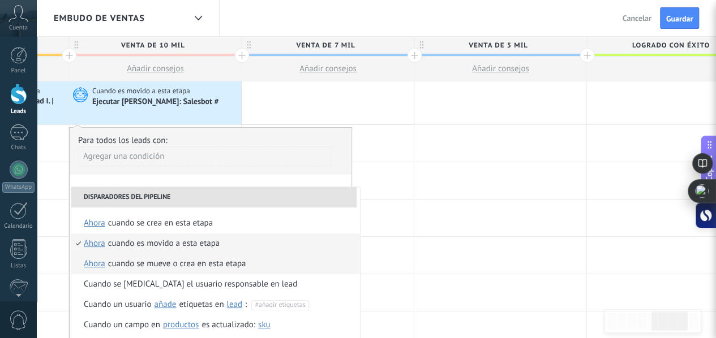
click at [162, 259] on div "Cuando se mueve o crea en esta etapa" at bounding box center [177, 264] width 138 height 20
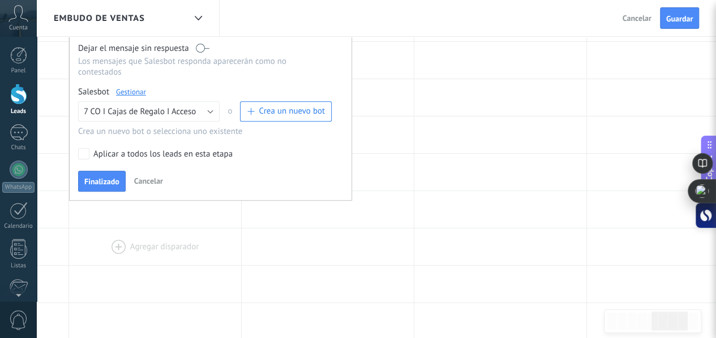
scroll to position [235, 0]
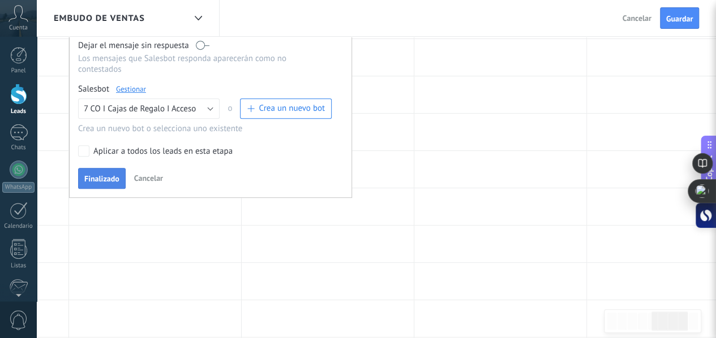
click at [102, 168] on button "Finalizado" at bounding box center [102, 179] width 48 height 22
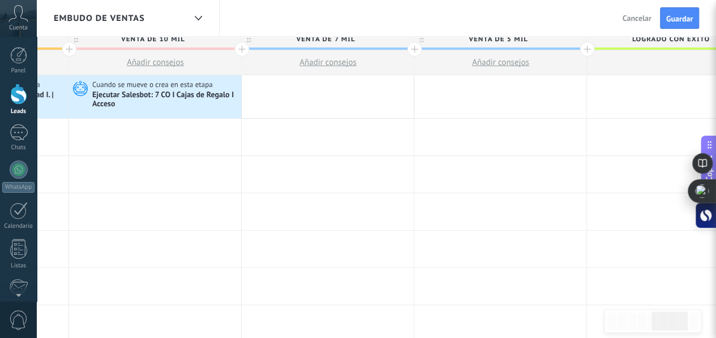
scroll to position [0, 0]
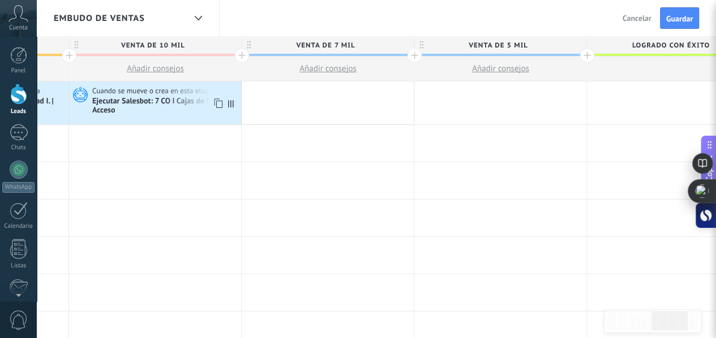
click at [214, 104] on icon at bounding box center [217, 103] width 11 height 15
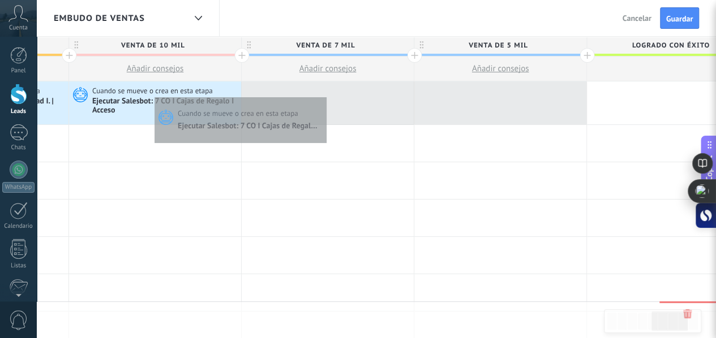
click at [323, 93] on div at bounding box center [328, 103] width 172 height 43
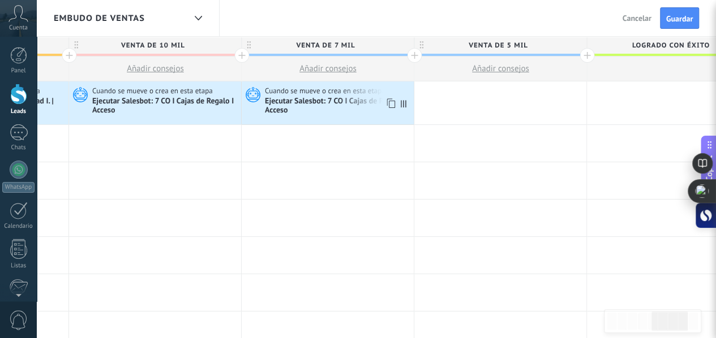
click at [387, 101] on use at bounding box center [391, 104] width 8 height 10
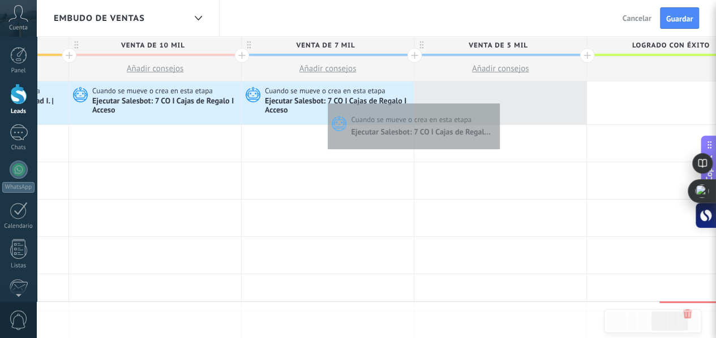
click at [496, 100] on div at bounding box center [500, 103] width 172 height 43
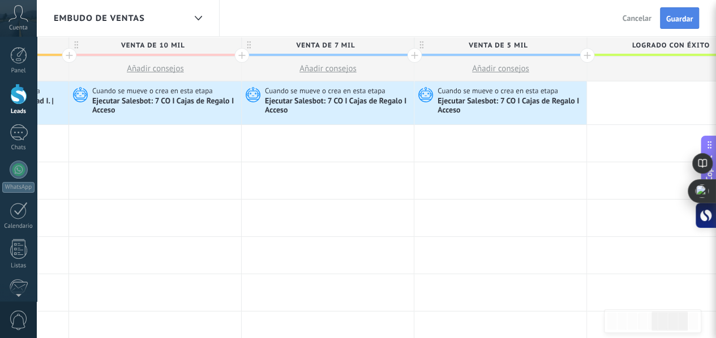
click at [672, 20] on span "Guardar" at bounding box center [679, 19] width 27 height 8
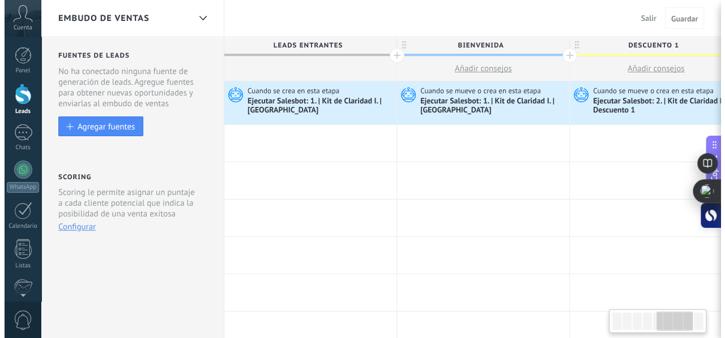
scroll to position [0, 841]
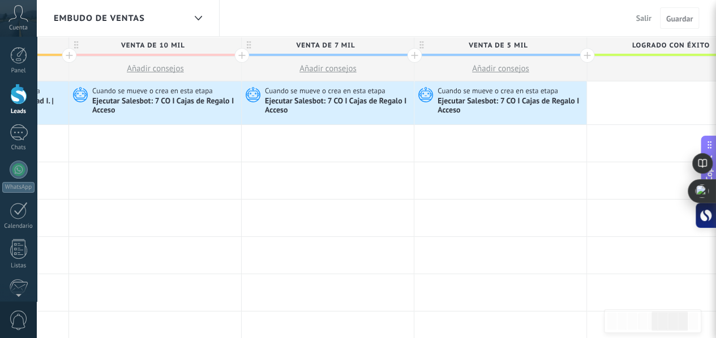
click at [636, 21] on span "Salir" at bounding box center [643, 18] width 15 height 10
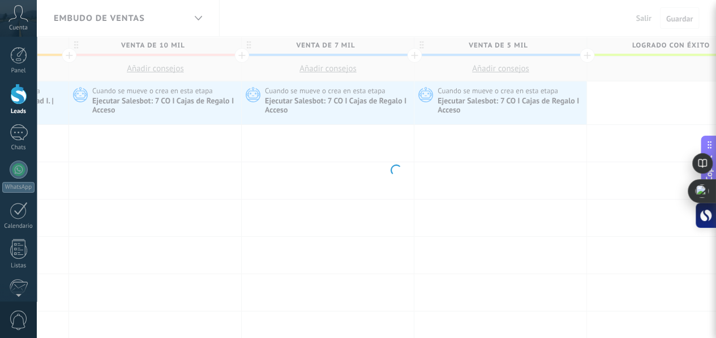
click at [641, 19] on body ".abccls-1,.abccls-2{fill-rule:evenodd}.abccls-2{fill:#fff} .abfcls-1{fill:none}…" at bounding box center [358, 169] width 716 height 338
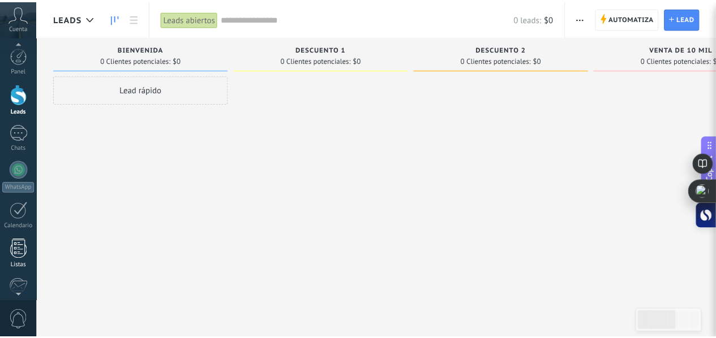
scroll to position [131, 0]
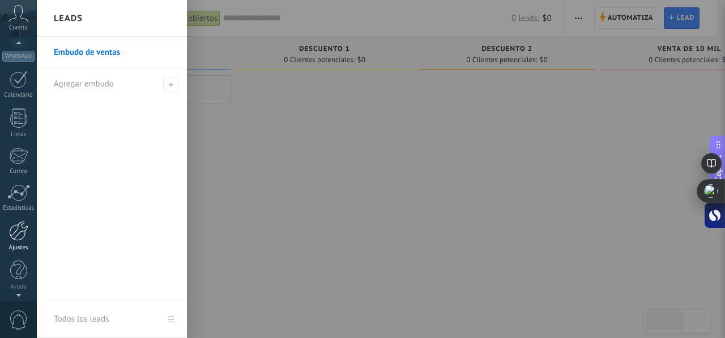
click at [13, 241] on link "Ajustes" at bounding box center [18, 236] width 37 height 31
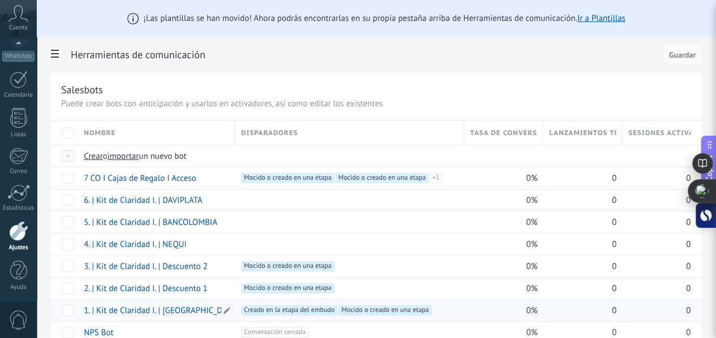
click at [238, 312] on link "1. | Kit de Claridad I. | [GEOGRAPHIC_DATA]" at bounding box center [161, 311] width 155 height 11
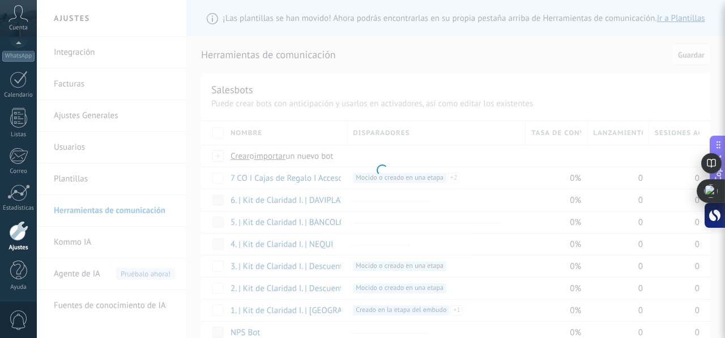
type input "**********"
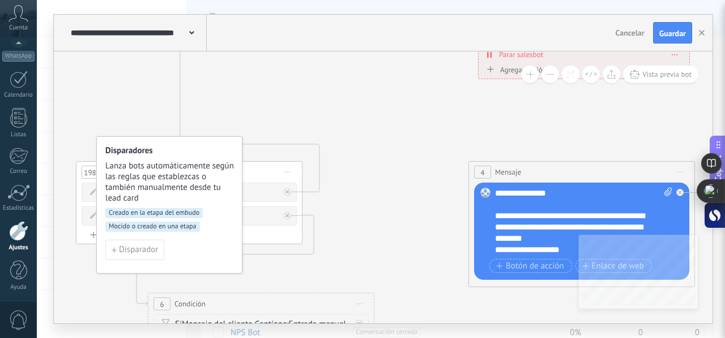
click at [552, 76] on button at bounding box center [550, 75] width 18 height 18
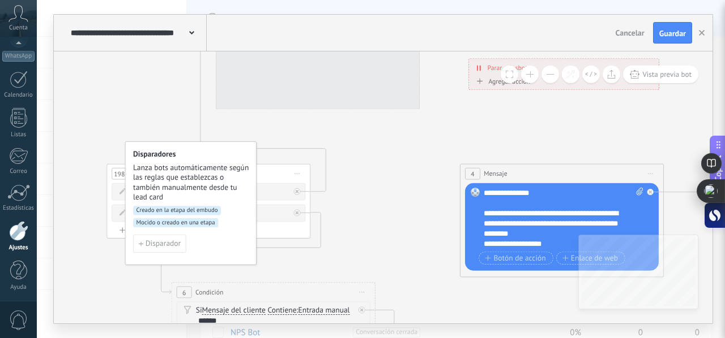
click at [552, 76] on button at bounding box center [550, 75] width 18 height 18
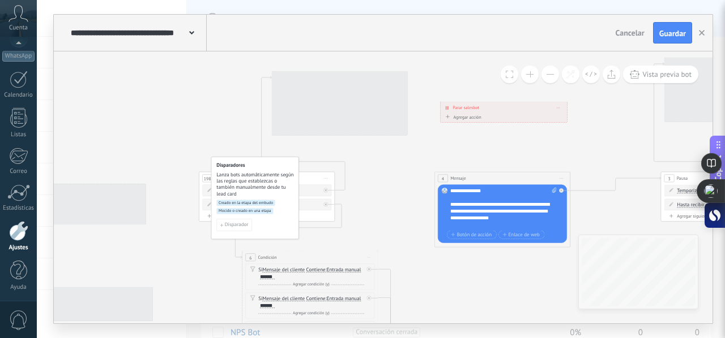
click at [552, 76] on button at bounding box center [550, 75] width 18 height 18
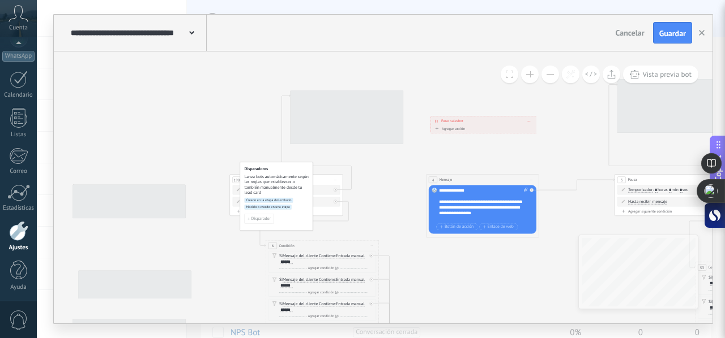
click at [552, 76] on button at bounding box center [550, 75] width 18 height 18
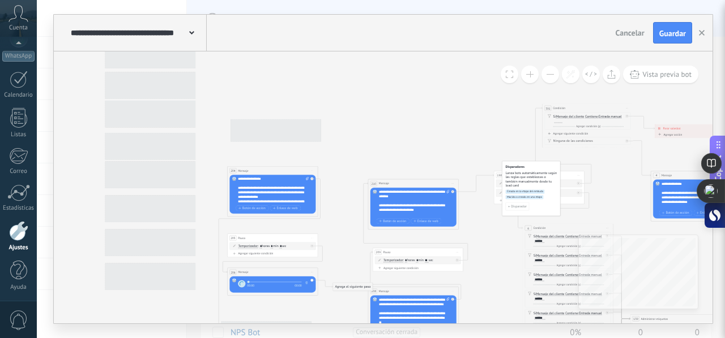
drag, startPoint x: 266, startPoint y: 89, endPoint x: 537, endPoint y: 74, distance: 271.6
click at [537, 74] on div "4 Mensaje ******* (a): Todos los contactos - canales seleccionados Todos los co…" at bounding box center [383, 188] width 658 height 272
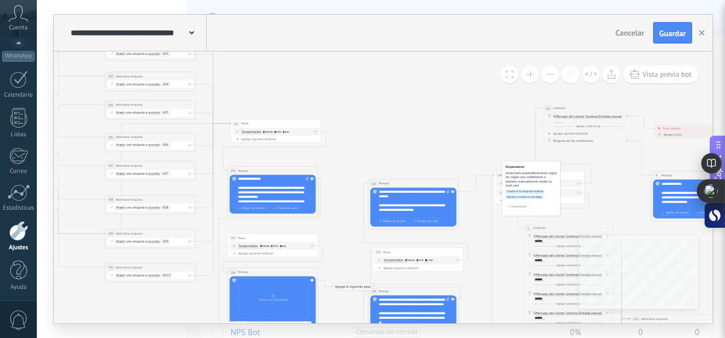
click at [11, 19] on use at bounding box center [18, 13] width 19 height 16
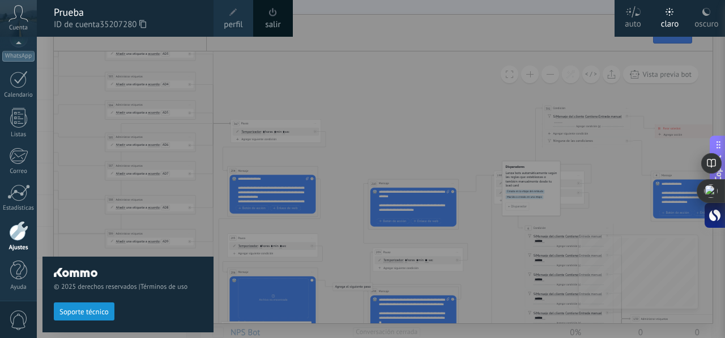
click at [70, 13] on div "Prueba" at bounding box center [128, 12] width 148 height 12
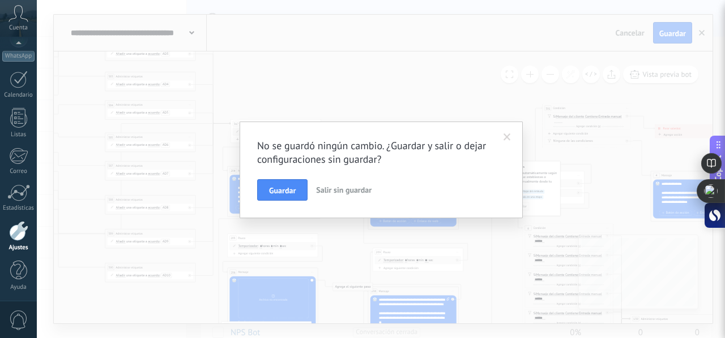
click at [291, 190] on span "Guardar" at bounding box center [282, 191] width 27 height 8
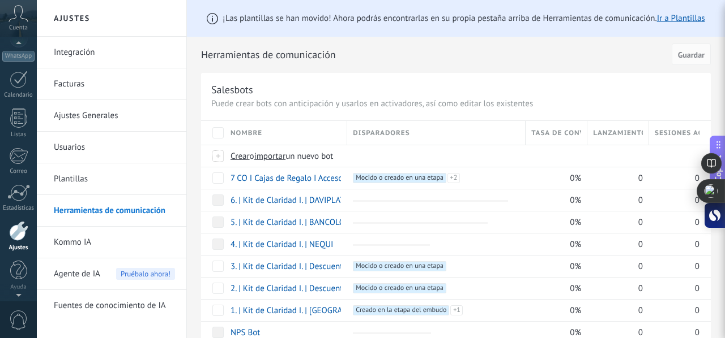
click at [18, 15] on icon at bounding box center [18, 13] width 20 height 17
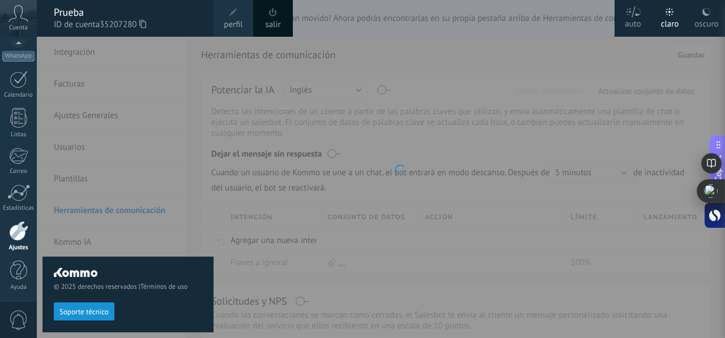
click at [230, 19] on span "perfil" at bounding box center [233, 25] width 19 height 12
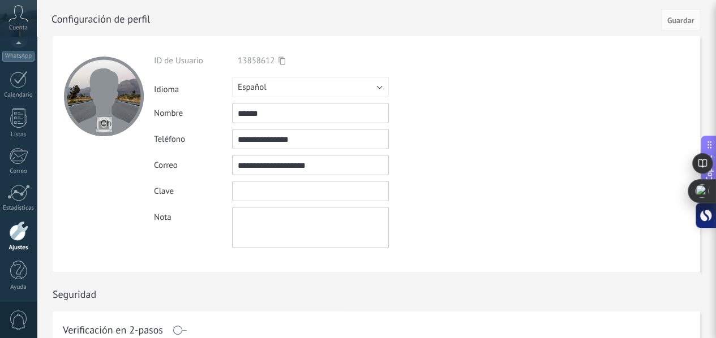
click at [251, 192] on input "textbox" at bounding box center [310, 191] width 157 height 20
click at [321, 165] on input "**********" at bounding box center [310, 165] width 157 height 20
drag, startPoint x: 326, startPoint y: 164, endPoint x: 295, endPoint y: 161, distance: 31.3
click at [294, 161] on input "**********" at bounding box center [310, 165] width 157 height 20
click at [334, 170] on input "**********" at bounding box center [310, 165] width 157 height 20
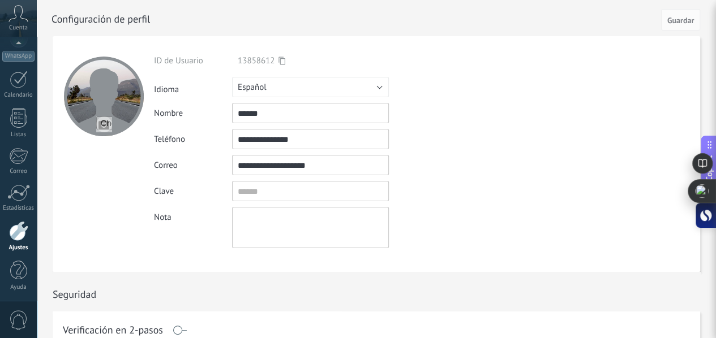
click at [261, 220] on textarea at bounding box center [310, 227] width 157 height 41
type textarea "*"
click at [262, 184] on input "textbox" at bounding box center [310, 191] width 157 height 20
click at [264, 188] on input "textbox" at bounding box center [310, 191] width 157 height 20
click at [252, 208] on textarea at bounding box center [310, 227] width 157 height 41
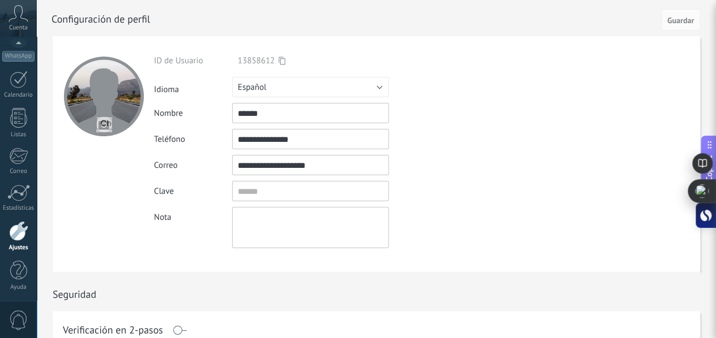
click at [263, 225] on textarea at bounding box center [310, 227] width 157 height 41
type textarea "**********"
click at [670, 20] on span "Guardar" at bounding box center [680, 20] width 27 height 8
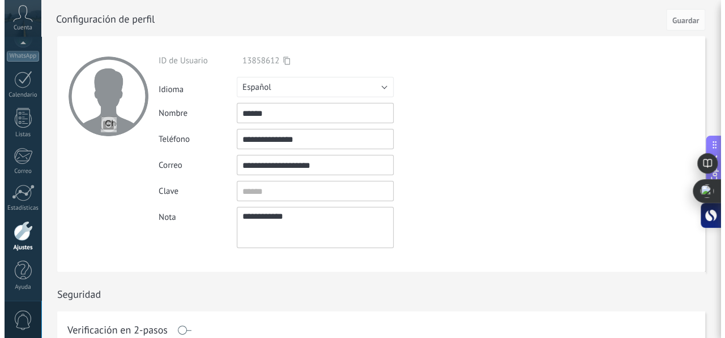
scroll to position [117, 0]
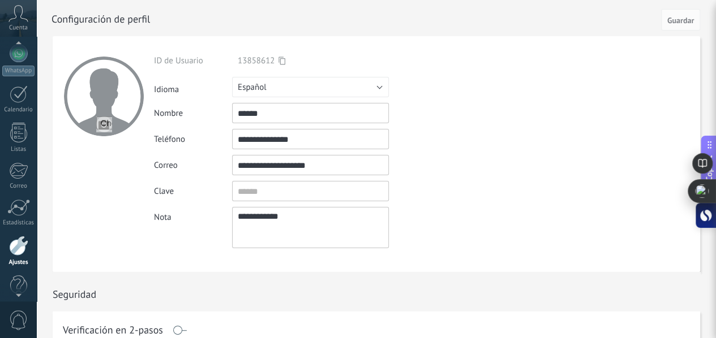
click at [12, 13] on icon at bounding box center [18, 13] width 20 height 17
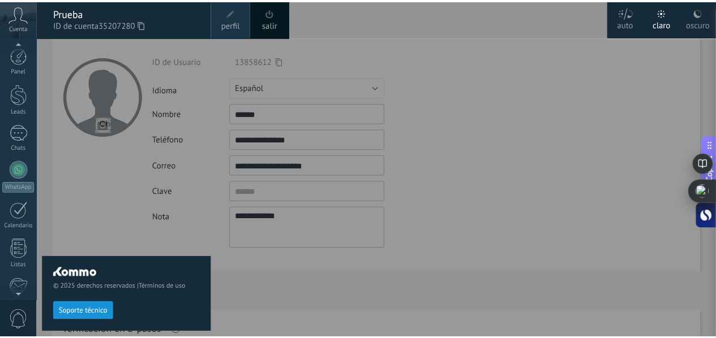
scroll to position [131, 0]
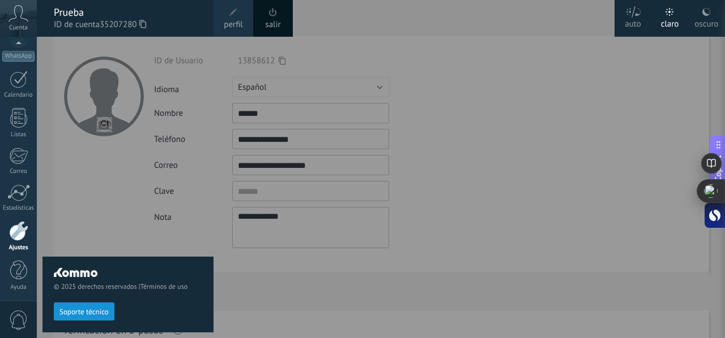
click at [413, 318] on div at bounding box center [399, 169] width 725 height 338
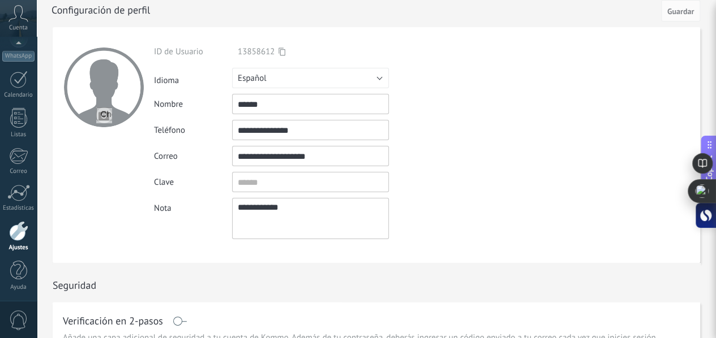
scroll to position [0, 0]
